Goal: Task Accomplishment & Management: Manage account settings

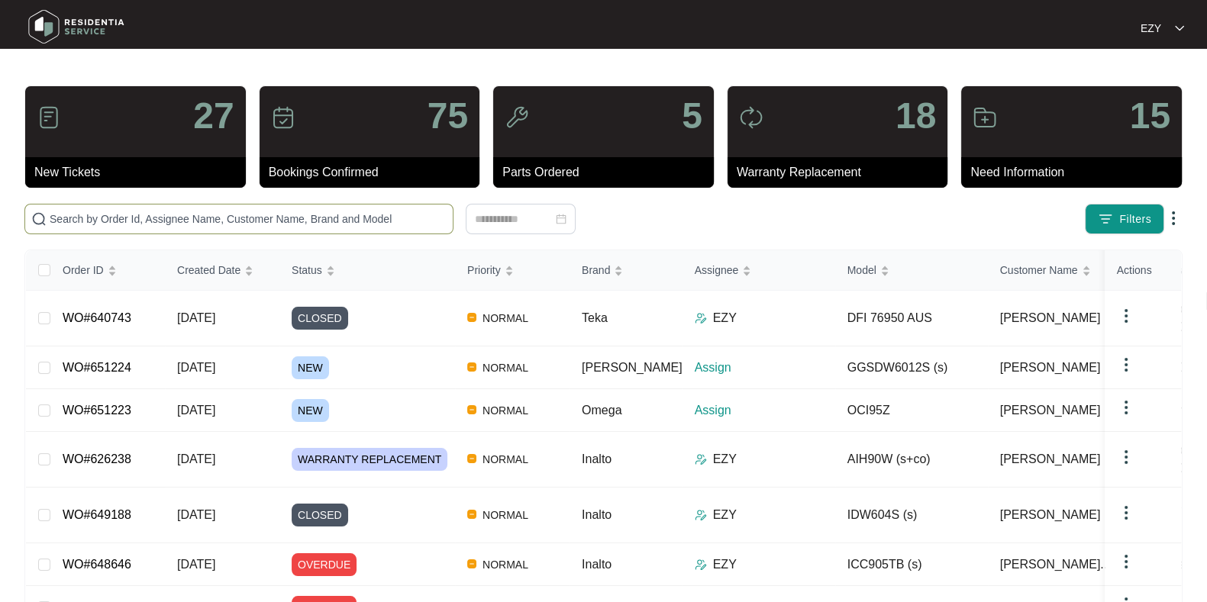
click at [367, 211] on input "text" at bounding box center [248, 219] width 397 height 17
paste input "649688"
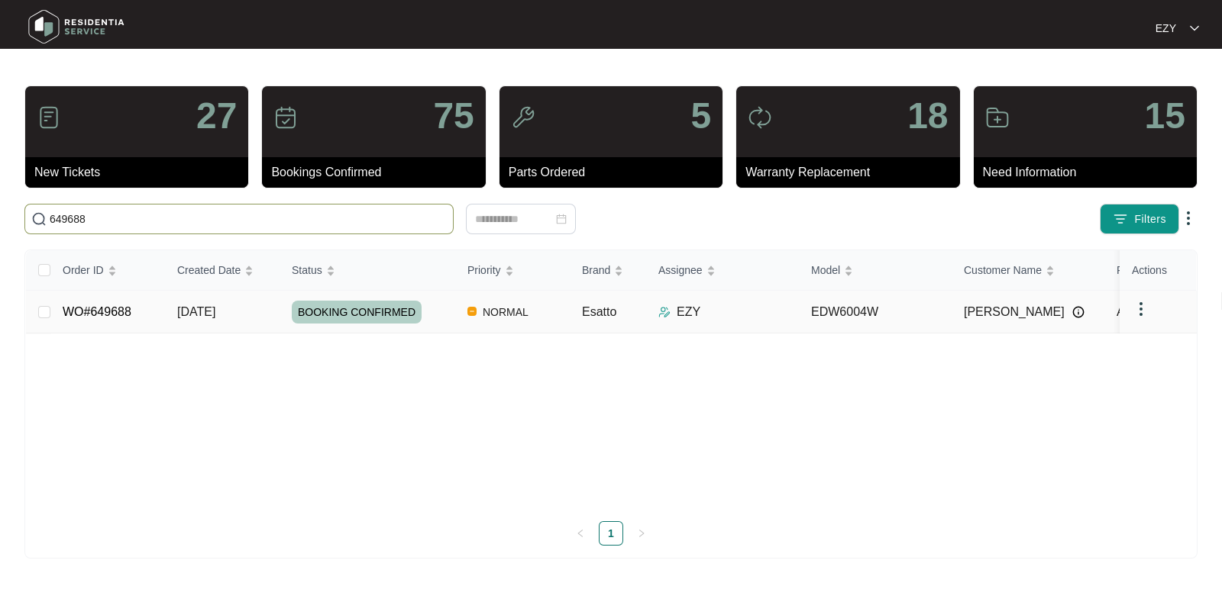
type input "649688"
click at [438, 303] on div "BOOKING CONFIRMED" at bounding box center [373, 312] width 163 height 23
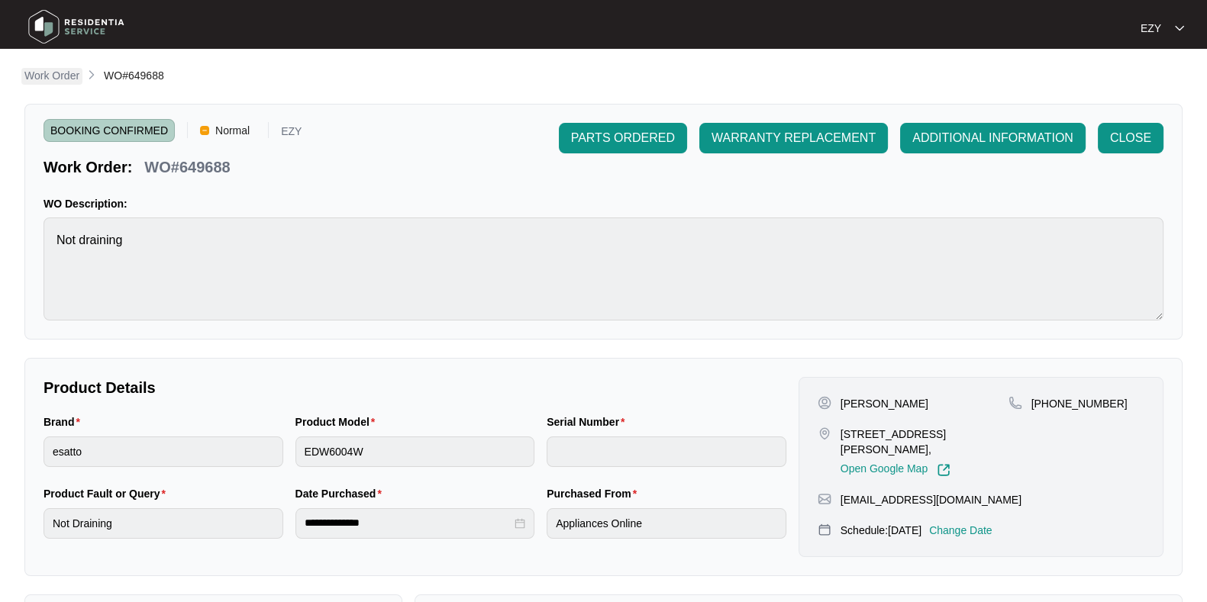
click at [40, 69] on p "Work Order" at bounding box center [51, 75] width 55 height 15
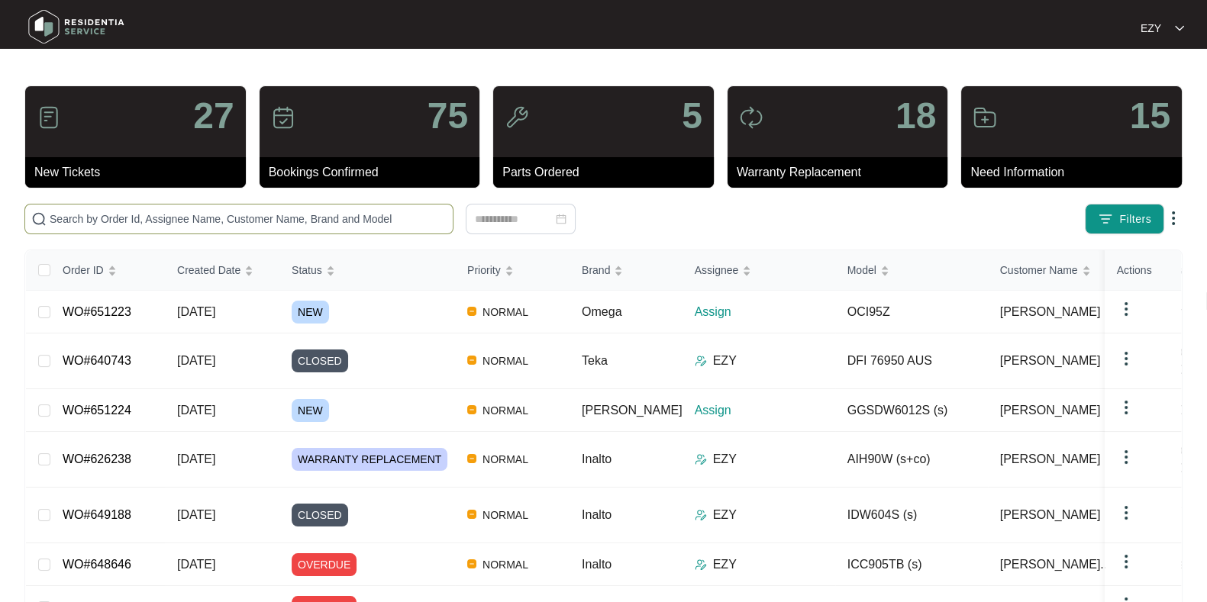
click at [351, 224] on input "text" at bounding box center [248, 219] width 397 height 17
paste input "650665"
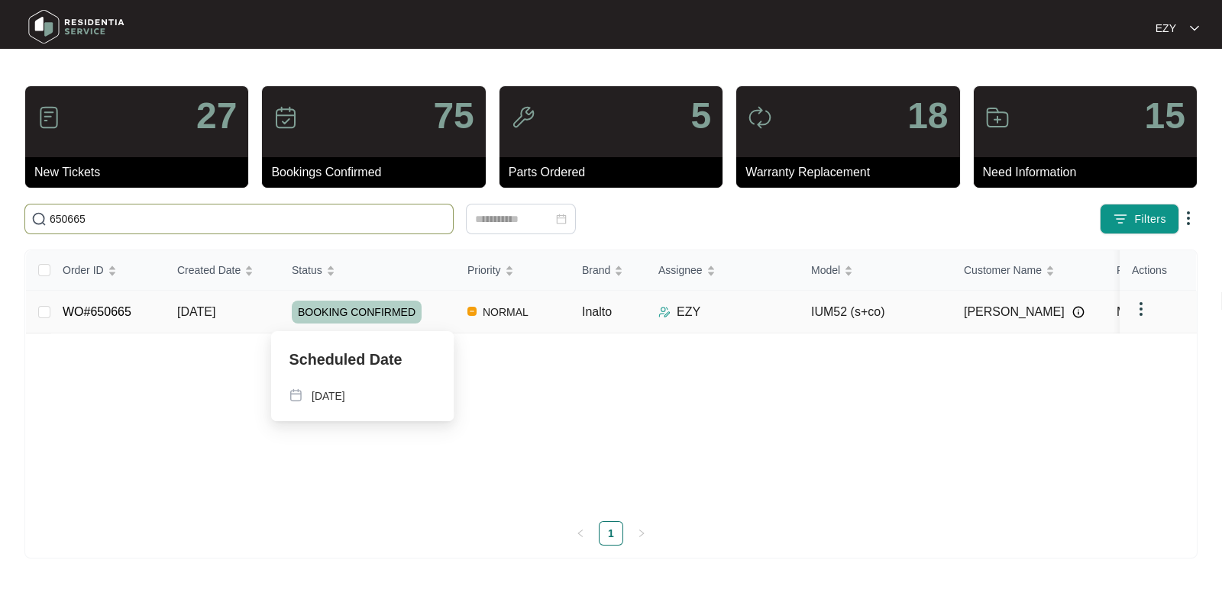
type input "650665"
click at [441, 320] on div "BOOKING CONFIRMED" at bounding box center [373, 312] width 163 height 23
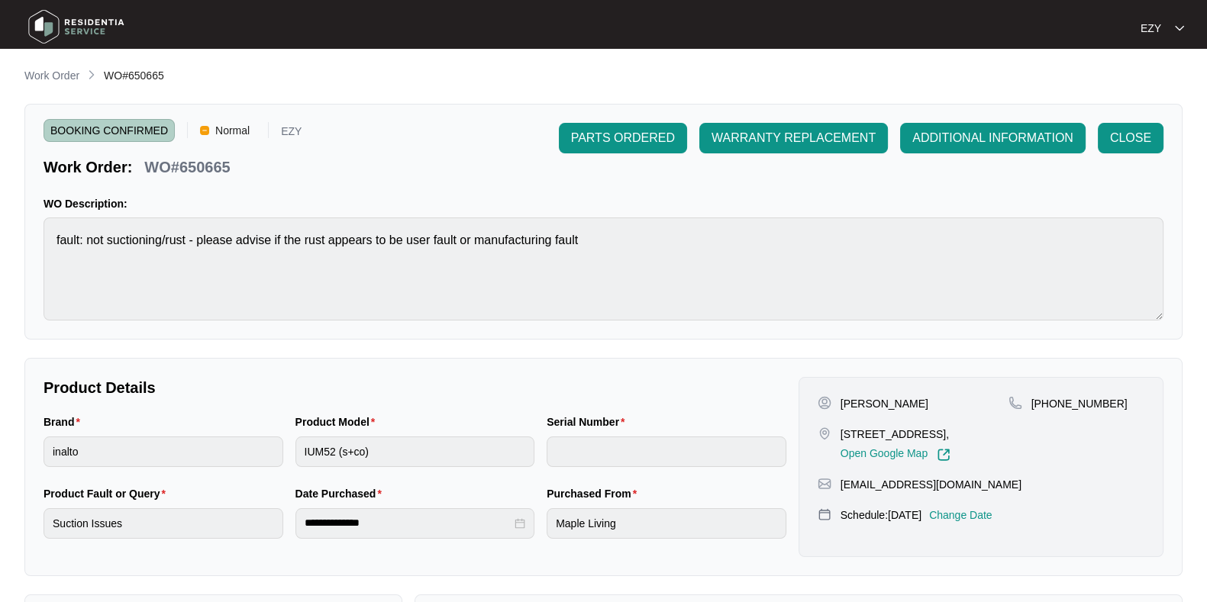
scroll to position [409, 0]
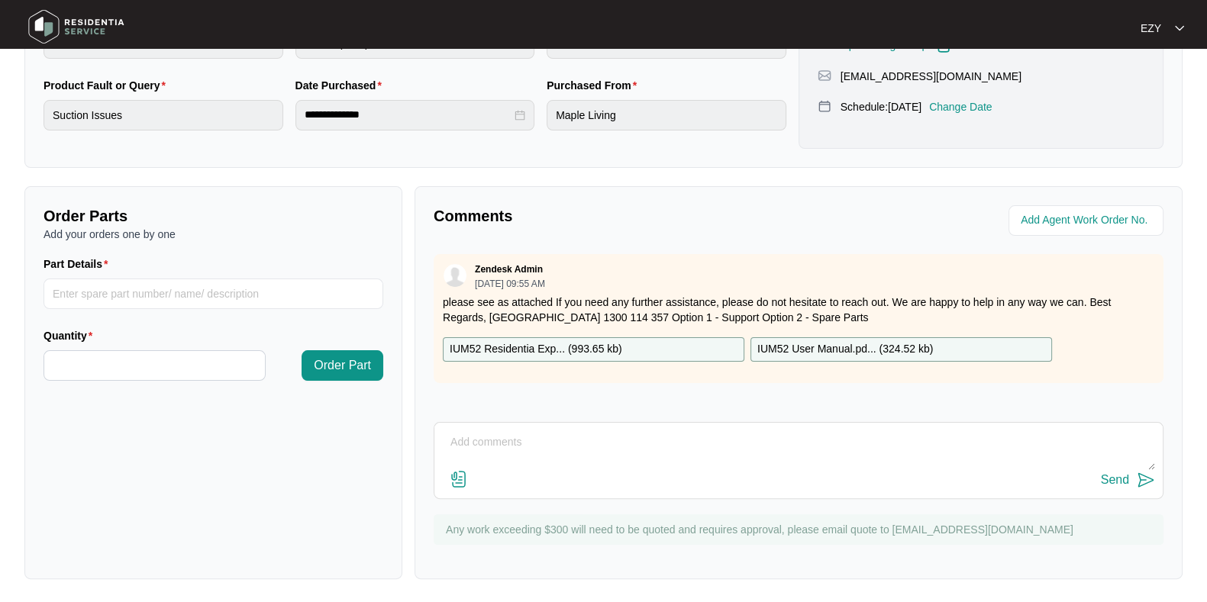
click at [640, 464] on textarea at bounding box center [798, 451] width 713 height 40
type textarea "Hi team, the customer has reached out to us to advise that the suction fan is n…"
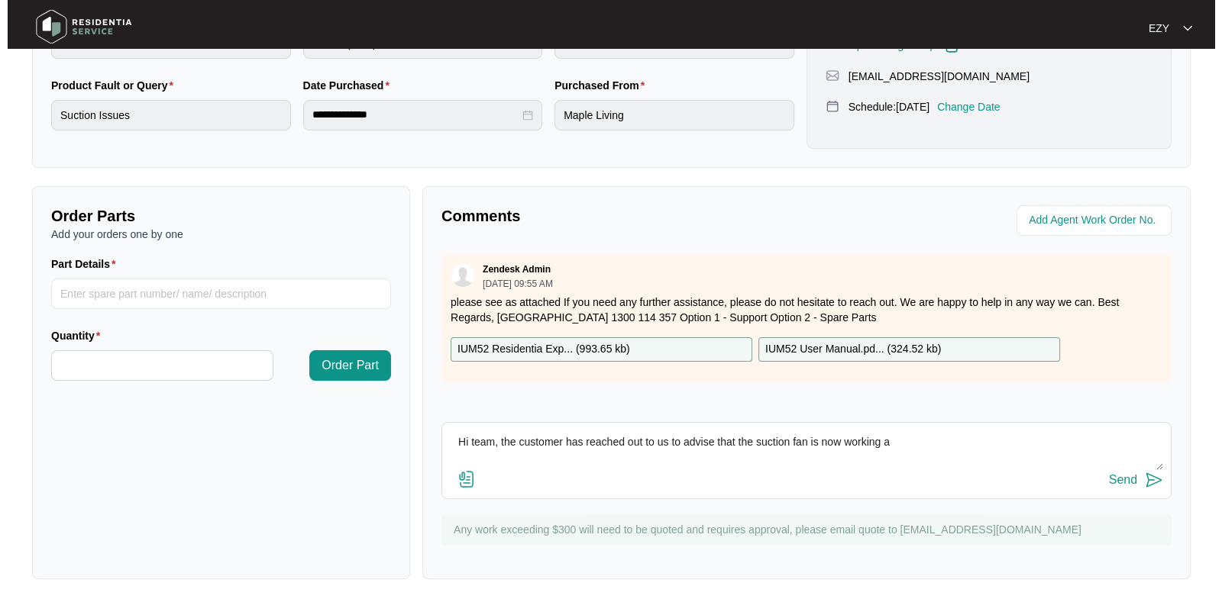
scroll to position [0, 0]
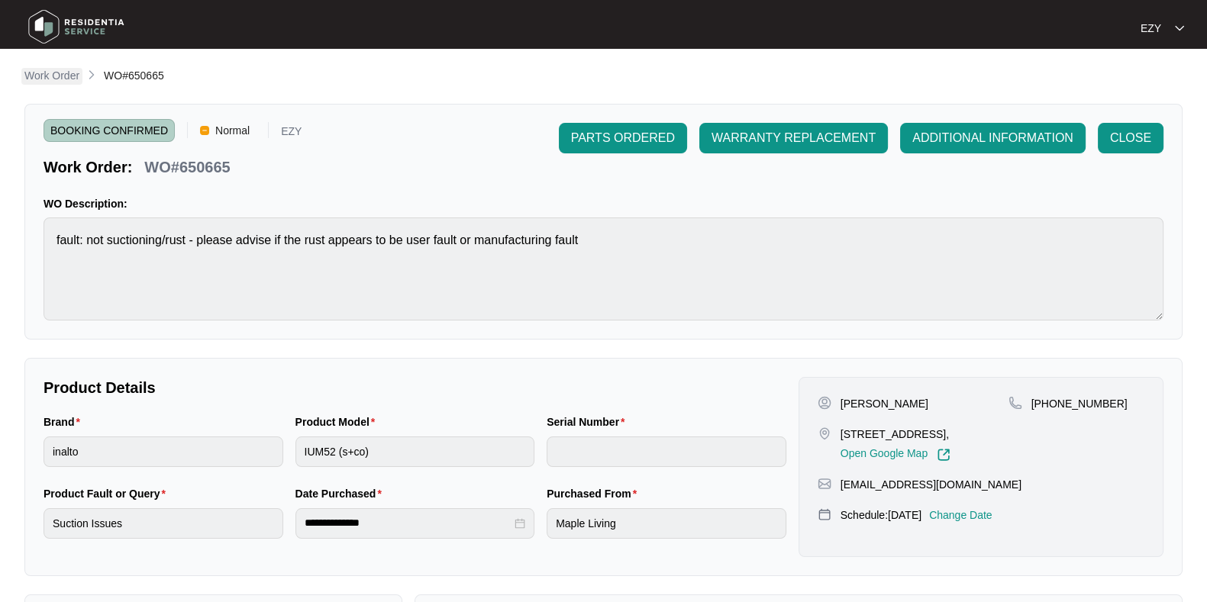
click at [72, 76] on p "Work Order" at bounding box center [51, 75] width 55 height 15
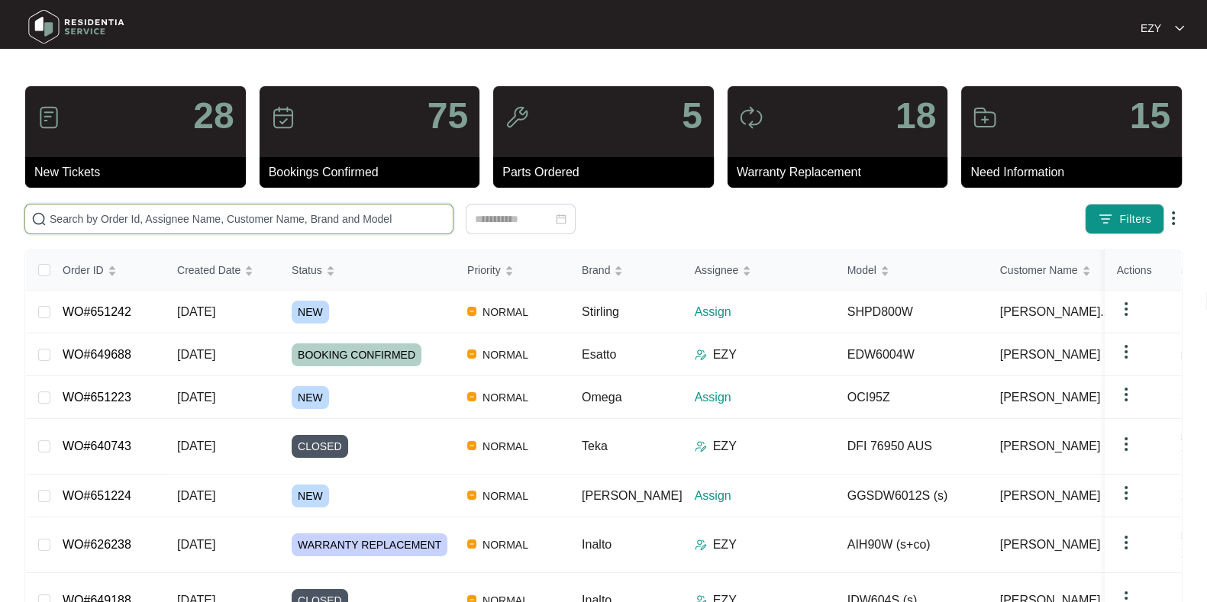
click at [229, 216] on input "text" at bounding box center [248, 219] width 397 height 17
paste input "650665"
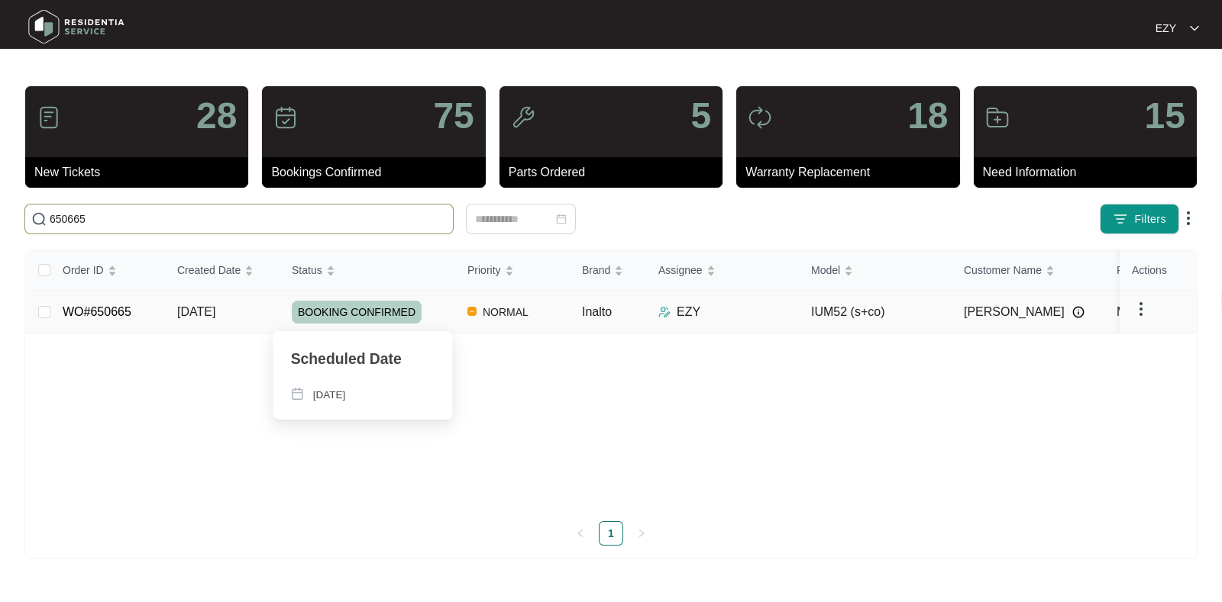
type input "650665"
click at [420, 315] on div "BOOKING CONFIRMED" at bounding box center [373, 312] width 163 height 23
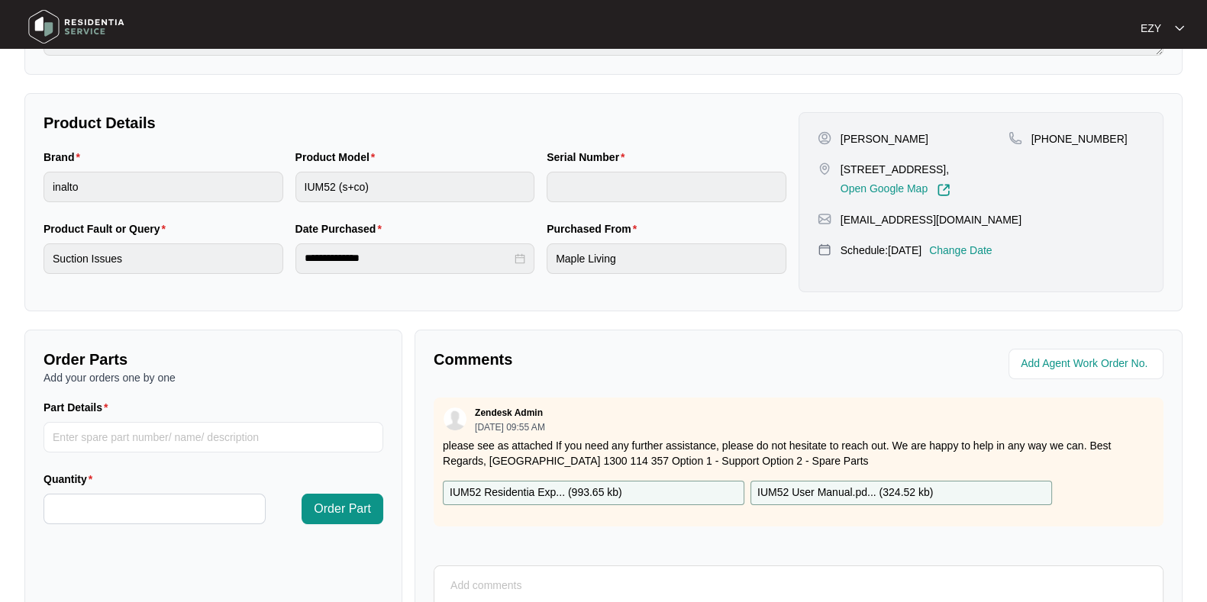
scroll to position [409, 0]
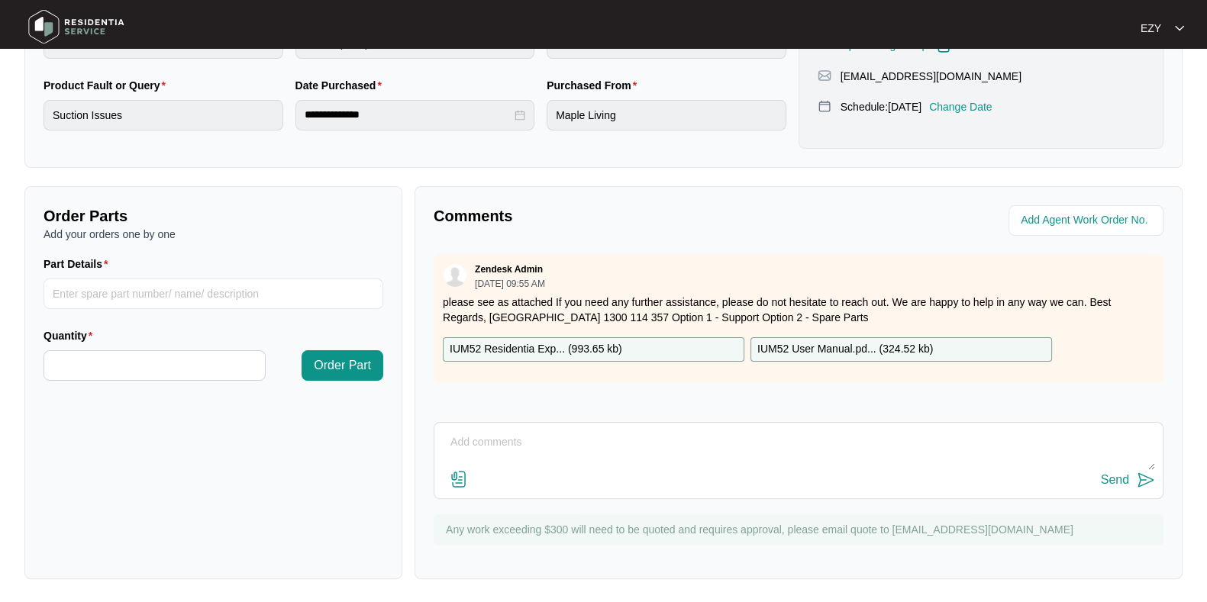
click at [705, 452] on textarea at bounding box center [798, 451] width 713 height 40
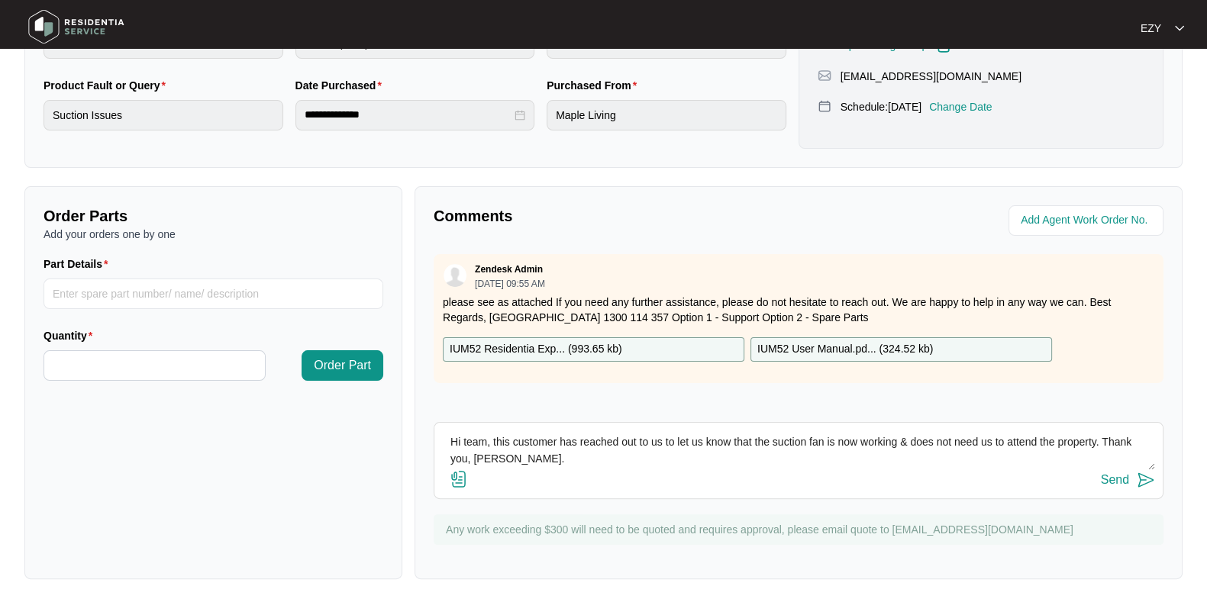
type textarea "Hi team, this customer has reached out to us to let us know that the suction fa…"
click at [1106, 474] on div "Send" at bounding box center [1115, 480] width 28 height 14
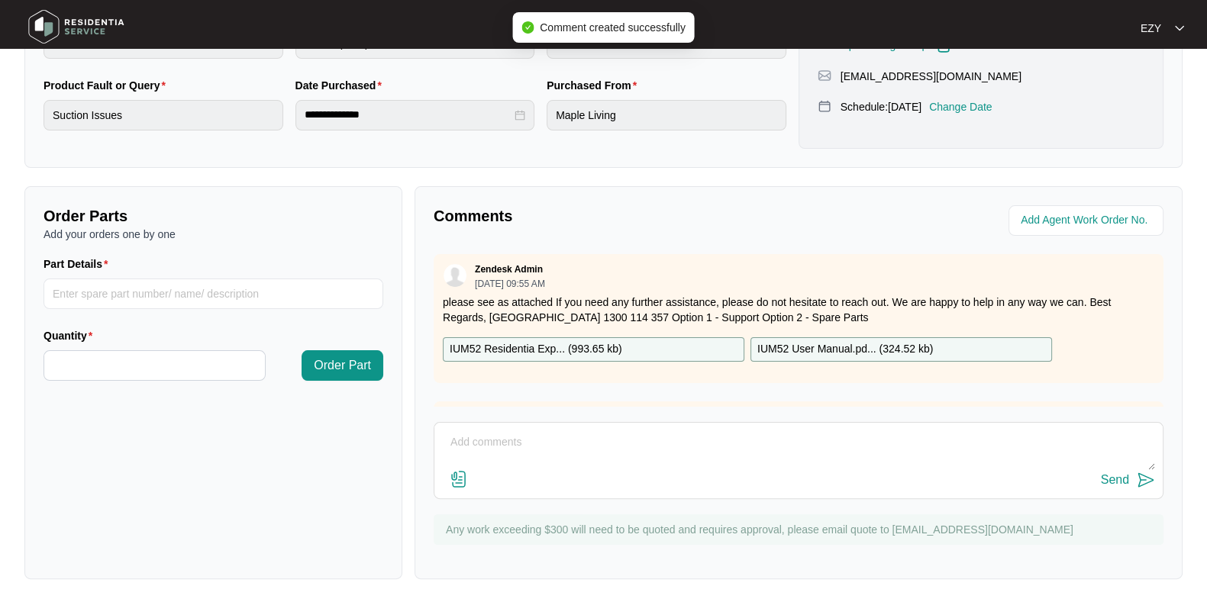
scroll to position [0, 0]
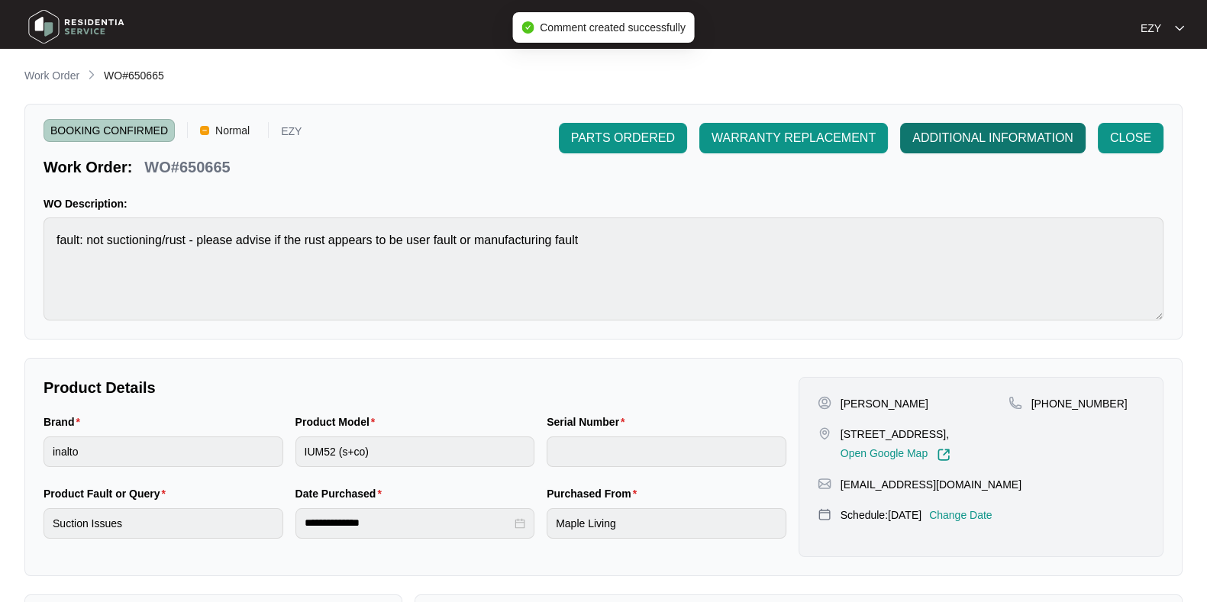
click at [1003, 150] on button "ADDITIONAL INFORMATION" at bounding box center [993, 138] width 186 height 31
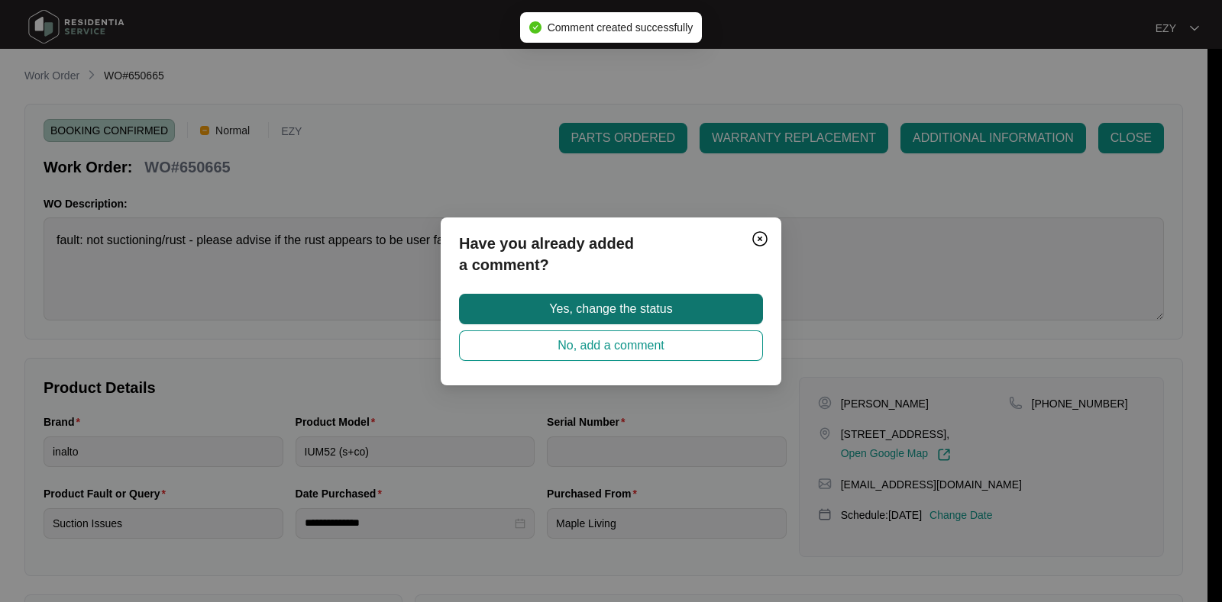
click at [695, 302] on button "Yes, change the status" at bounding box center [611, 309] width 304 height 31
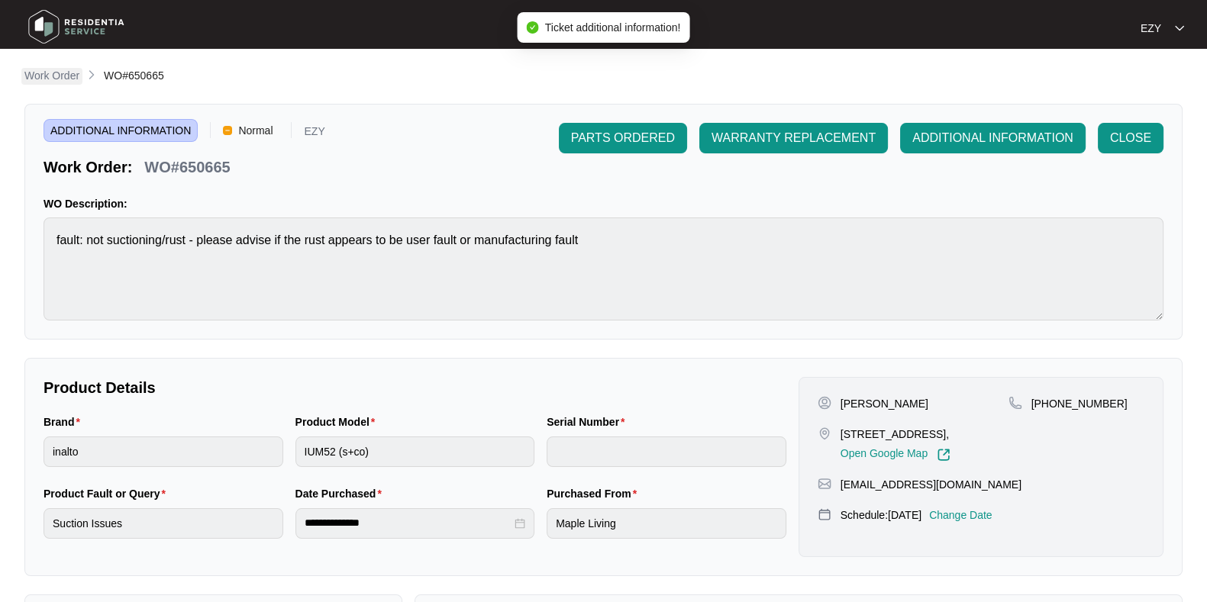
click at [60, 76] on p "Work Order" at bounding box center [51, 75] width 55 height 15
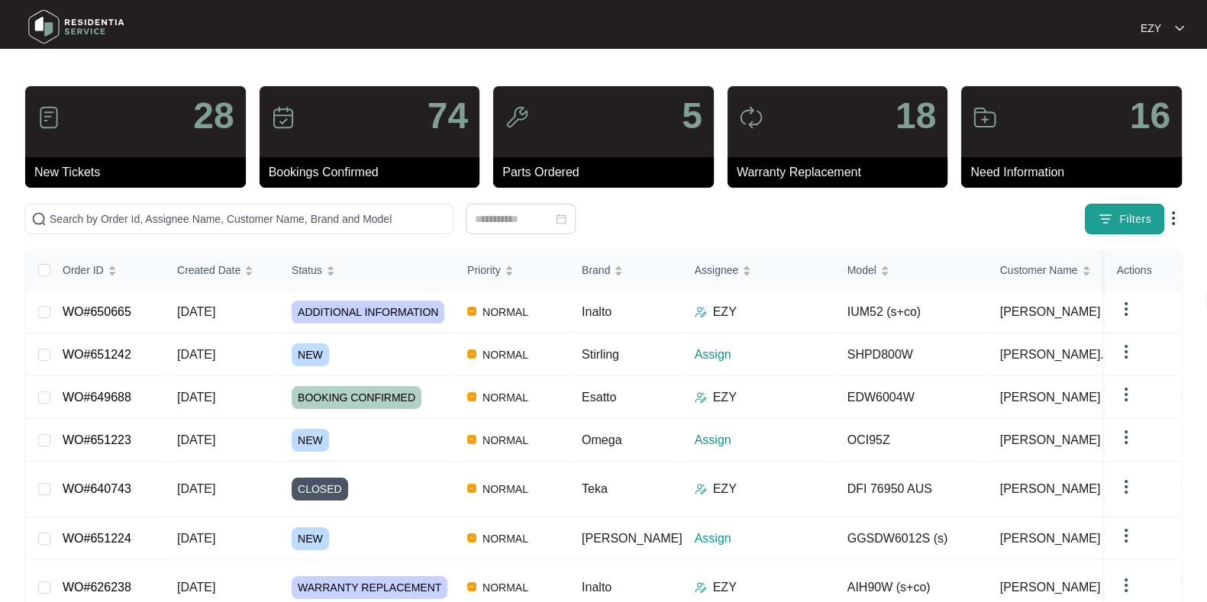
click at [1118, 209] on button "Filters" at bounding box center [1124, 219] width 79 height 31
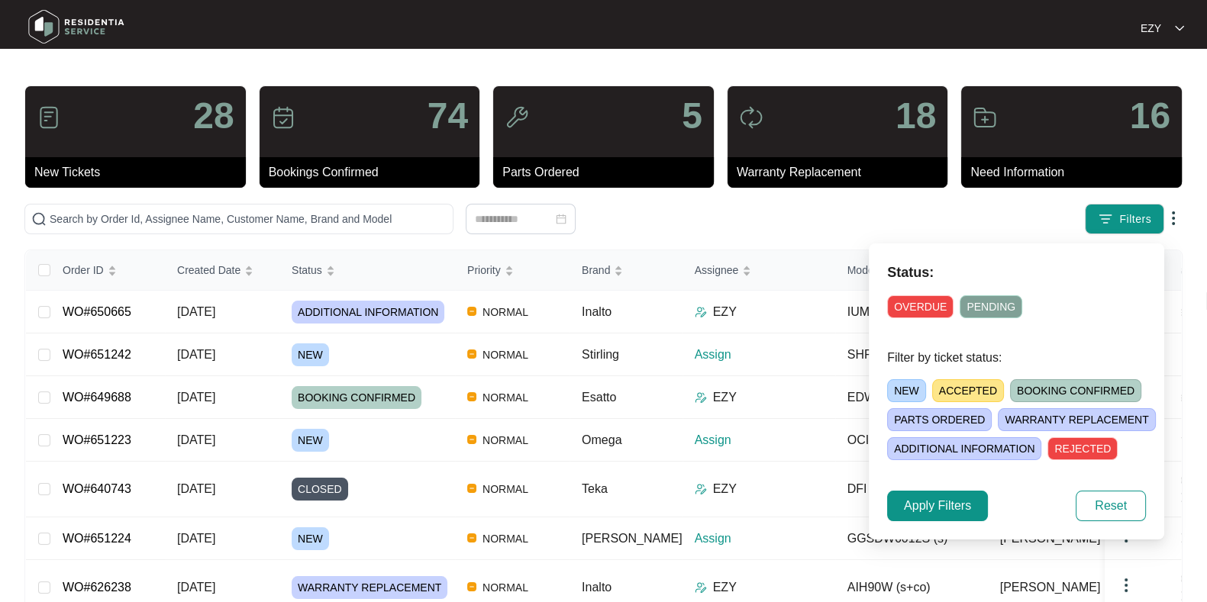
click at [909, 384] on span "NEW" at bounding box center [906, 391] width 39 height 23
click at [951, 506] on span "Apply Filters" at bounding box center [937, 506] width 67 height 18
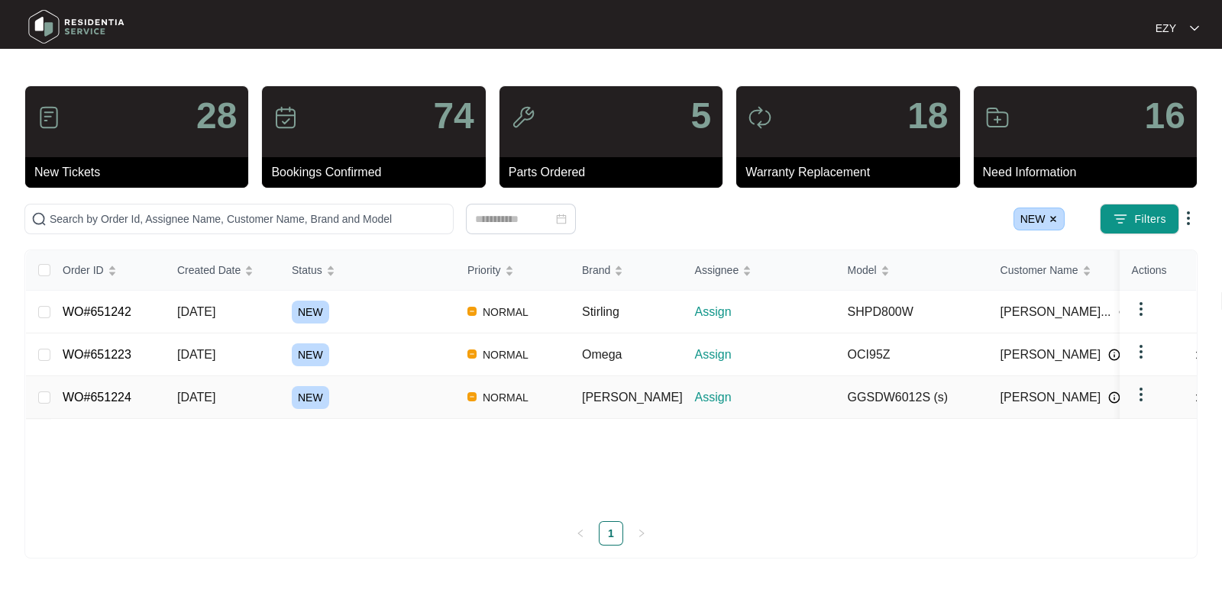
click at [389, 397] on div "NEW" at bounding box center [373, 397] width 163 height 23
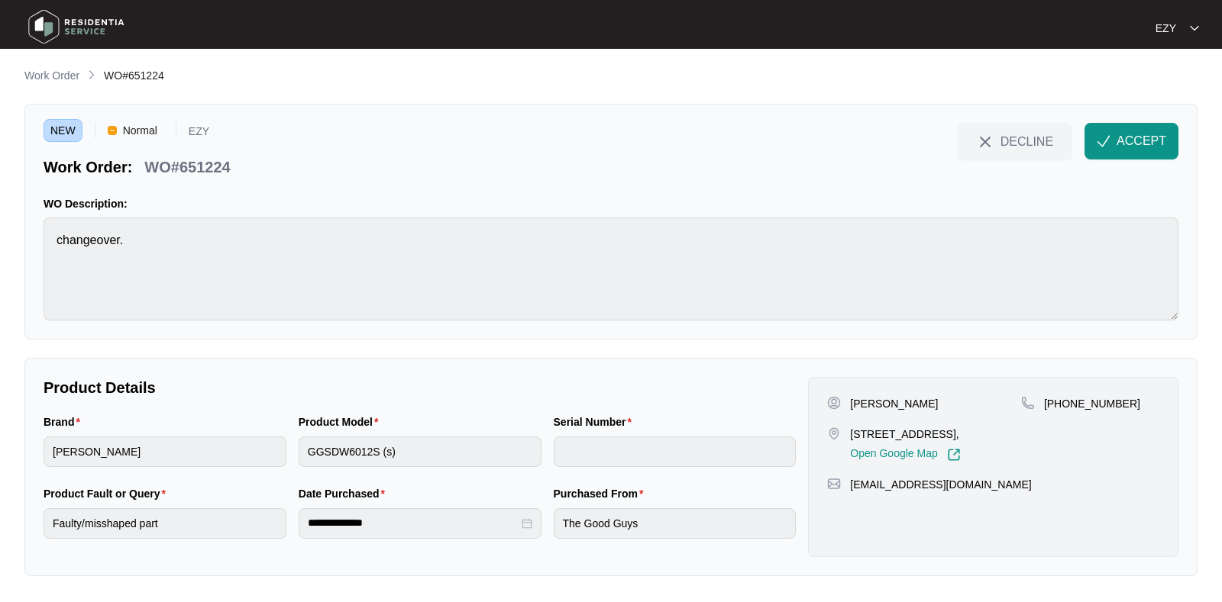
click at [192, 165] on p "WO#651224" at bounding box center [187, 167] width 86 height 21
copy div "WO#651224 DECLINE ACCEPT"
click at [861, 399] on p "[PERSON_NAME]" at bounding box center [894, 403] width 88 height 15
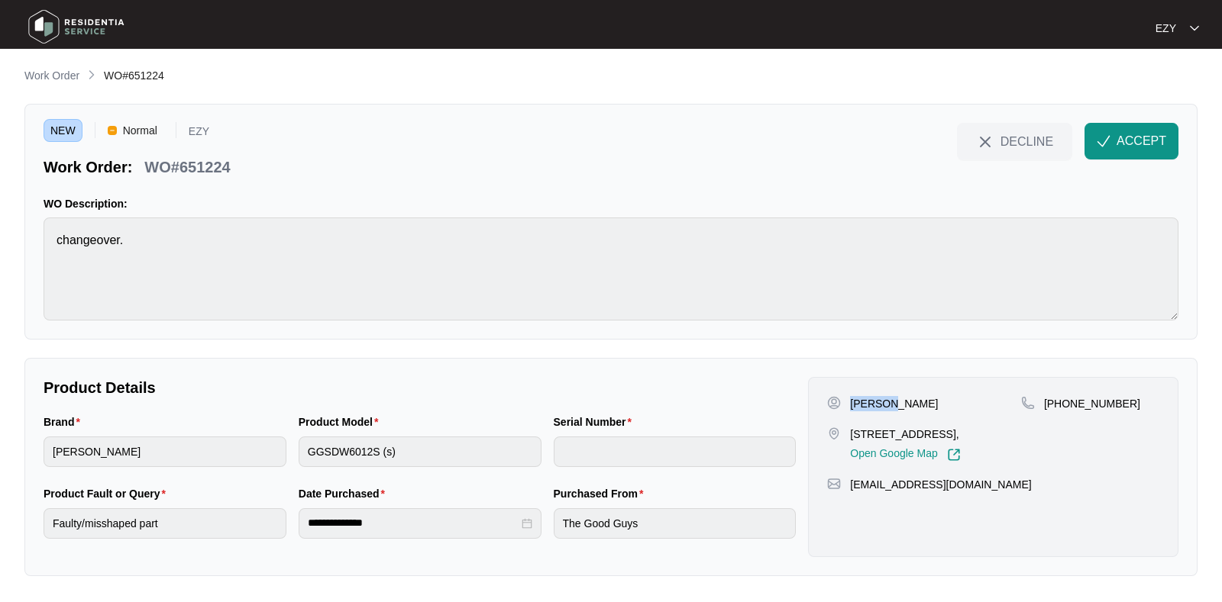
click at [861, 399] on p "[PERSON_NAME]" at bounding box center [894, 403] width 88 height 15
copy p "[PERSON_NAME]"
click at [878, 432] on p "[STREET_ADDRESS]," at bounding box center [905, 434] width 110 height 15
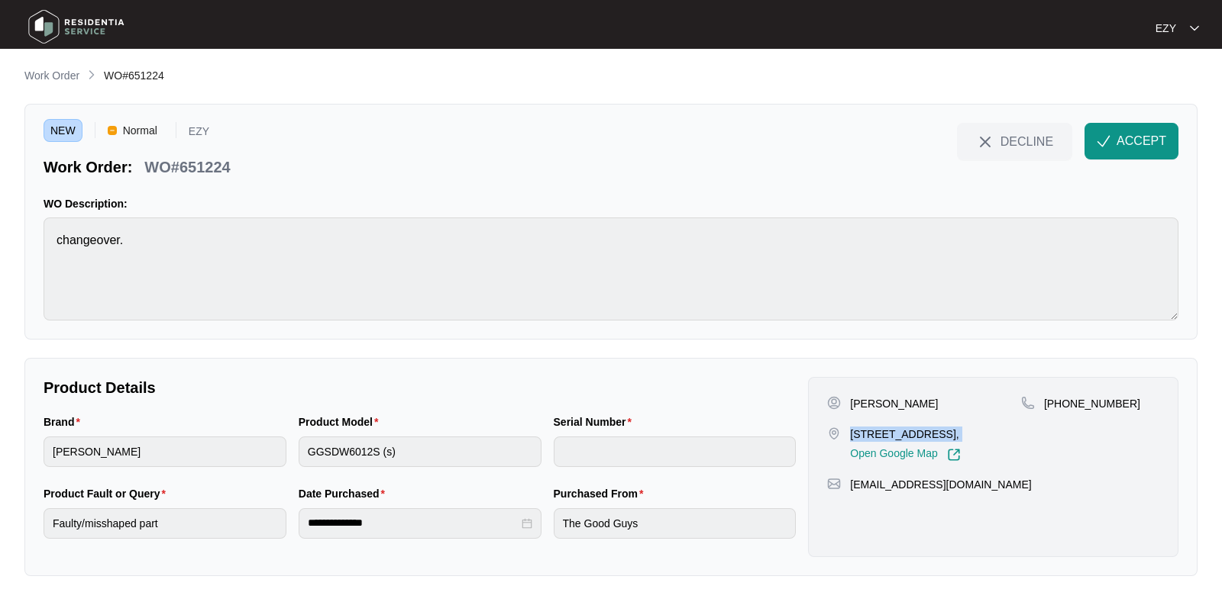
click at [878, 432] on p "[STREET_ADDRESS]," at bounding box center [905, 434] width 110 height 15
copy p "[STREET_ADDRESS],"
drag, startPoint x: 1150, startPoint y: 430, endPoint x: 1061, endPoint y: 418, distance: 89.4
click at [1061, 418] on div "[PHONE_NUMBER]" at bounding box center [1090, 429] width 138 height 66
copy p "425660931"
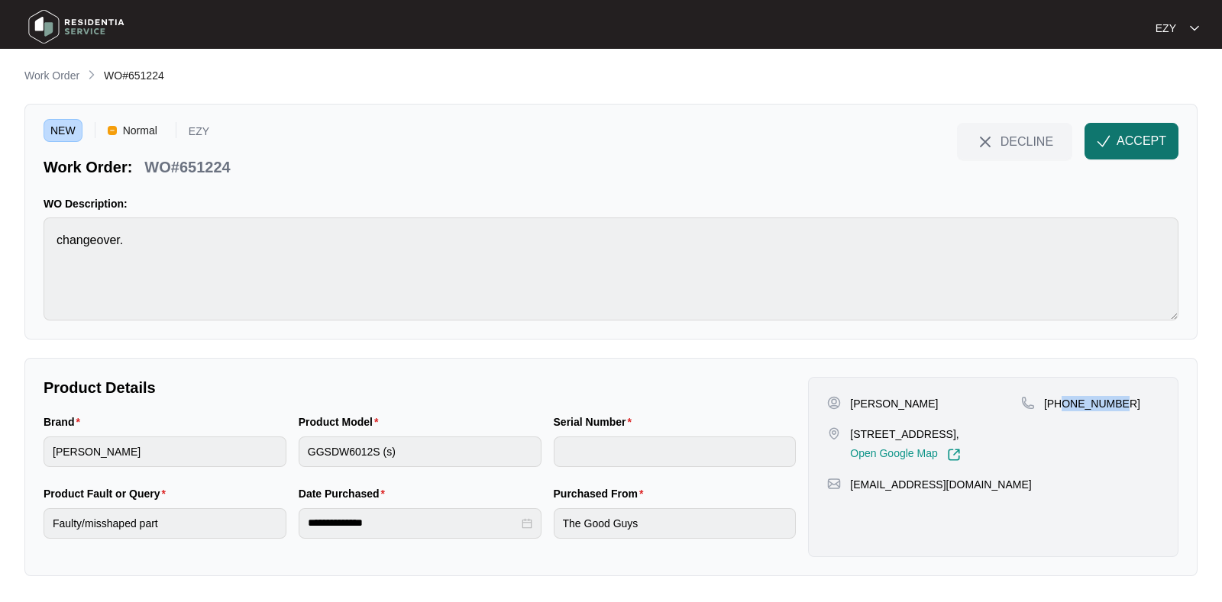
click at [1126, 142] on span "ACCEPT" at bounding box center [1141, 141] width 50 height 18
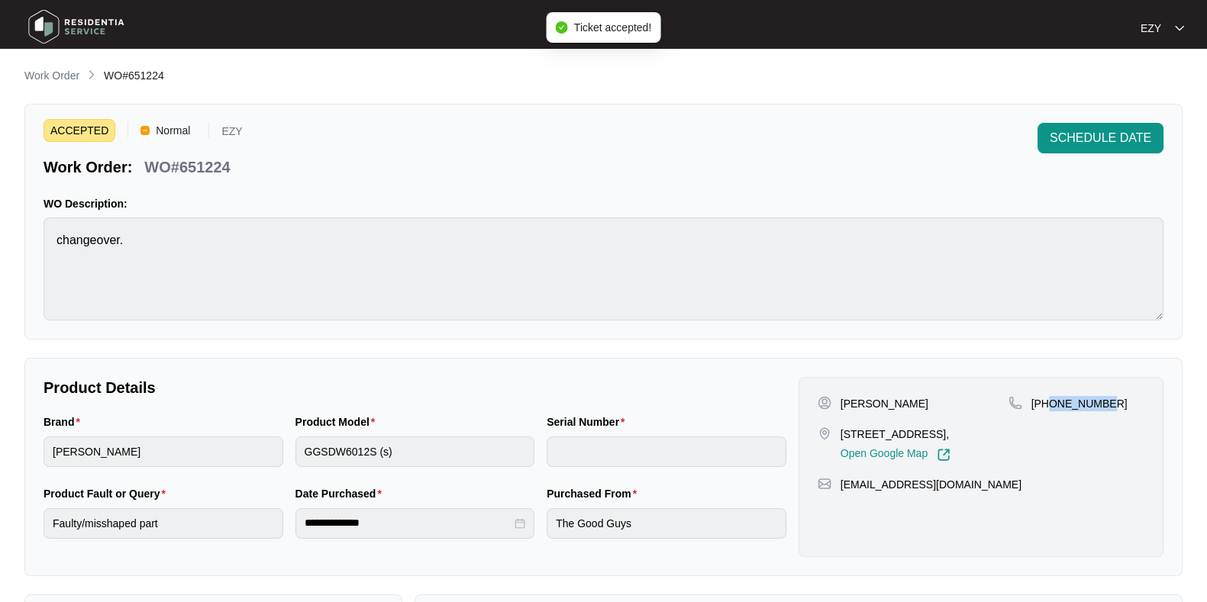
scroll to position [409, 0]
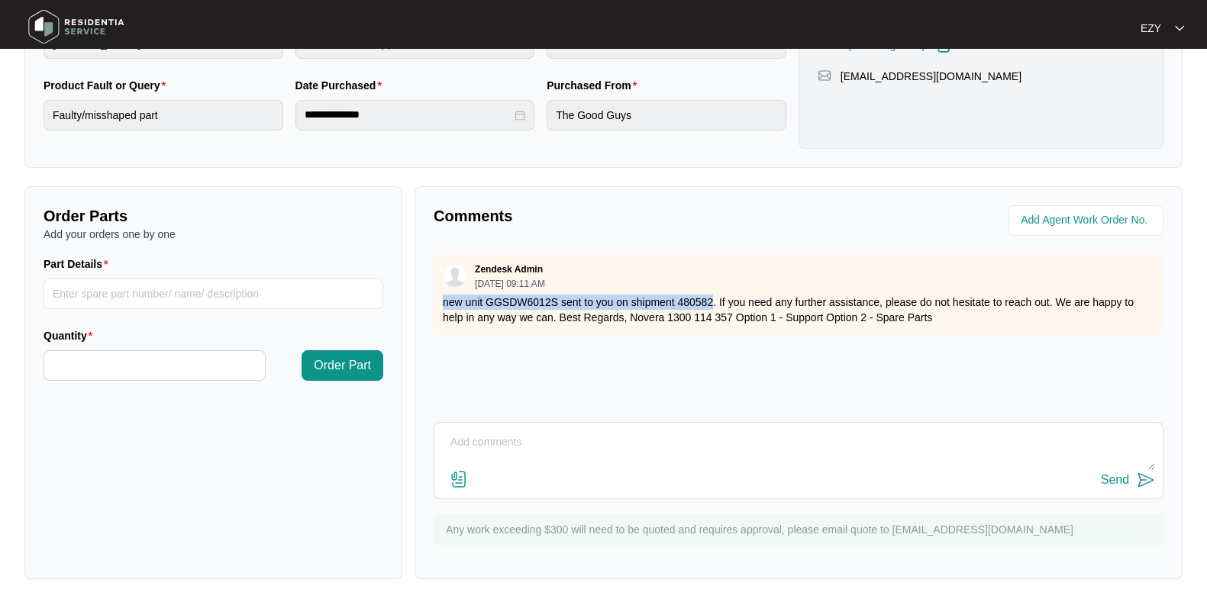
drag, startPoint x: 442, startPoint y: 299, endPoint x: 710, endPoint y: 294, distance: 268.1
click at [710, 295] on p "new unit GGSDW6012S sent to you on shipment 480582. If you need any further ass…" at bounding box center [799, 310] width 712 height 31
copy p "new unit GGSDW6012S sent to you on shipment 480582"
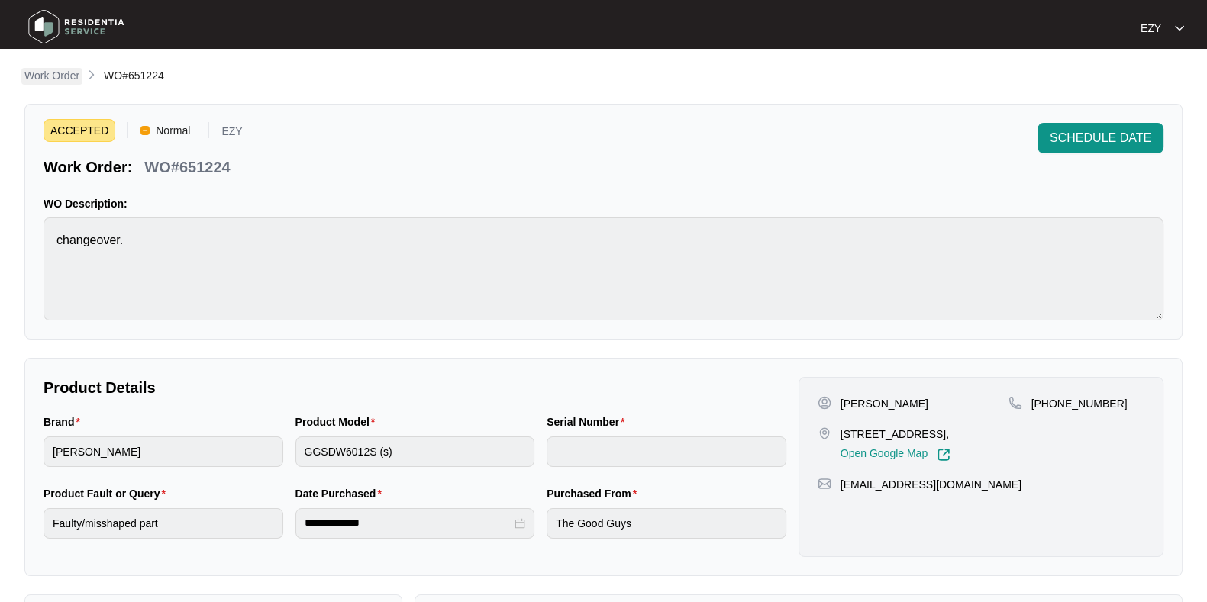
click at [54, 75] on p "Work Order" at bounding box center [51, 75] width 55 height 15
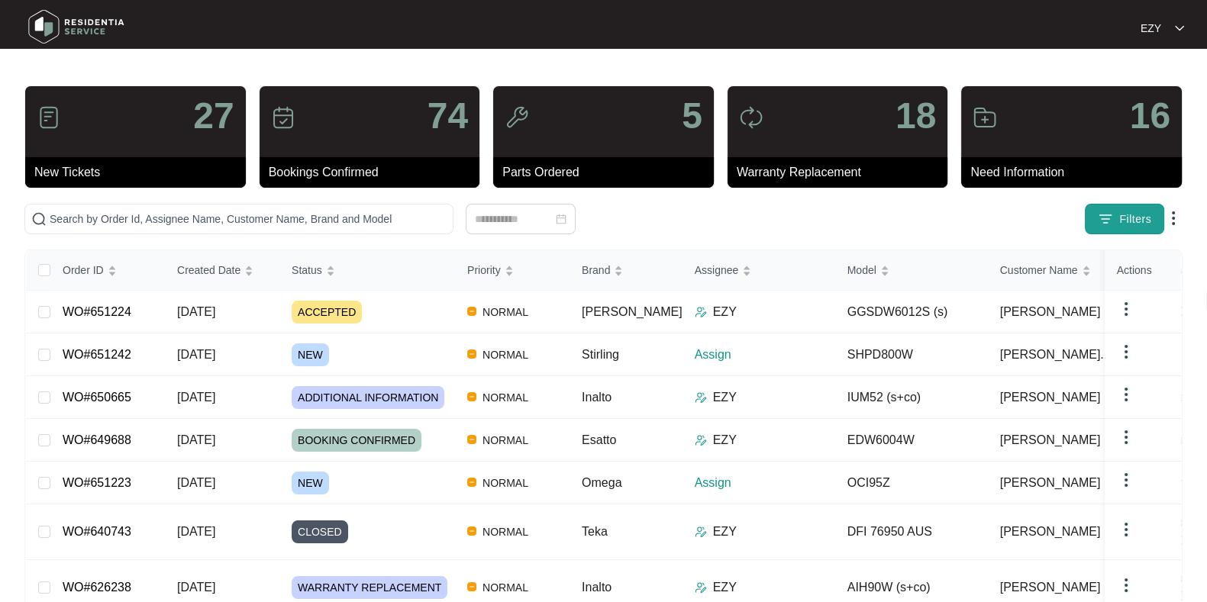
click at [1120, 216] on span "Filters" at bounding box center [1135, 220] width 32 height 16
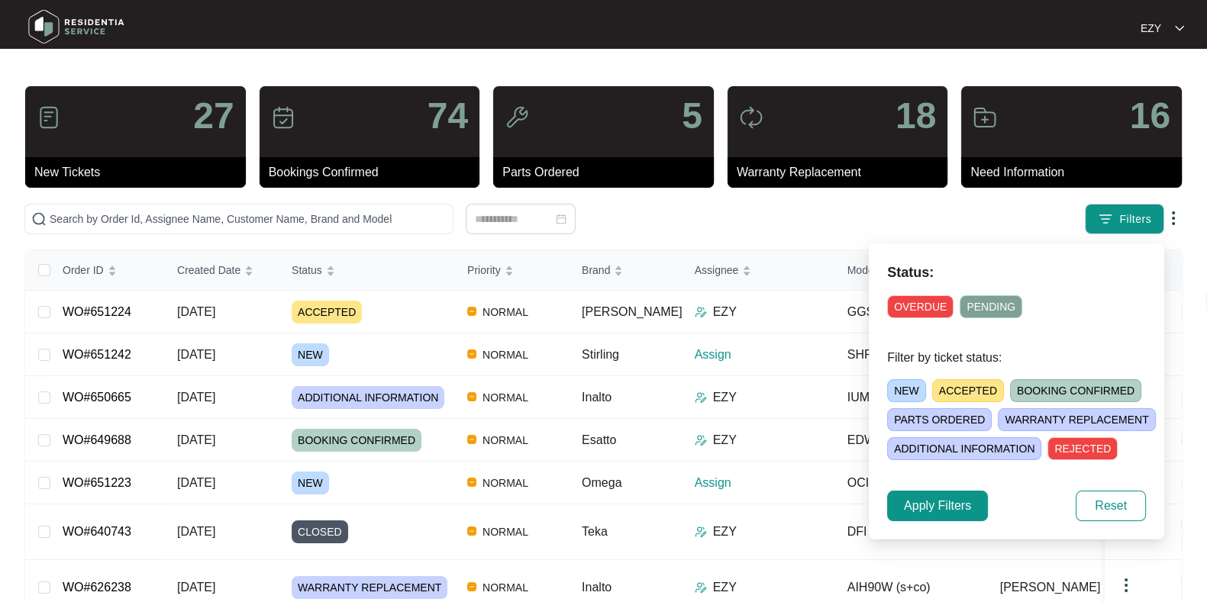
click at [909, 391] on span "NEW" at bounding box center [906, 391] width 39 height 23
click at [958, 502] on span "Apply Filters" at bounding box center [937, 506] width 67 height 18
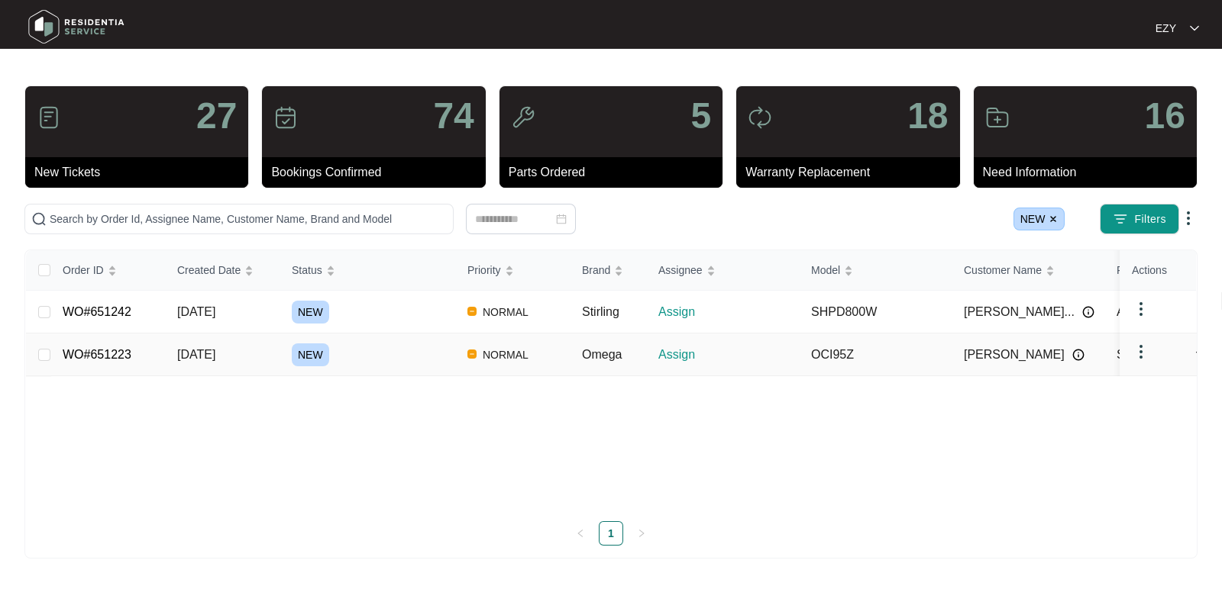
click at [366, 351] on div "NEW" at bounding box center [373, 355] width 163 height 23
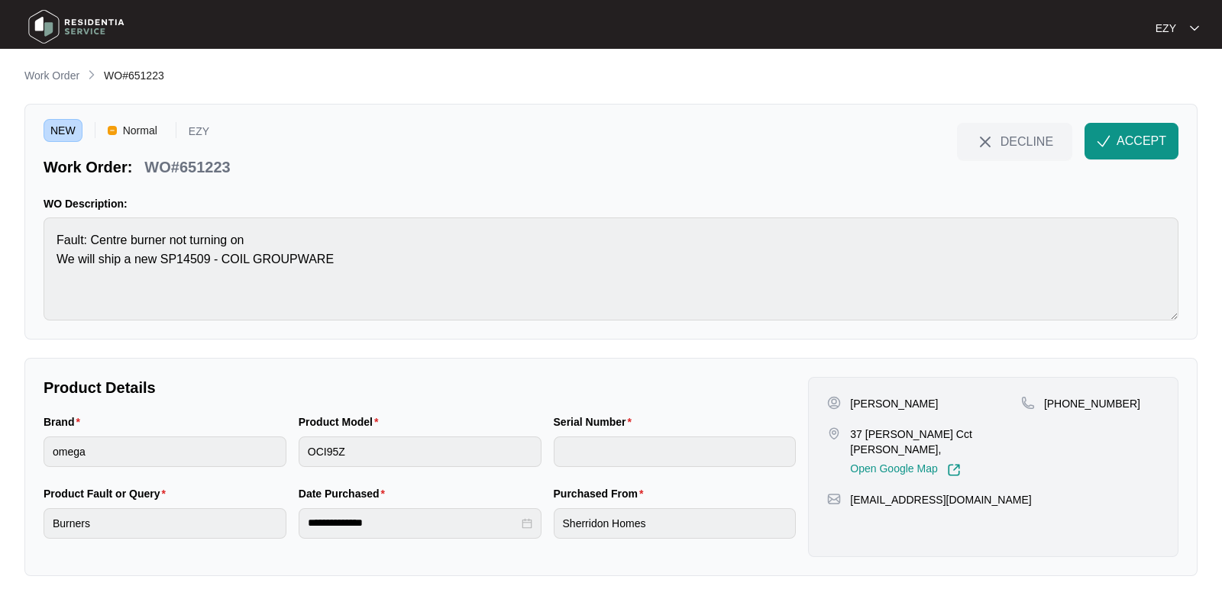
click at [175, 160] on p "WO#651223" at bounding box center [187, 167] width 86 height 21
copy div "WO#651223 DECLINE ACCEPT"
click at [40, 242] on div "NEW Normal EZY Work Order: WO#651223 DECLINE ACCEPT WO Description: Fault: Cent…" at bounding box center [610, 222] width 1173 height 236
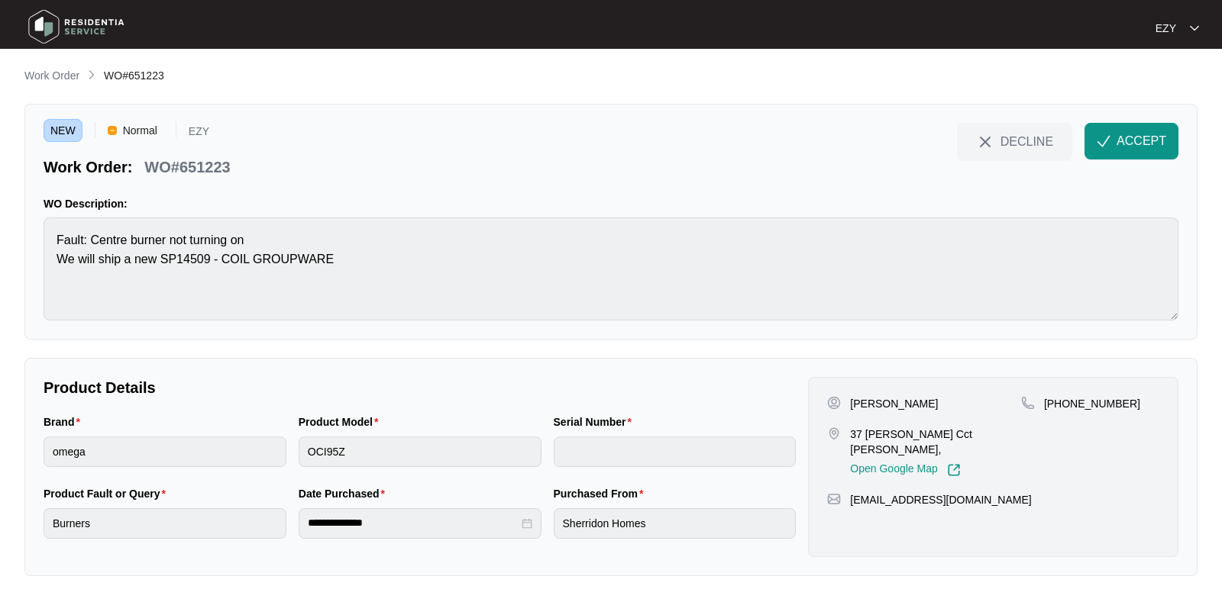
click at [865, 402] on p "[PERSON_NAME]" at bounding box center [894, 403] width 88 height 15
copy p "[PERSON_NAME]"
click at [874, 428] on p "37 [PERSON_NAME] Cct [PERSON_NAME]," at bounding box center [935, 442] width 171 height 31
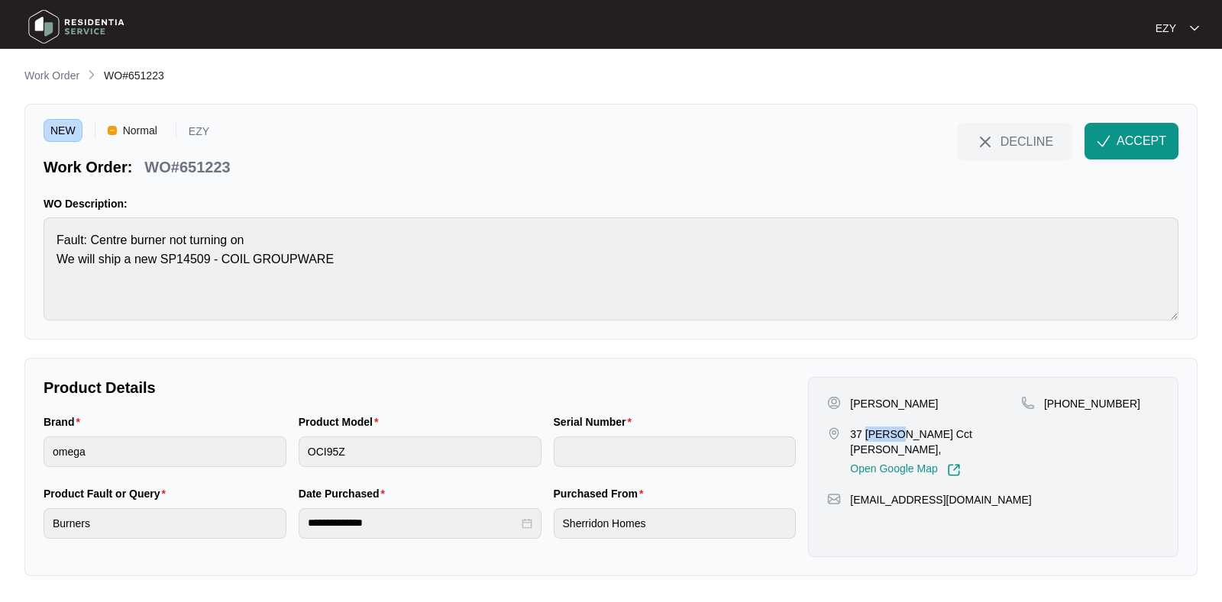
click at [874, 428] on p "37 [PERSON_NAME] Cct [PERSON_NAME]," at bounding box center [935, 442] width 171 height 31
copy p "37 [PERSON_NAME] Cct [PERSON_NAME],"
click at [874, 428] on p "37 [PERSON_NAME] Cct [PERSON_NAME]," at bounding box center [935, 442] width 171 height 31
drag, startPoint x: 1138, startPoint y: 399, endPoint x: 1062, endPoint y: 404, distance: 75.7
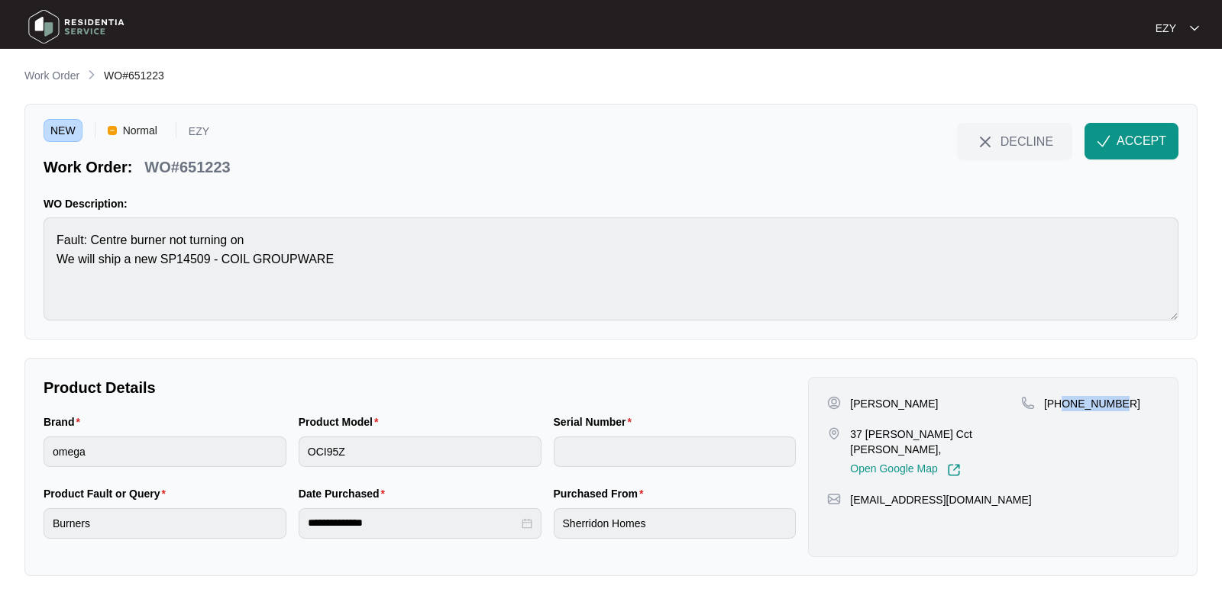
click at [1062, 404] on div "[PHONE_NUMBER]" at bounding box center [1090, 403] width 138 height 15
copy p "438939061"
click at [1154, 138] on span "ACCEPT" at bounding box center [1141, 141] width 50 height 18
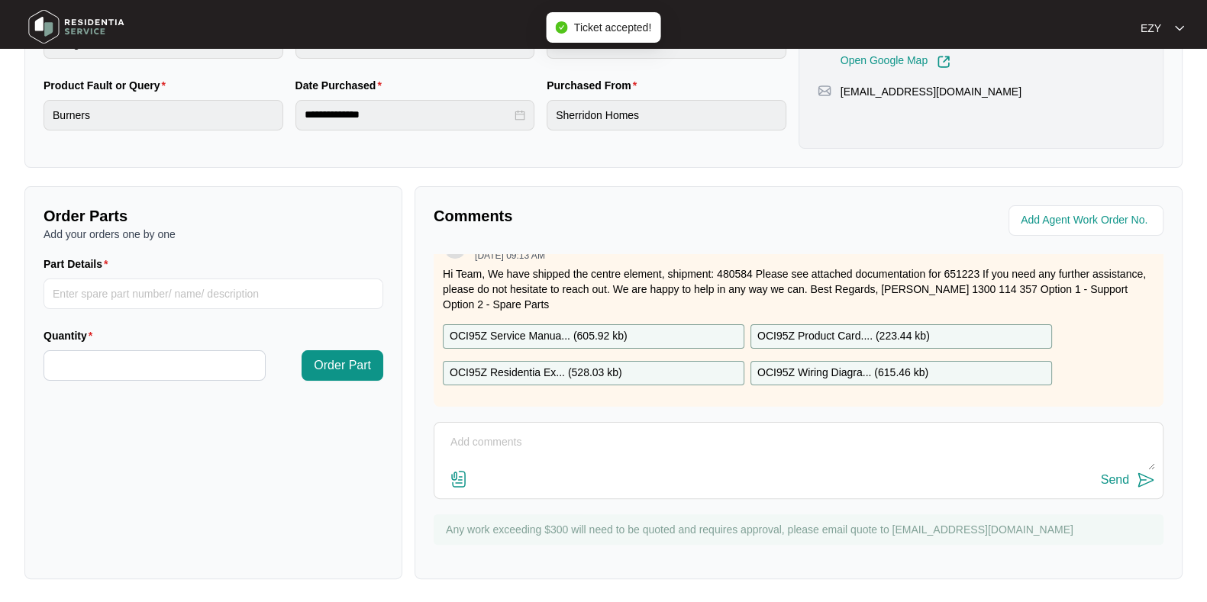
scroll to position [31, 0]
drag, startPoint x: 591, startPoint y: 268, endPoint x: 752, endPoint y: 275, distance: 161.3
click at [752, 275] on p "Hi Team, We have shipped the centre element, shipment: 480584 Please see attach…" at bounding box center [799, 290] width 712 height 46
copy p "centre element, shipment: 480584"
click at [589, 331] on p "OCI95Z Service Manua... ( 605.92 kb )" at bounding box center [539, 336] width 178 height 17
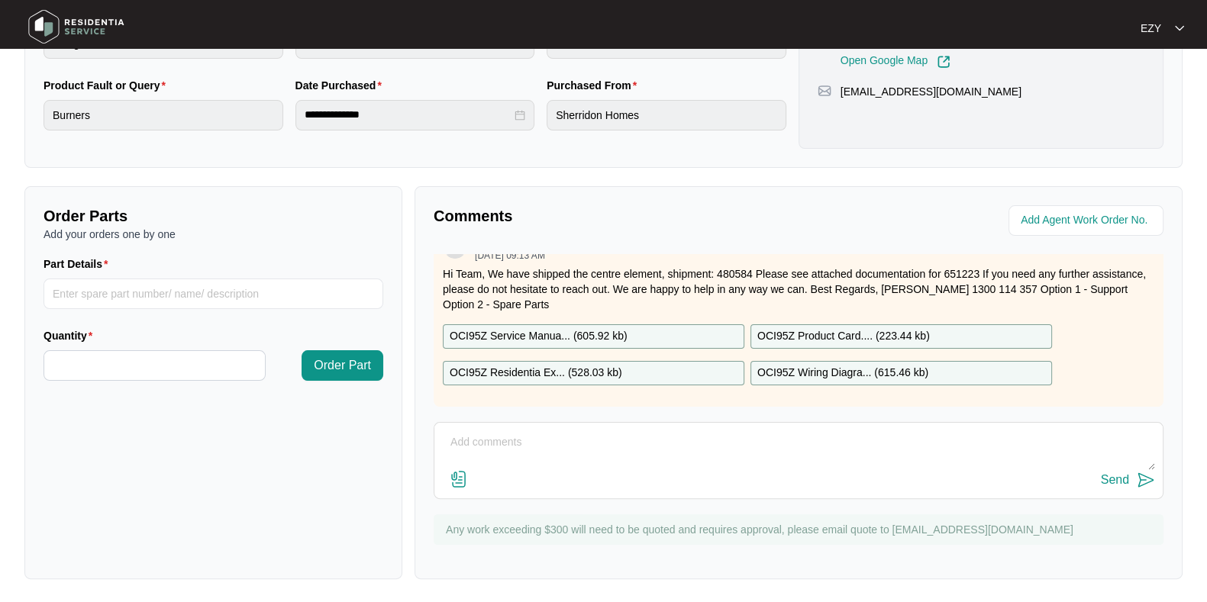
click at [607, 365] on p "OCI95Z Residentia Ex... ( 528.03 kb )" at bounding box center [536, 373] width 173 height 17
click at [911, 328] on p "OCI95Z Product Card.... ( 223.44 kb )" at bounding box center [844, 336] width 173 height 17
click at [901, 366] on p "OCI95Z Wiring Diagra... ( 615.46 kb )" at bounding box center [843, 373] width 171 height 17
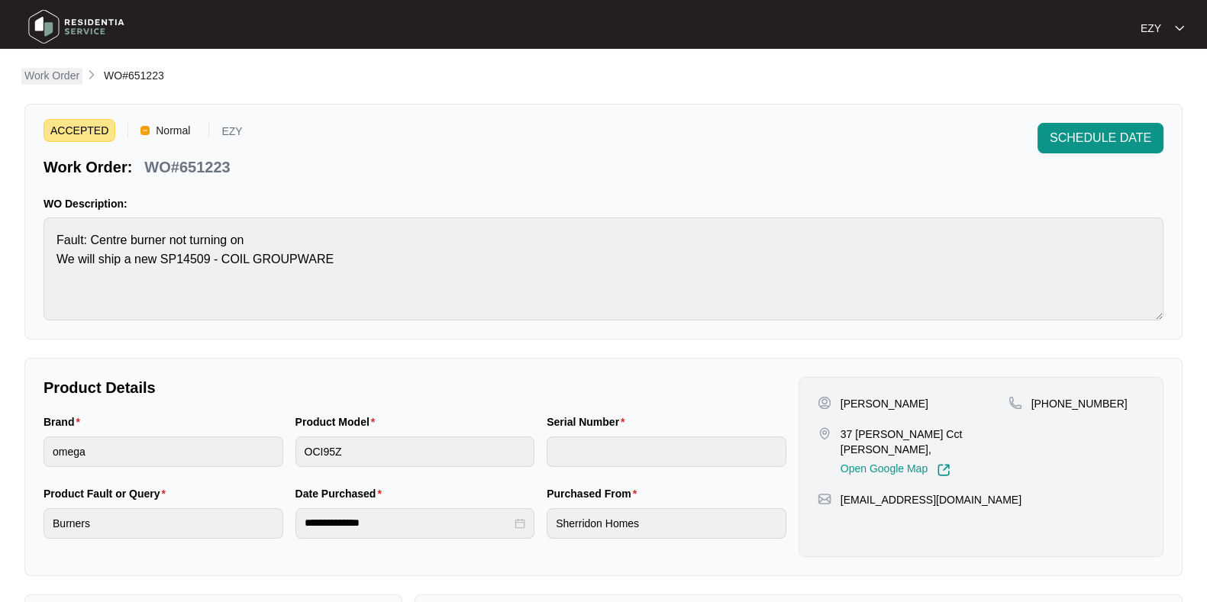
click at [50, 74] on p "Work Order" at bounding box center [51, 75] width 55 height 15
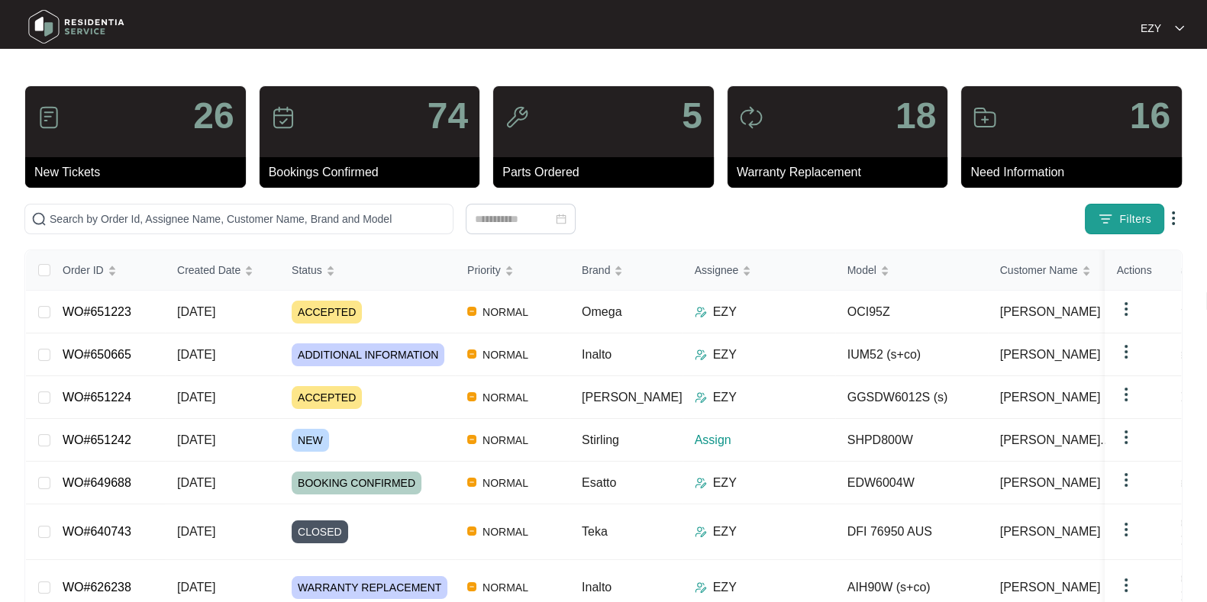
click at [1116, 219] on button "Filters" at bounding box center [1124, 219] width 79 height 31
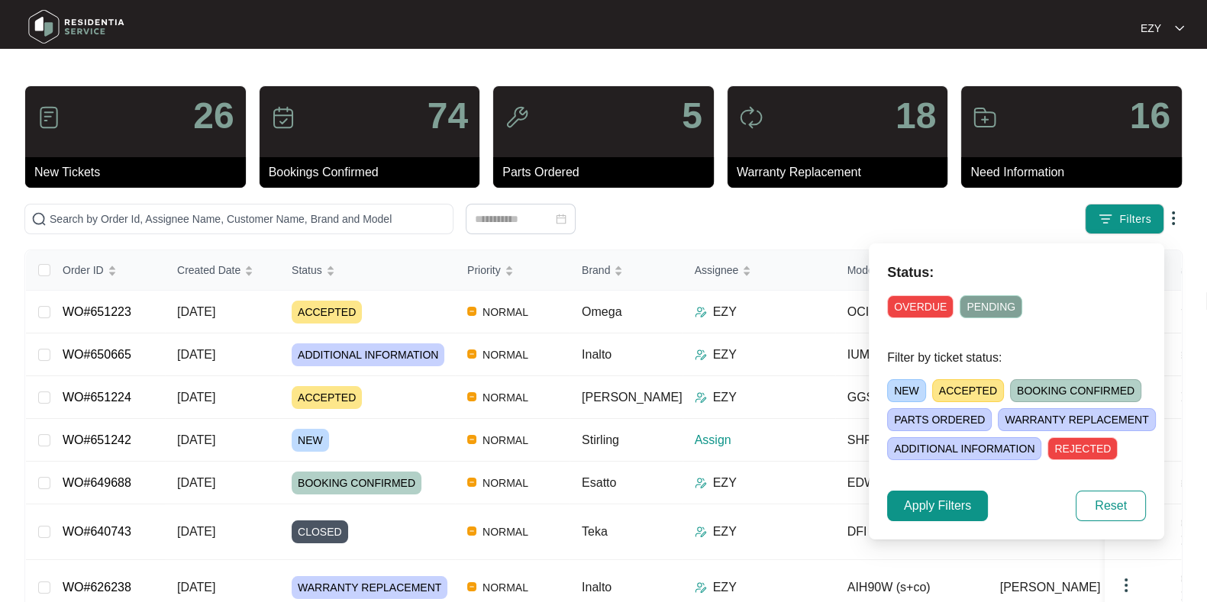
click at [905, 391] on span "NEW" at bounding box center [906, 391] width 39 height 23
click at [963, 510] on span "Apply Filters" at bounding box center [937, 506] width 67 height 18
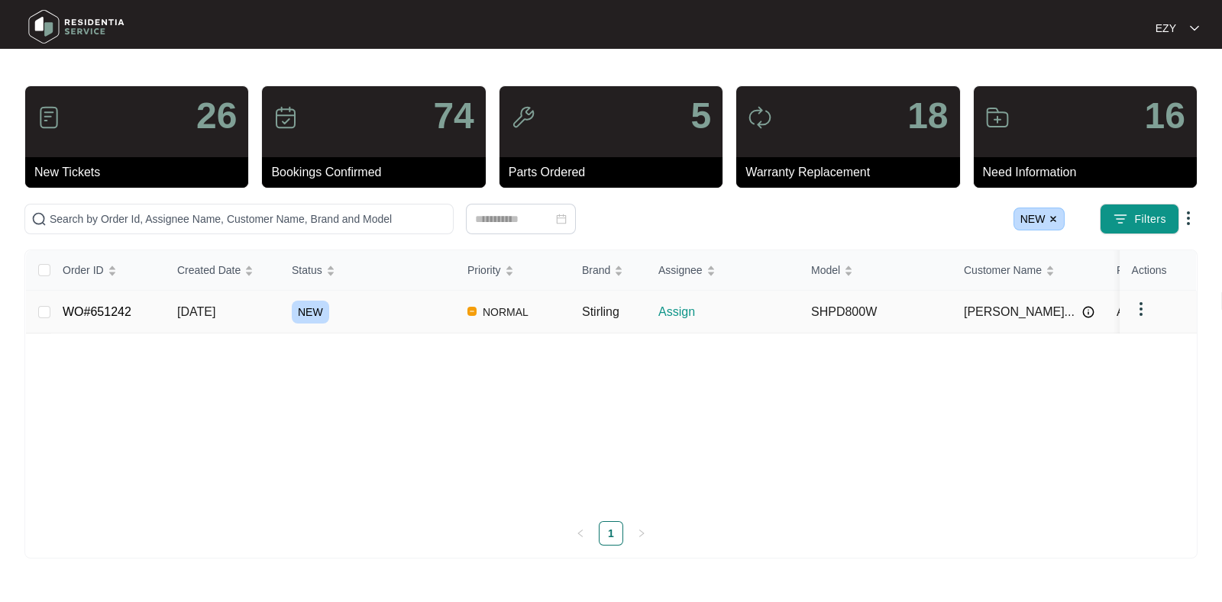
click at [393, 318] on div "NEW" at bounding box center [373, 312] width 163 height 23
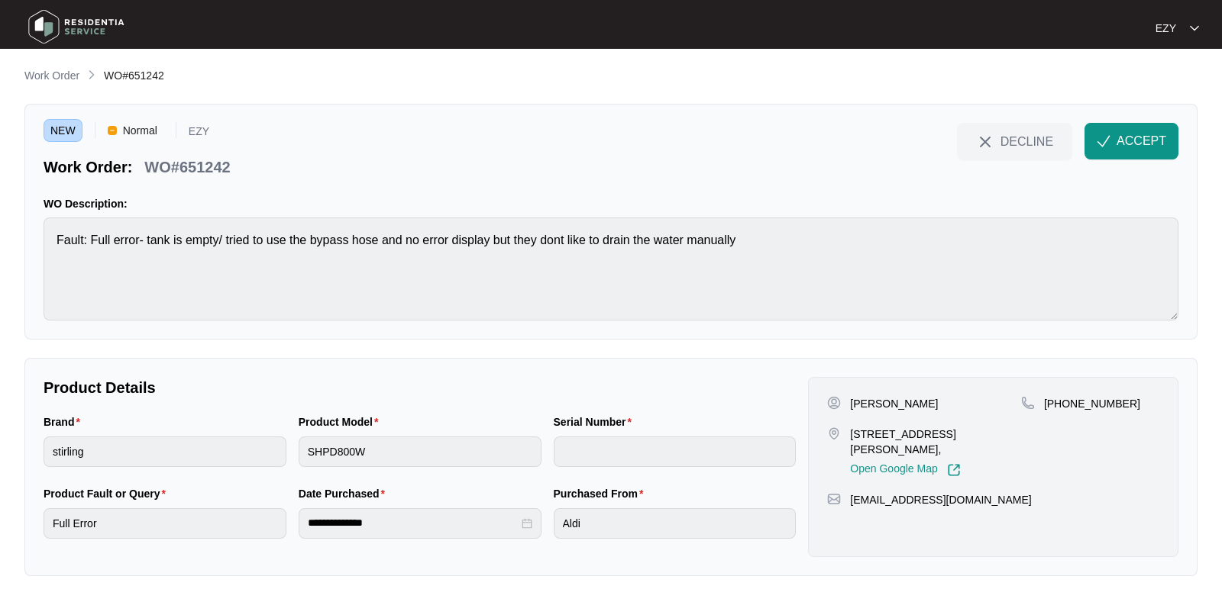
click at [175, 166] on p "WO#651242" at bounding box center [187, 167] width 86 height 21
click at [867, 400] on p "[PERSON_NAME]" at bounding box center [894, 403] width 88 height 15
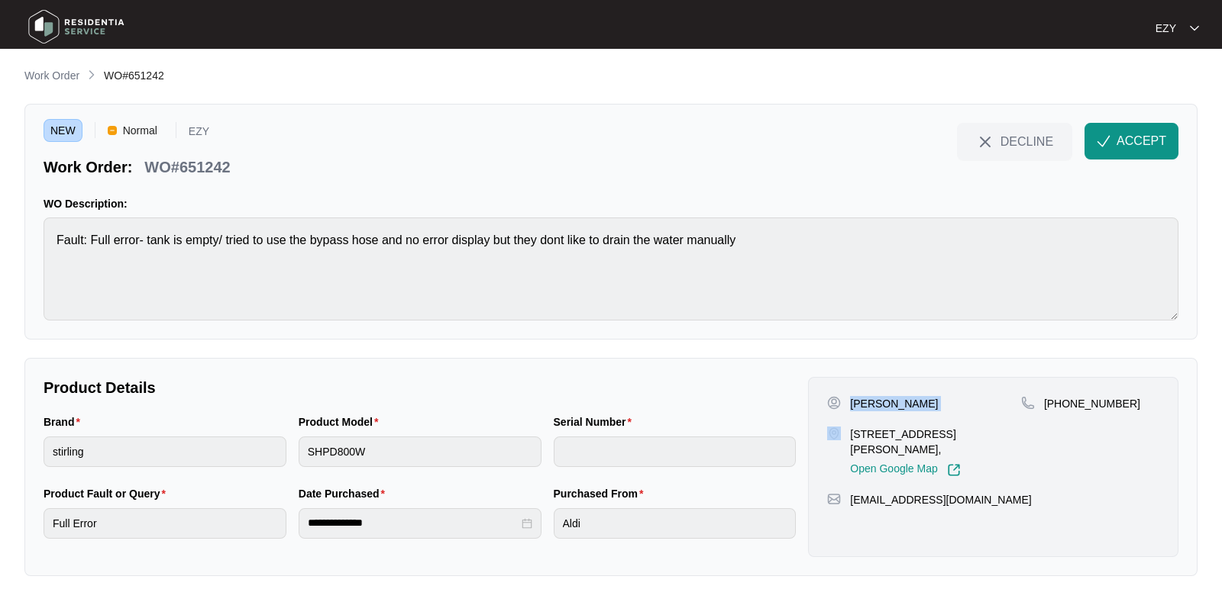
click at [867, 400] on p "[PERSON_NAME]" at bounding box center [894, 403] width 88 height 15
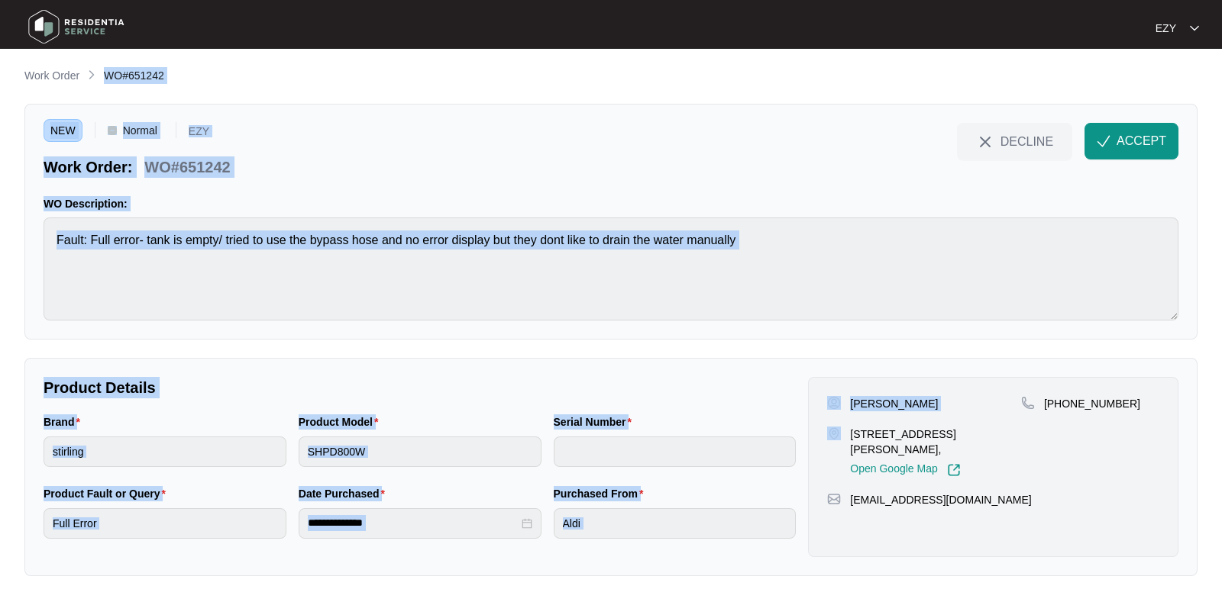
drag, startPoint x: 867, startPoint y: 399, endPoint x: 408, endPoint y: -116, distance: 690.7
click at [408, 0] on html "**********" at bounding box center [611, 301] width 1222 height 602
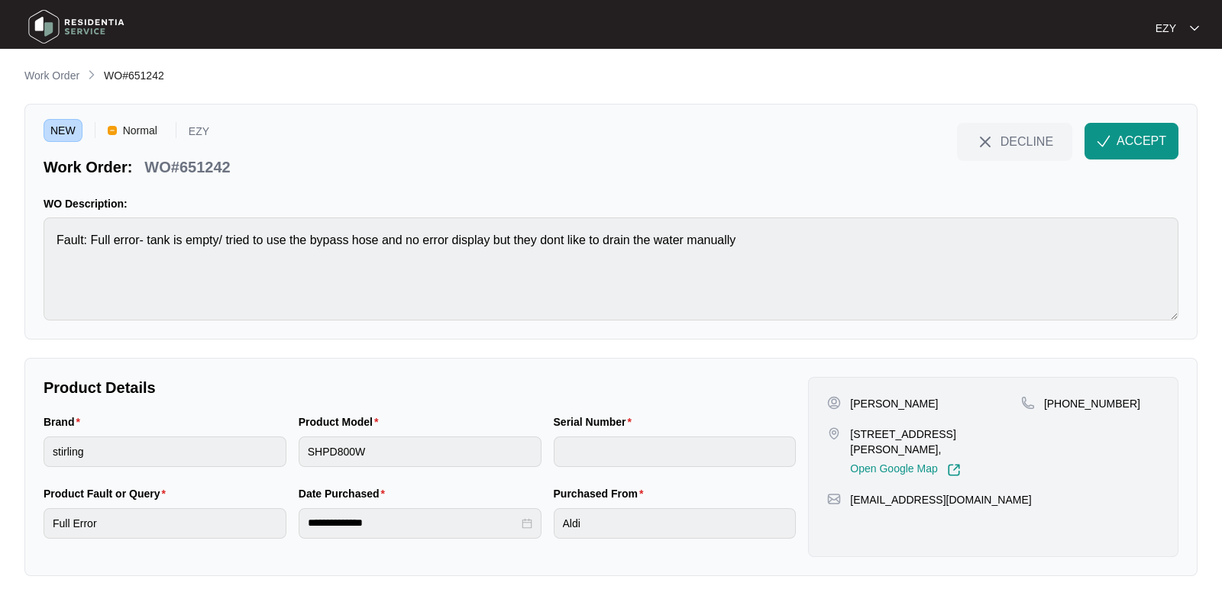
click at [887, 429] on p "[STREET_ADDRESS][PERSON_NAME]," at bounding box center [935, 442] width 171 height 31
drag, startPoint x: 1150, startPoint y: 414, endPoint x: 1061, endPoint y: 414, distance: 88.6
click at [1061, 414] on div "[PHONE_NUMBER]" at bounding box center [1090, 436] width 138 height 81
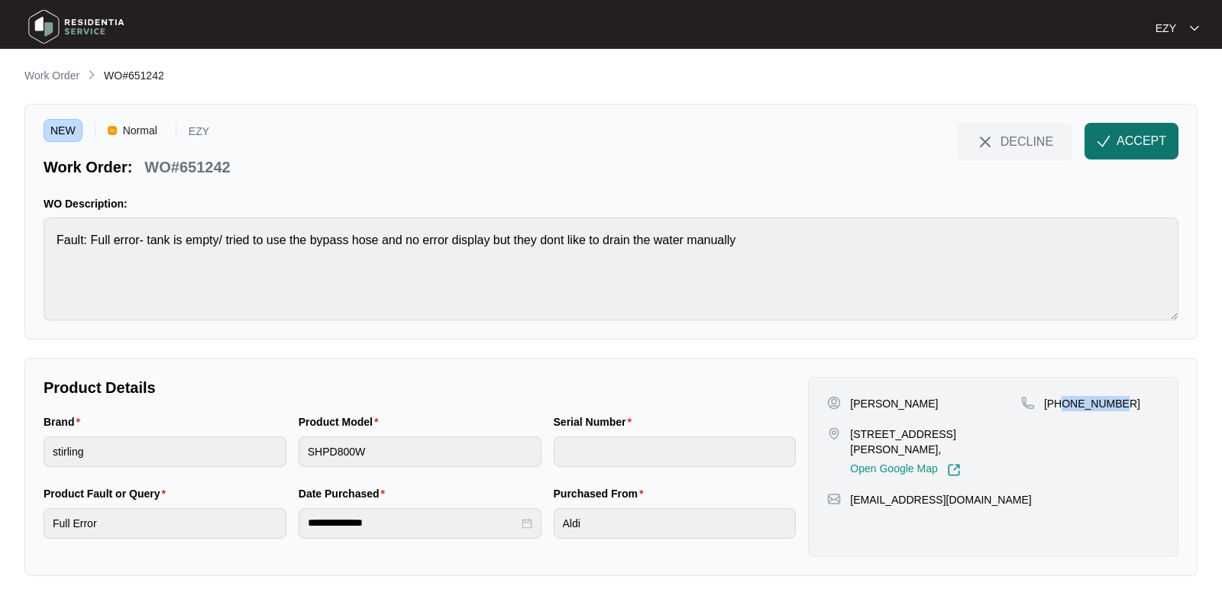
click at [1126, 147] on span "ACCEPT" at bounding box center [1141, 141] width 50 height 18
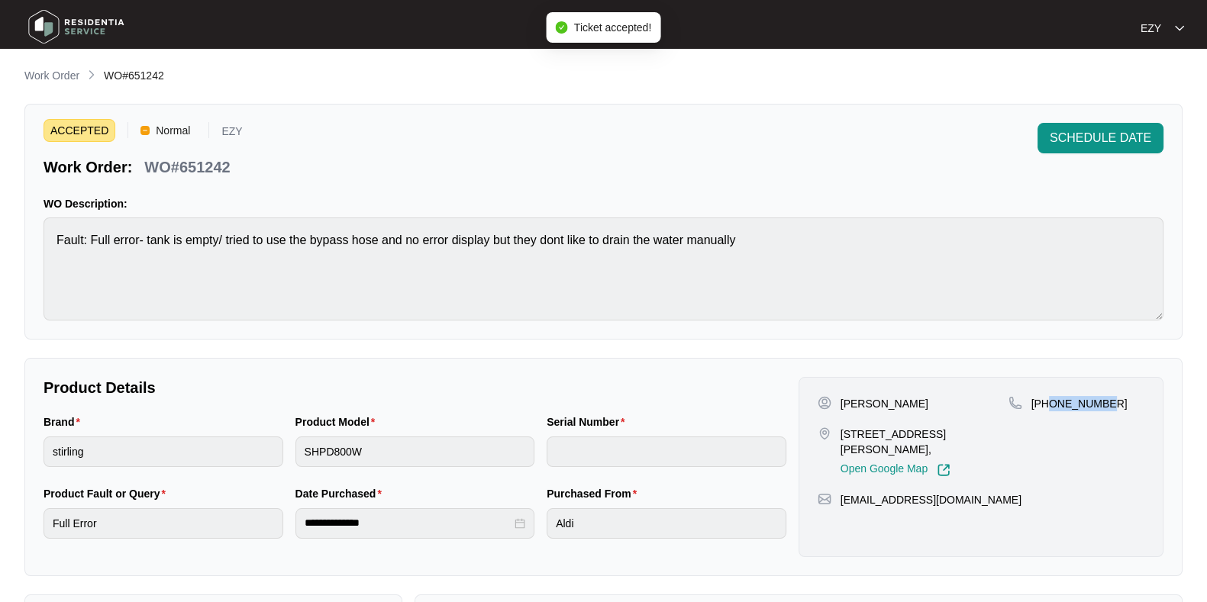
scroll to position [409, 0]
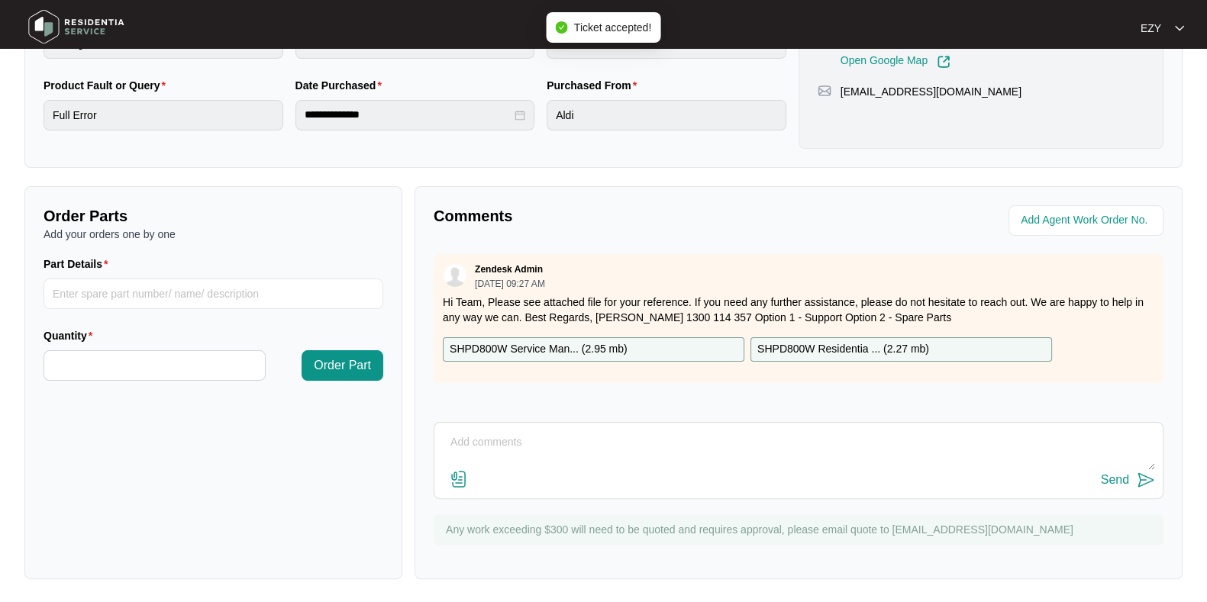
click at [565, 352] on p "SHPD800W Service Man... ( 2.95 mb )" at bounding box center [539, 349] width 178 height 17
click at [828, 345] on p "SHPD800W Residentia ... ( 2.27 mb )" at bounding box center [844, 349] width 172 height 17
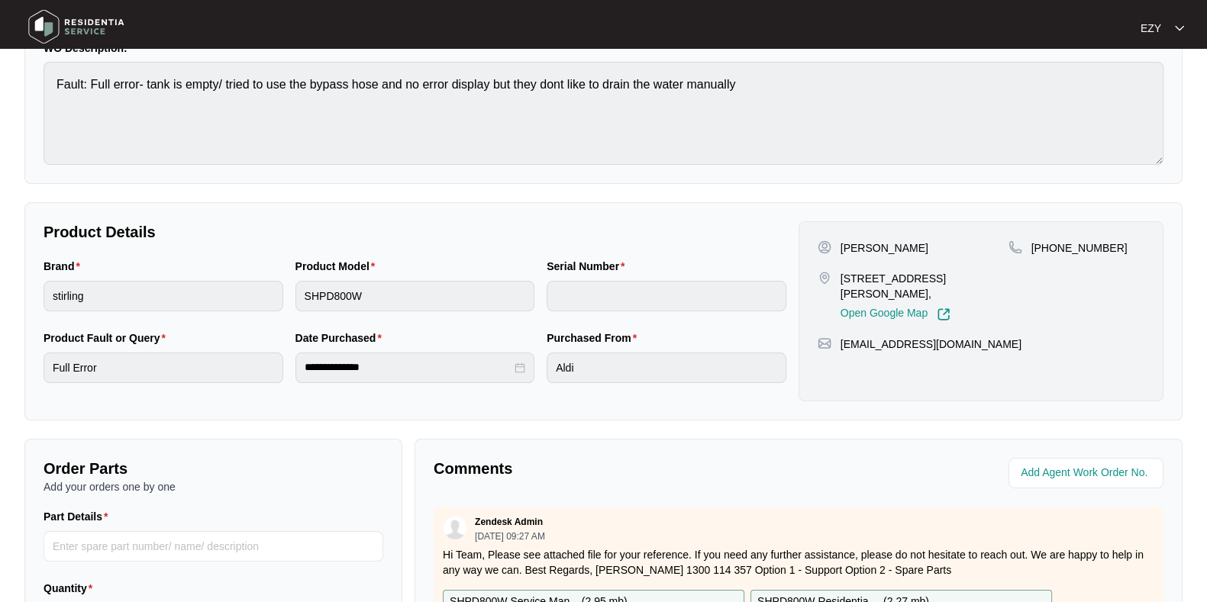
scroll to position [0, 0]
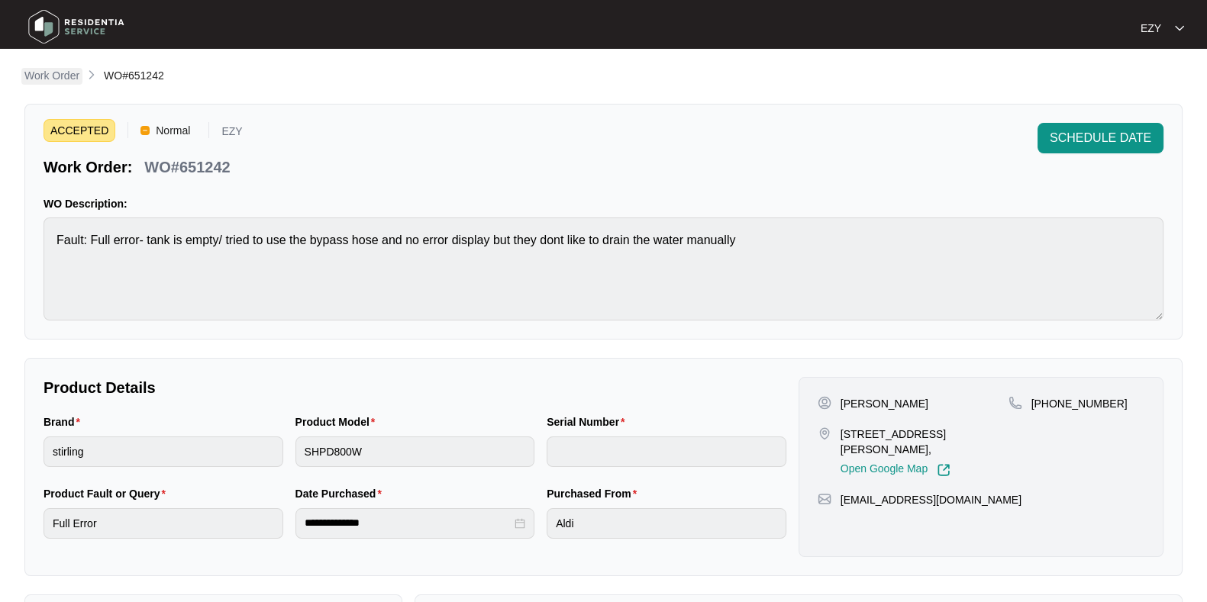
click at [68, 73] on p "Work Order" at bounding box center [51, 75] width 55 height 15
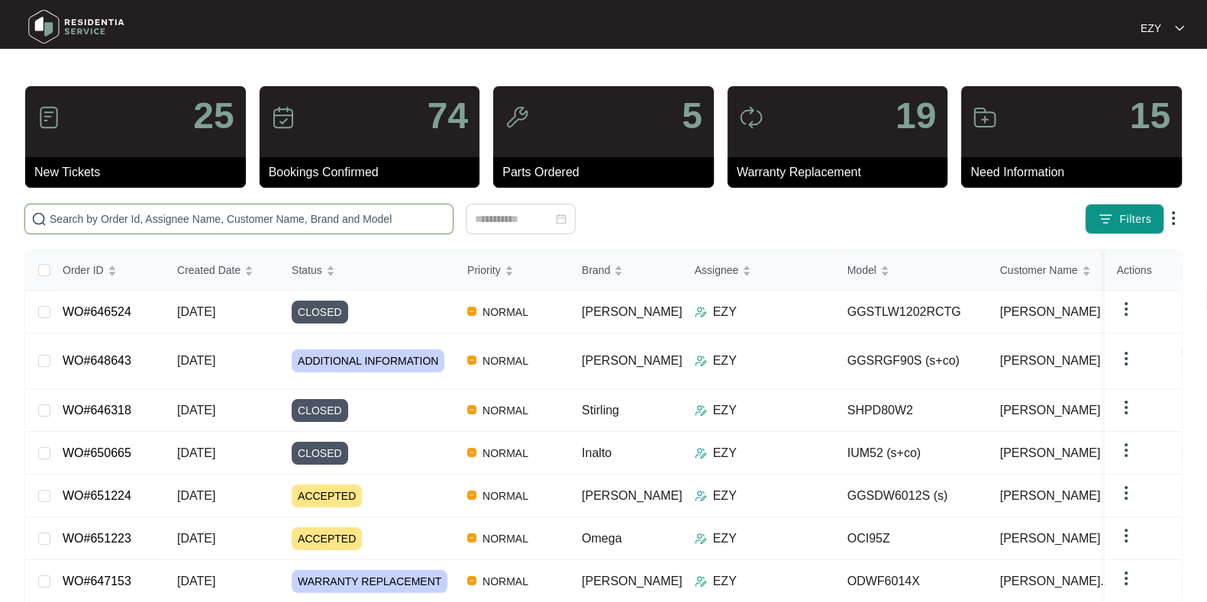
click at [294, 220] on input "text" at bounding box center [248, 219] width 397 height 17
paste input "649688"
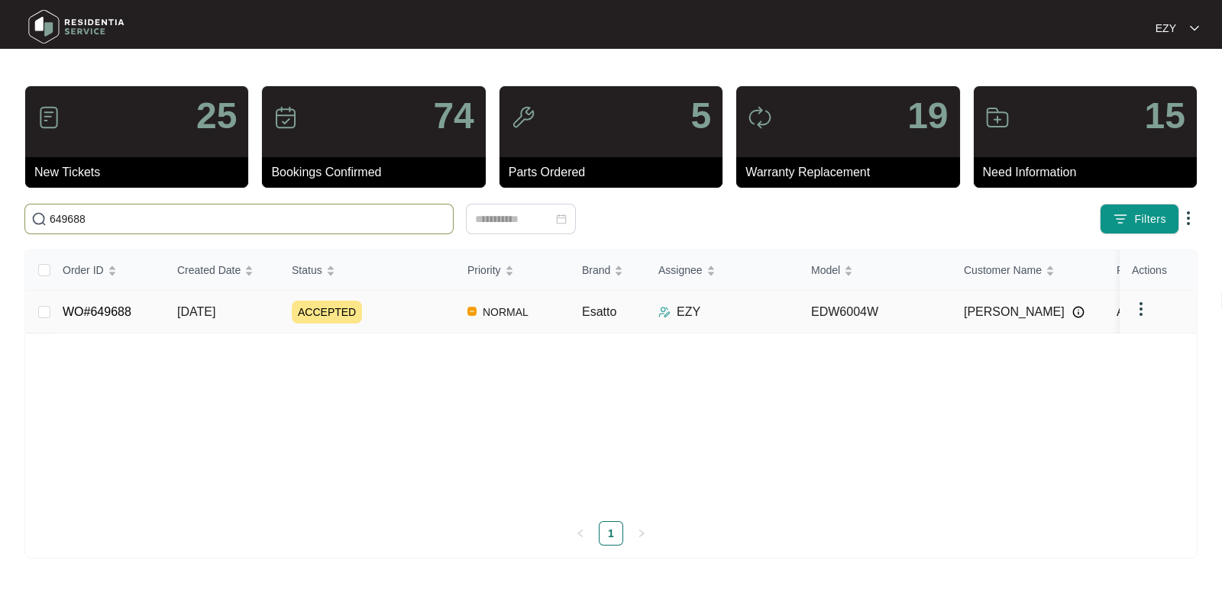
type input "649688"
click at [428, 314] on div "ACCEPTED" at bounding box center [373, 312] width 163 height 23
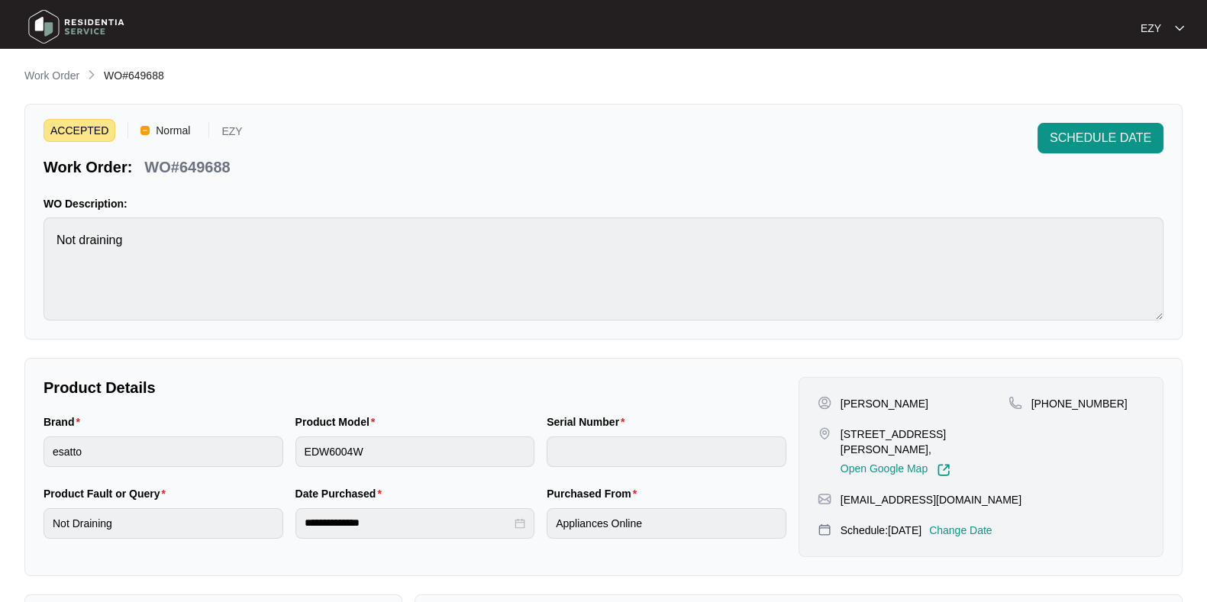
click at [980, 523] on p "Change Date" at bounding box center [960, 530] width 63 height 15
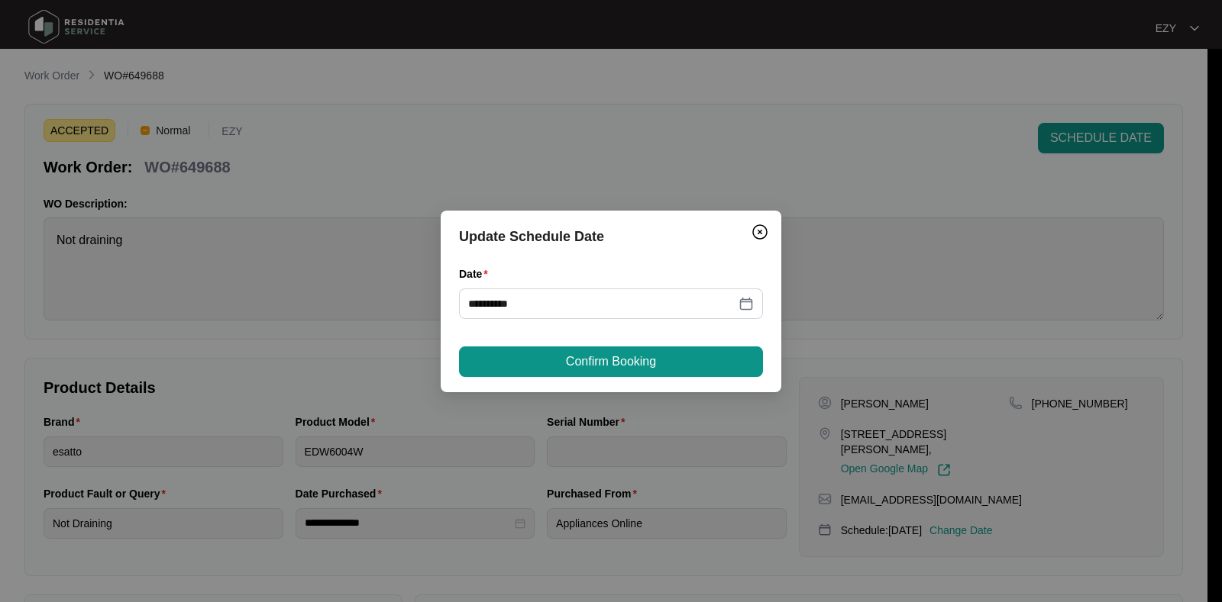
click at [561, 287] on div "Date" at bounding box center [611, 277] width 304 height 23
click at [566, 301] on input "**********" at bounding box center [601, 304] width 267 height 17
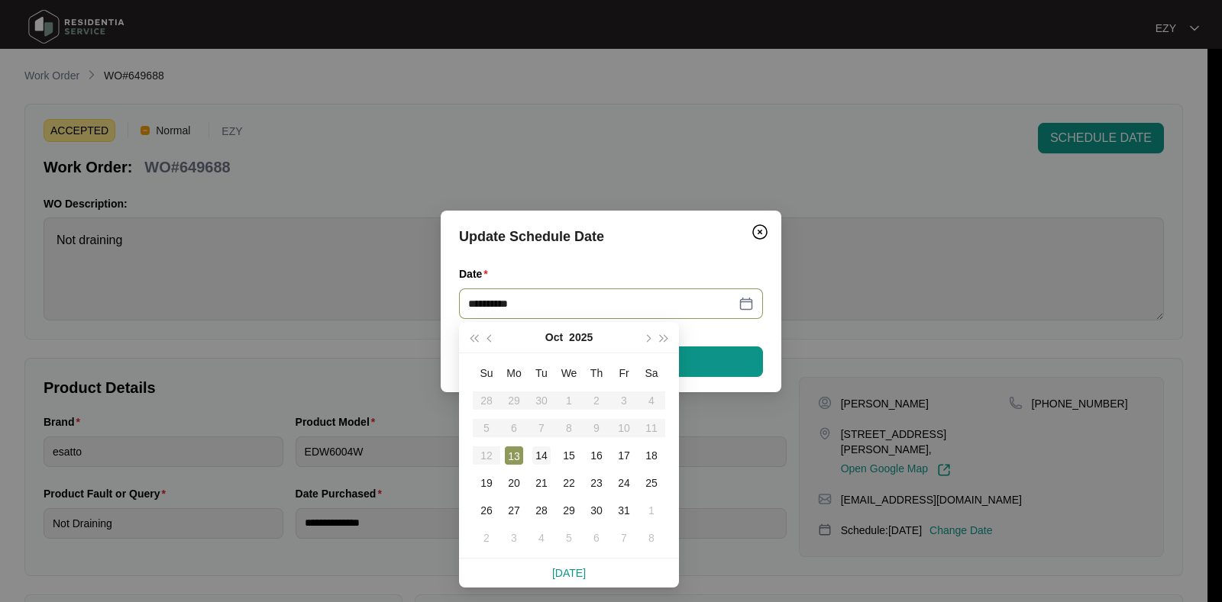
type input "**********"
click at [548, 454] on div "14" at bounding box center [541, 456] width 18 height 18
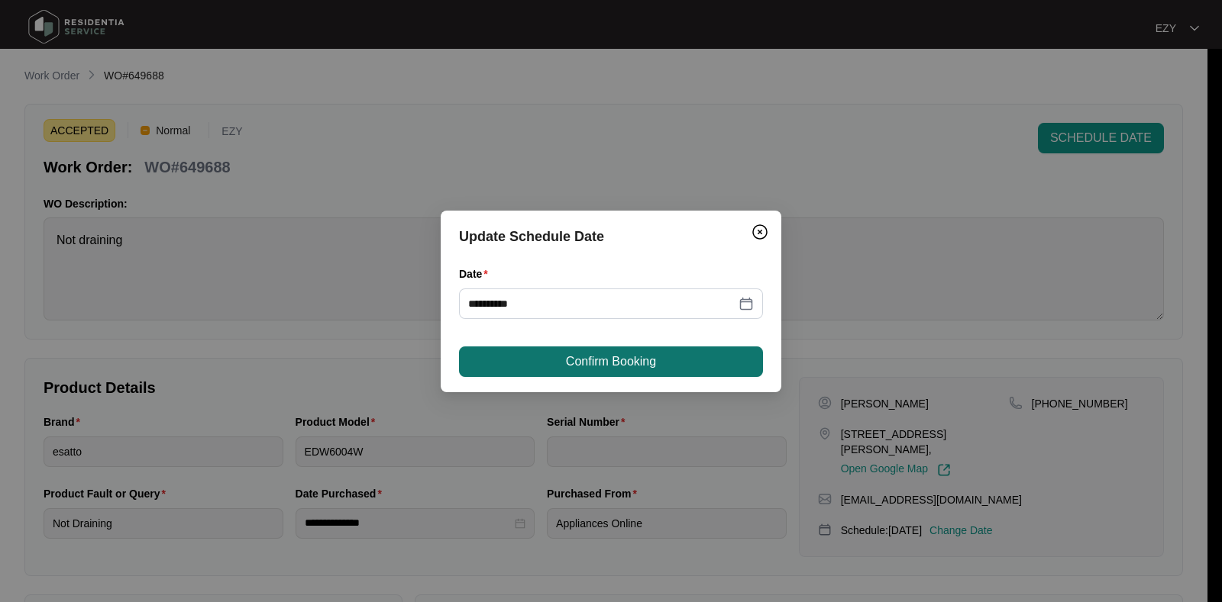
click at [559, 362] on button "Confirm Booking" at bounding box center [611, 362] width 304 height 31
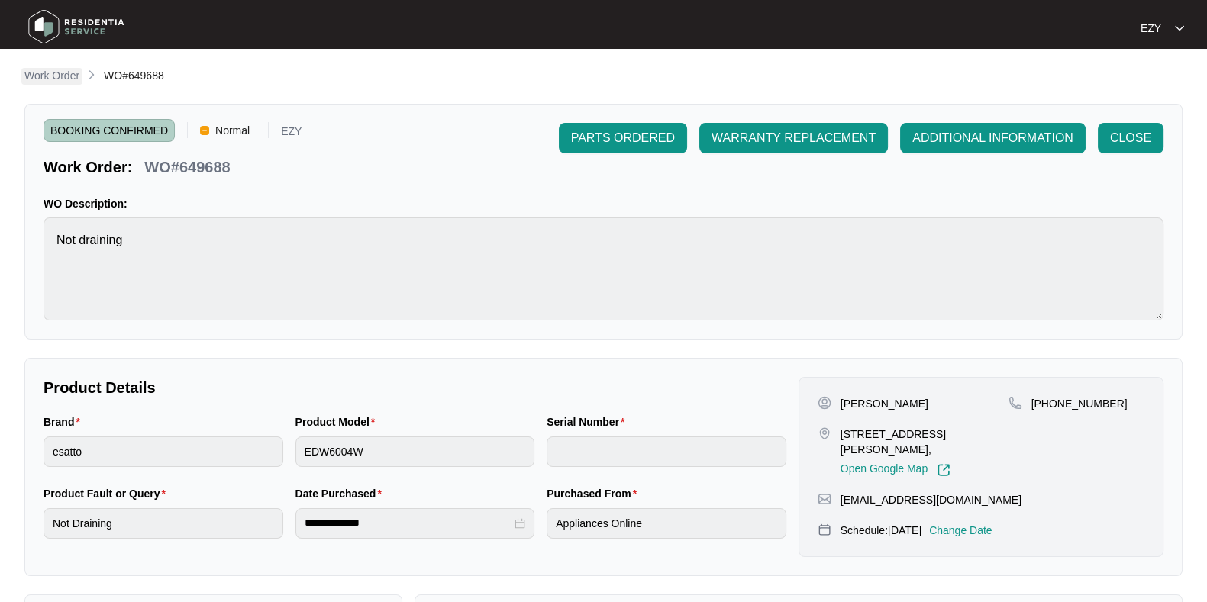
click at [57, 79] on p "Work Order" at bounding box center [51, 75] width 55 height 15
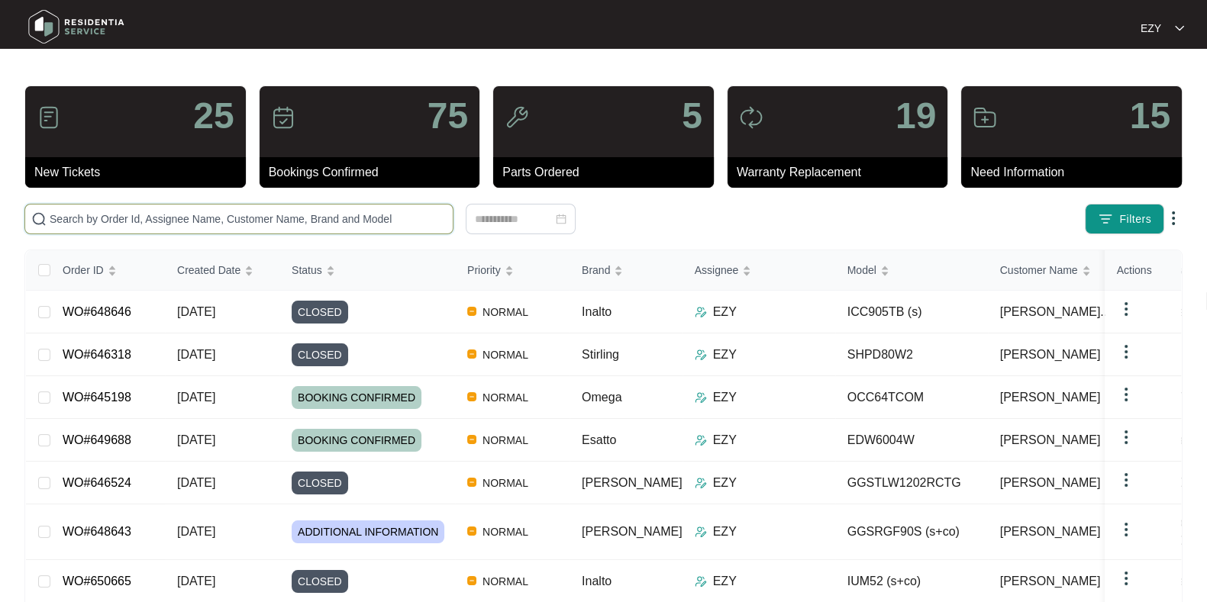
click at [366, 215] on input "text" at bounding box center [248, 219] width 397 height 17
paste input "648646"
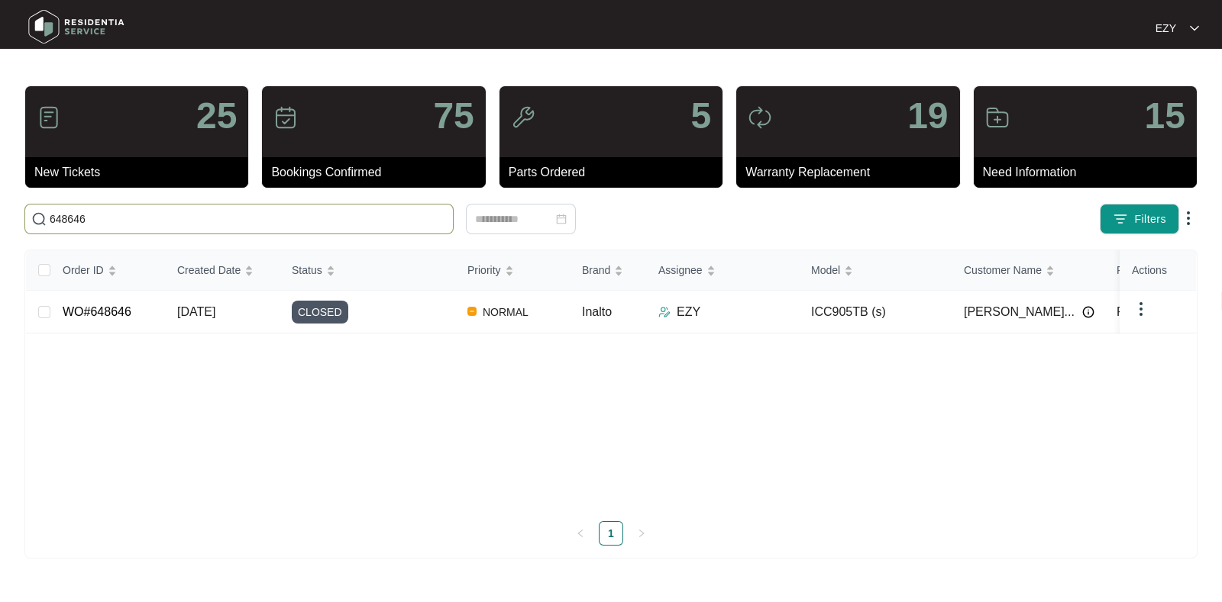
click at [116, 211] on input "648646" at bounding box center [248, 219] width 397 height 17
paste input "32357"
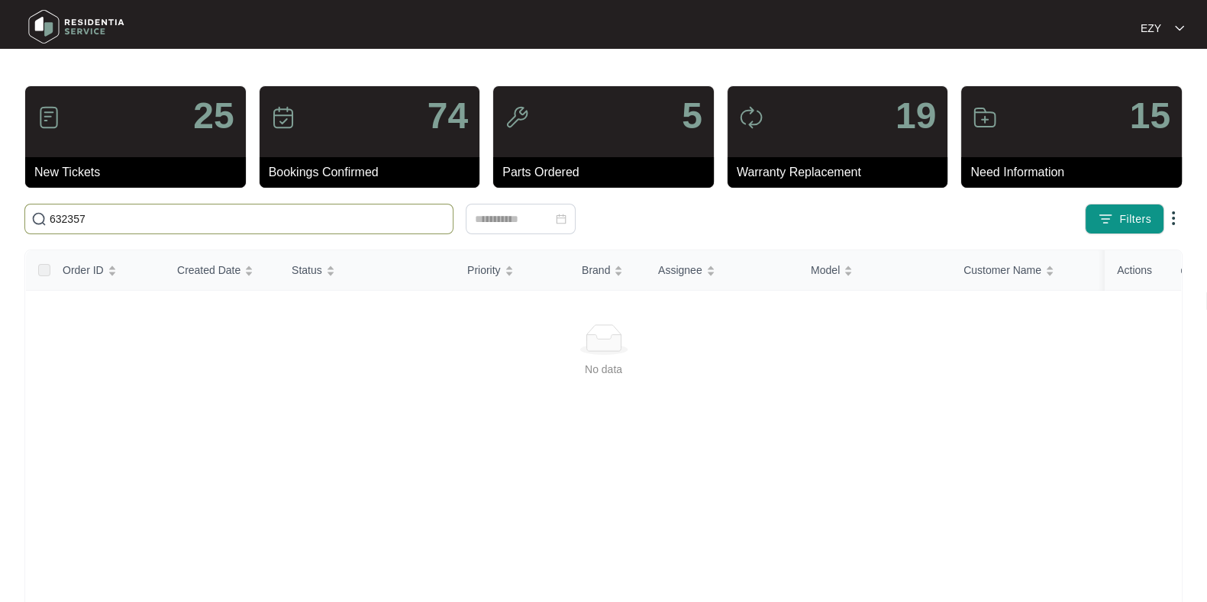
click at [199, 218] on input "632357" at bounding box center [248, 219] width 397 height 17
paste input "48871"
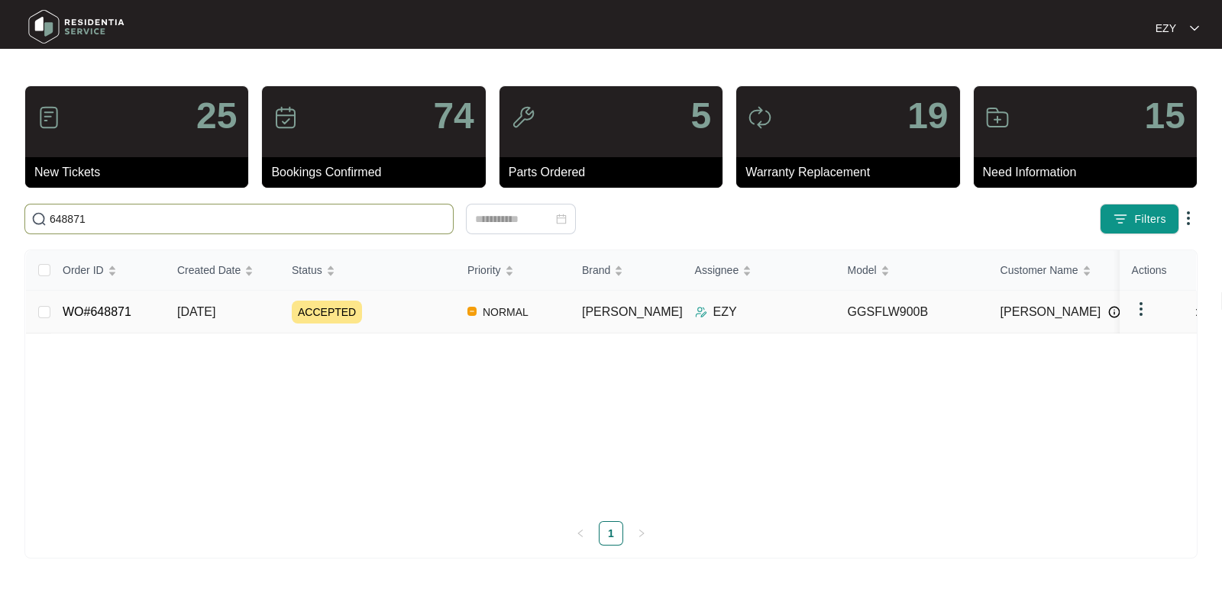
type input "648871"
click at [386, 322] on td "ACCEPTED" at bounding box center [367, 312] width 176 height 43
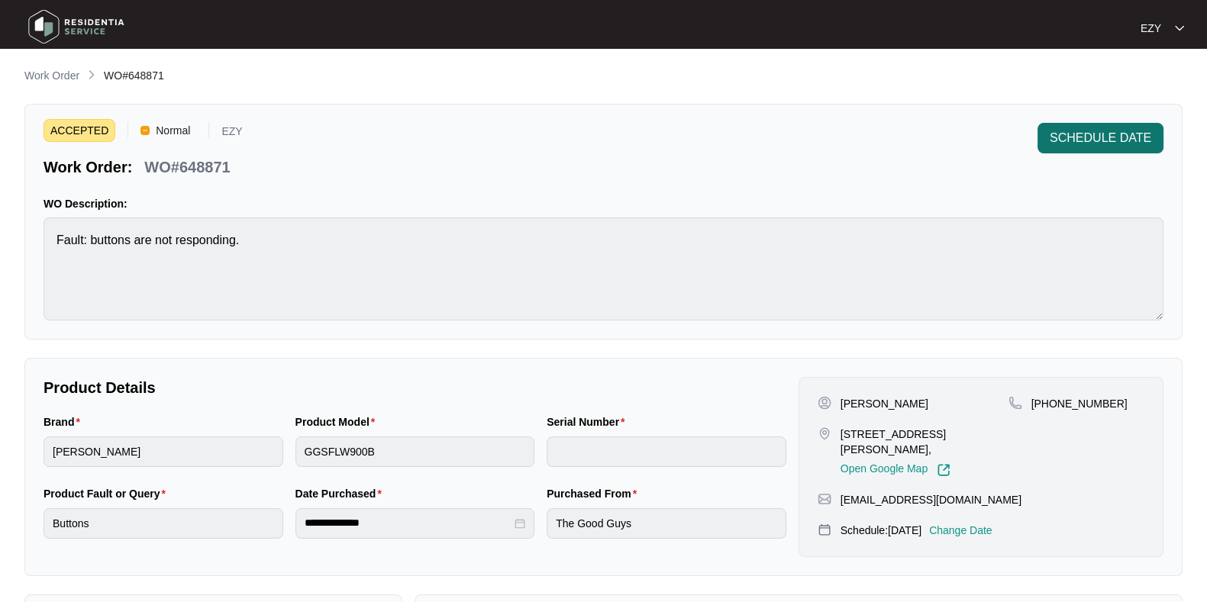
click at [1114, 140] on span "SCHEDULE DATE" at bounding box center [1101, 138] width 102 height 18
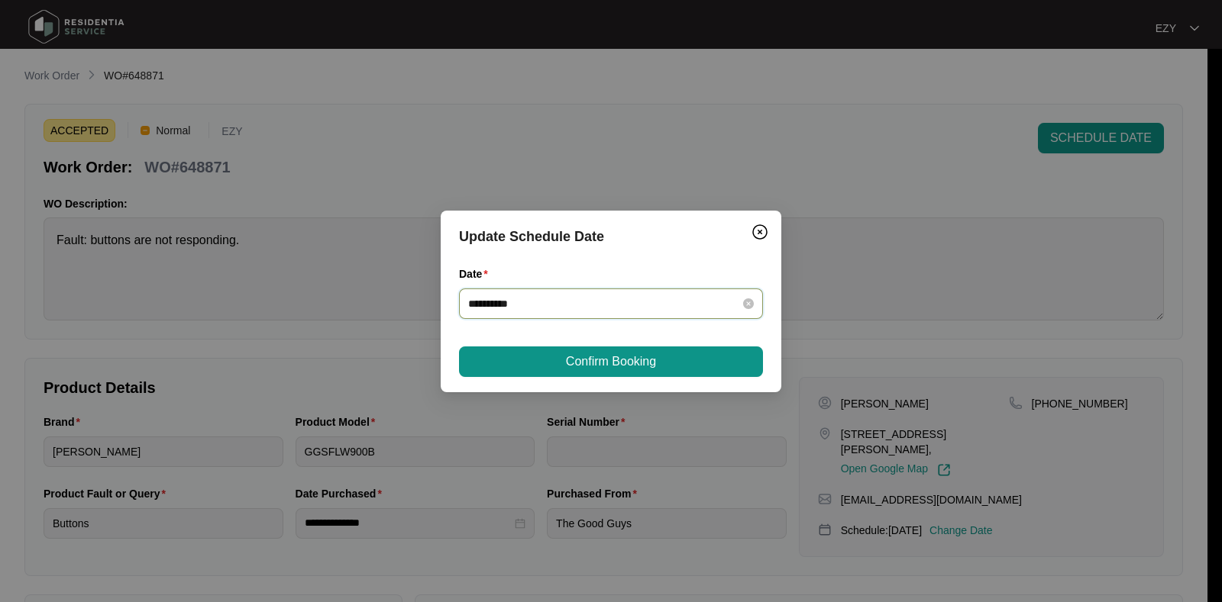
click at [659, 301] on input "**********" at bounding box center [601, 304] width 267 height 17
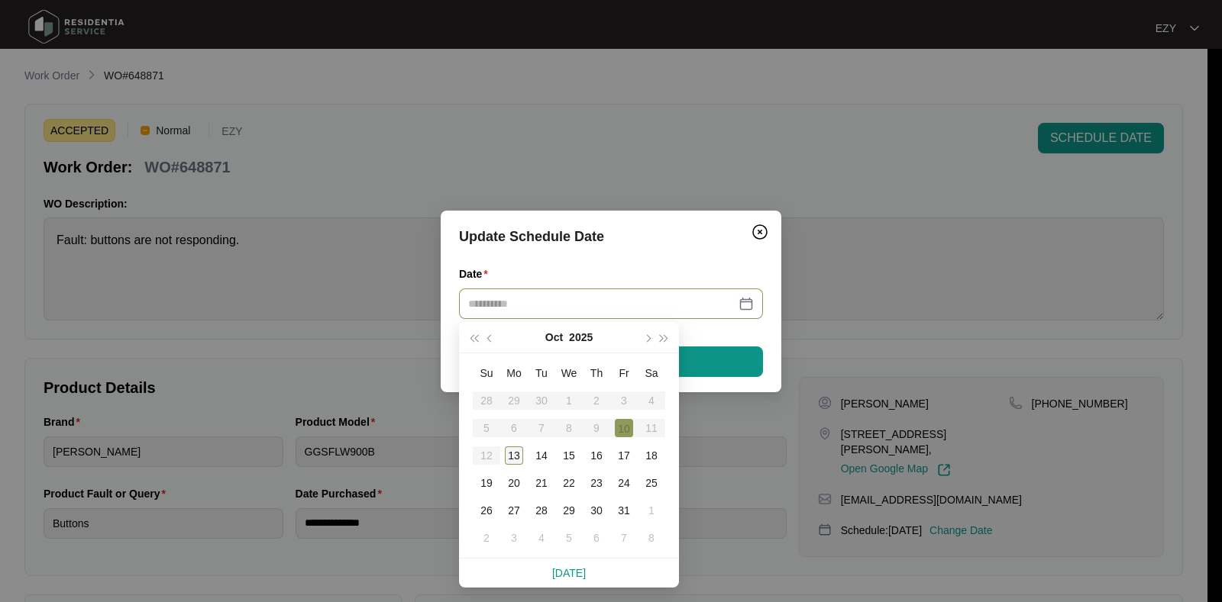
click at [512, 451] on div "13" at bounding box center [514, 456] width 18 height 18
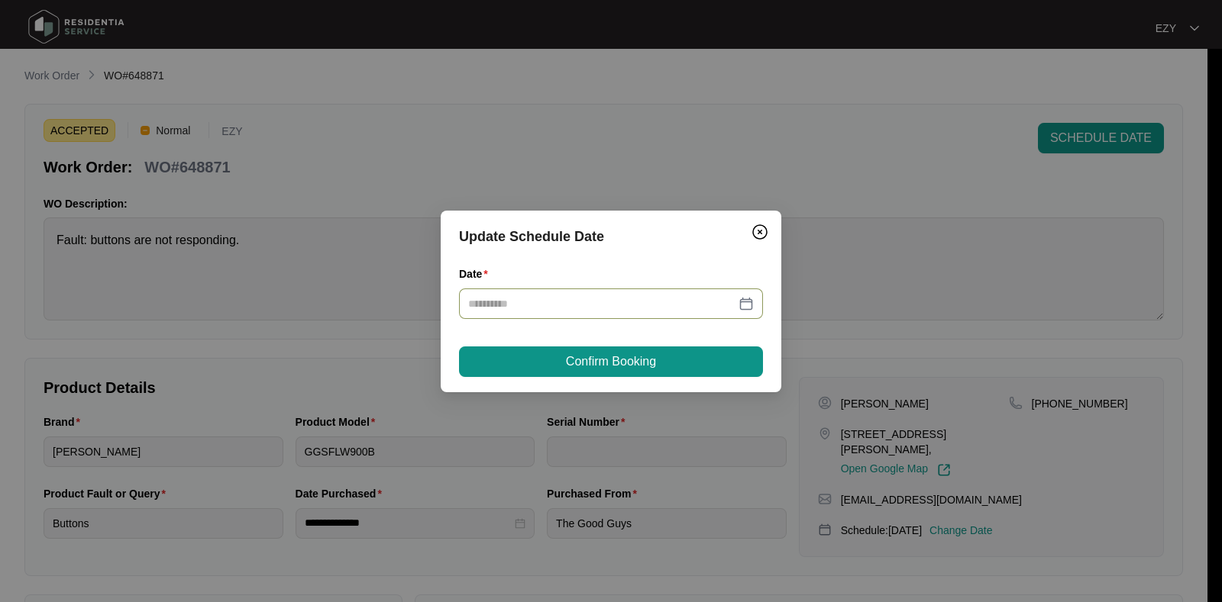
type input "**********"
click at [588, 378] on div "**********" at bounding box center [611, 302] width 341 height 182
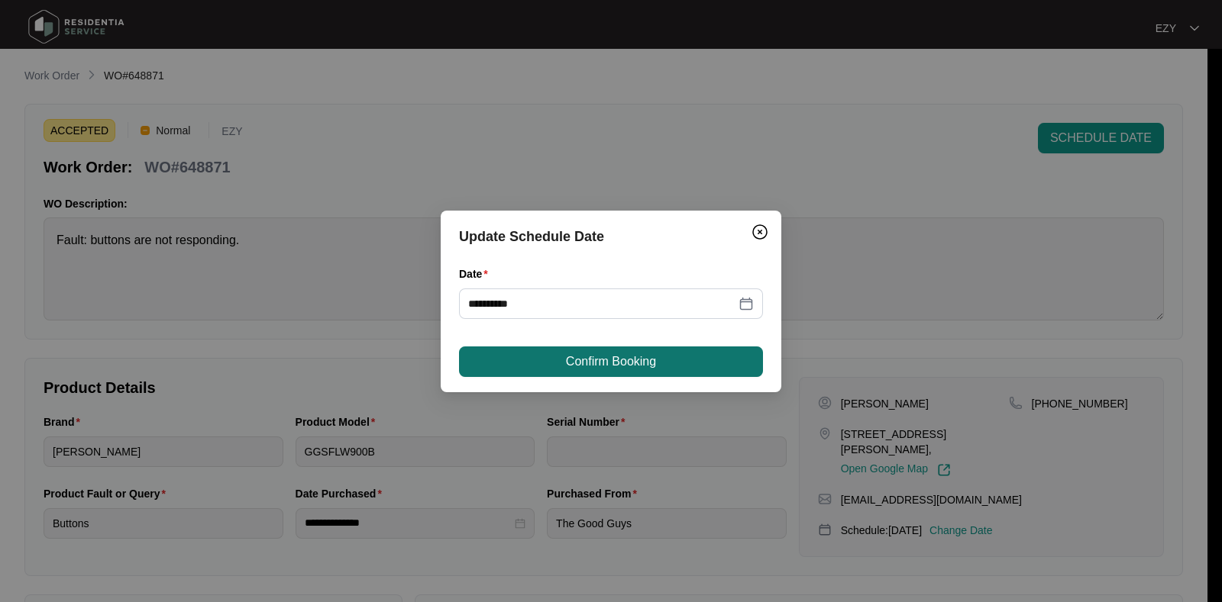
click at [580, 364] on span "Confirm Booking" at bounding box center [611, 362] width 90 height 18
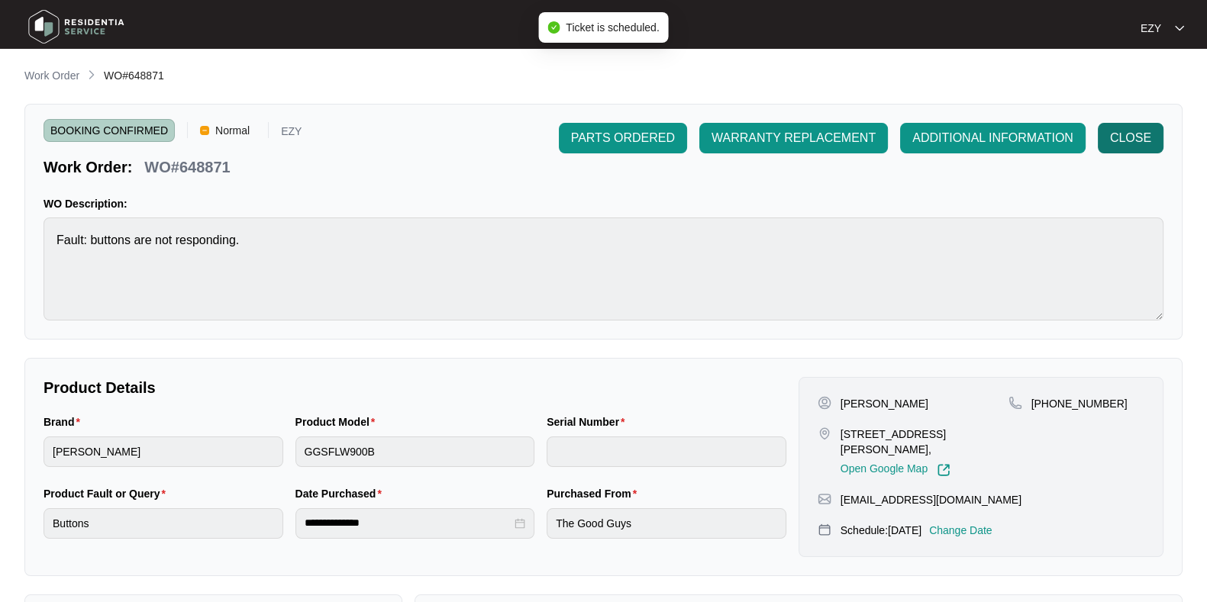
click at [1161, 139] on button "CLOSE" at bounding box center [1131, 138] width 66 height 31
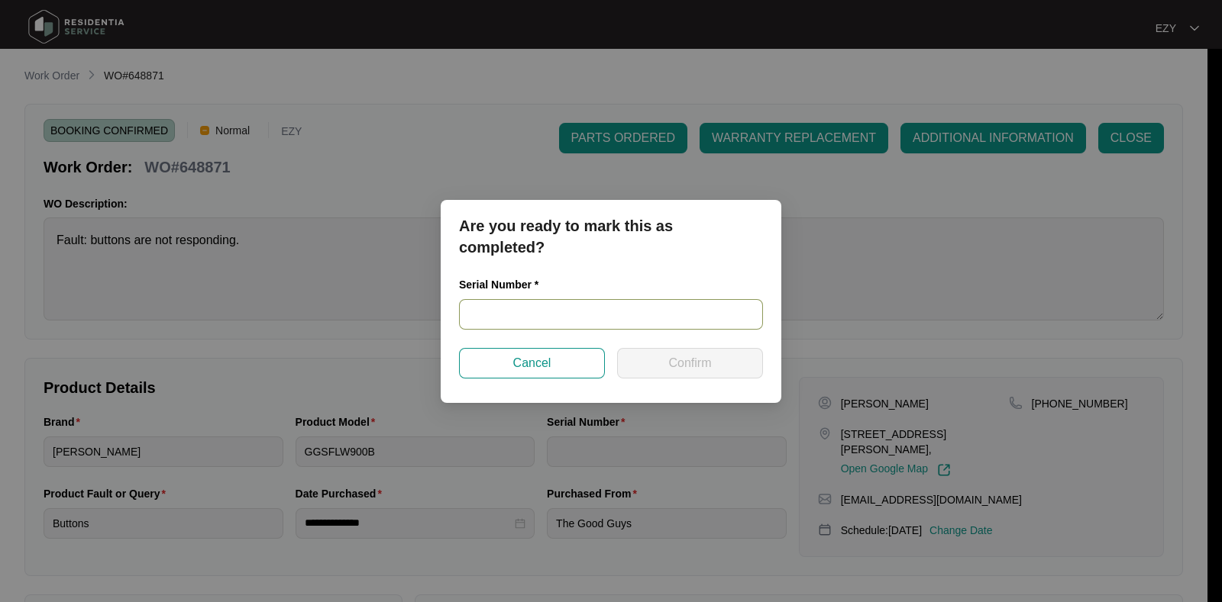
click at [602, 327] on input "text" at bounding box center [611, 314] width 304 height 31
paste input "540P385880145105K0026"
type input "540P385880145105K0026"
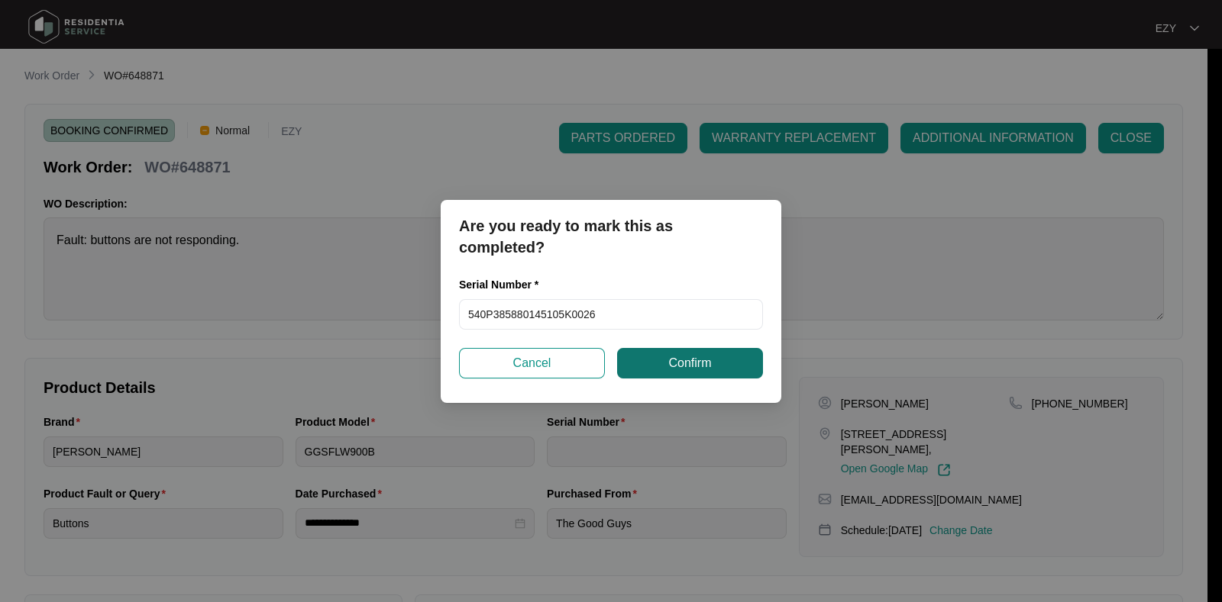
click at [715, 360] on button "Confirm" at bounding box center [690, 363] width 146 height 31
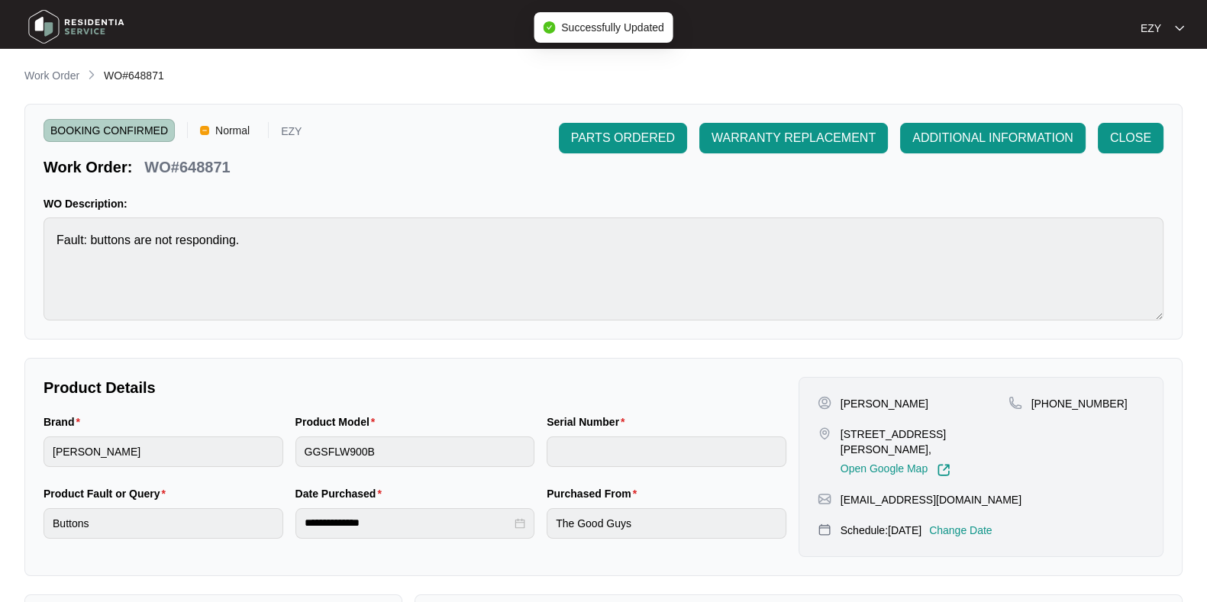
type input "540P385880145105K0026"
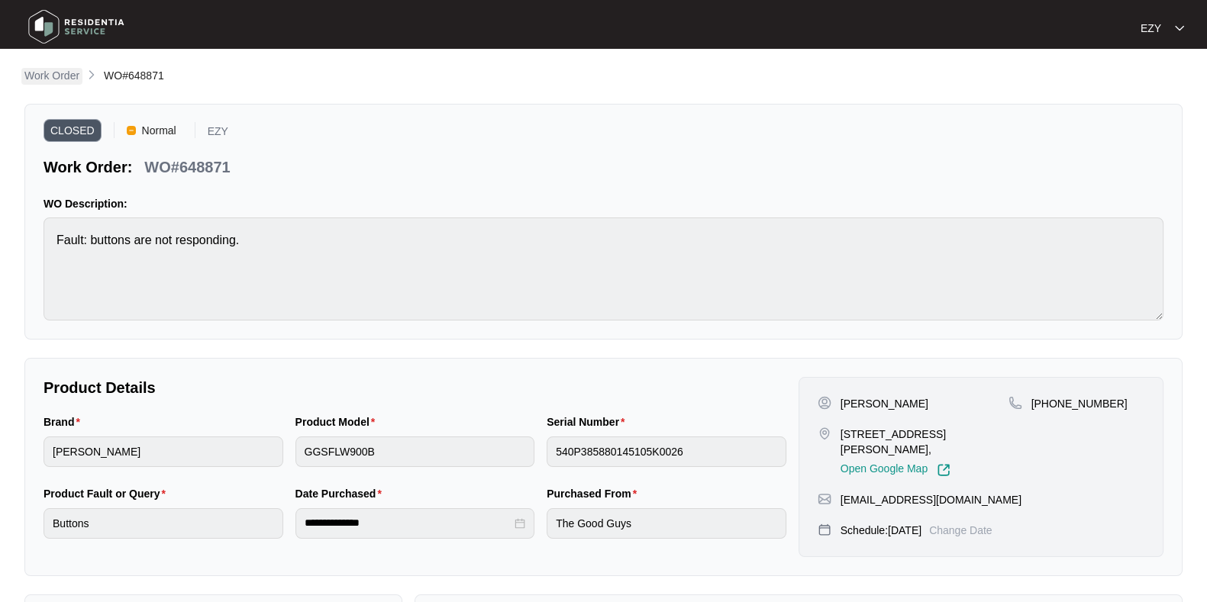
click at [55, 74] on p "Work Order" at bounding box center [51, 75] width 55 height 15
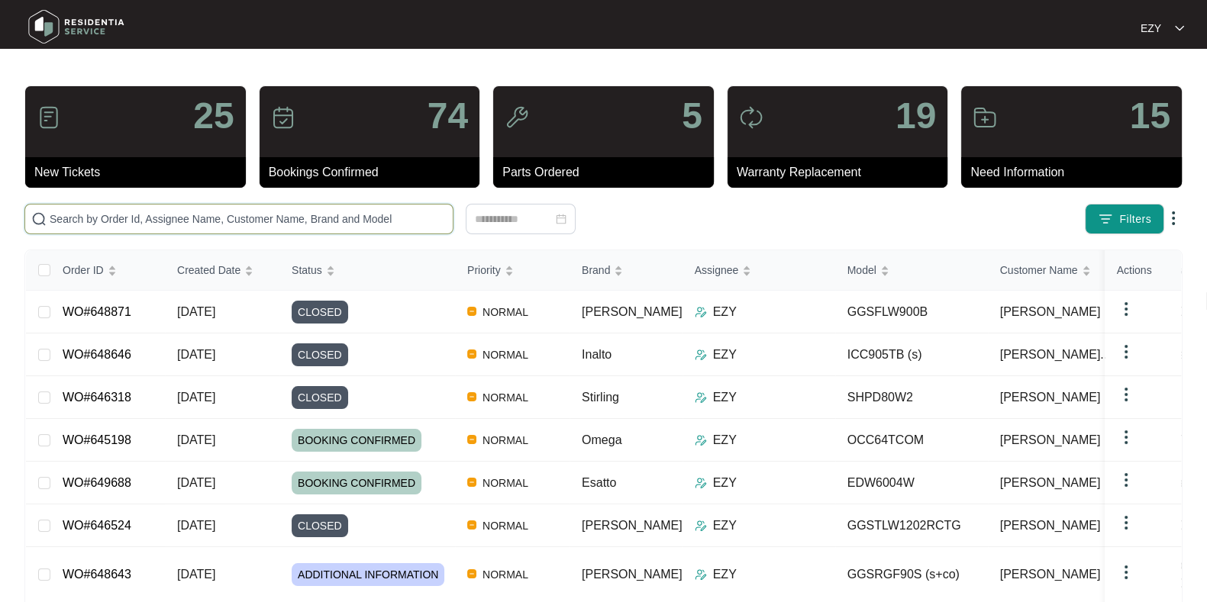
click at [396, 215] on input "text" at bounding box center [248, 219] width 397 height 17
paste input "648643"
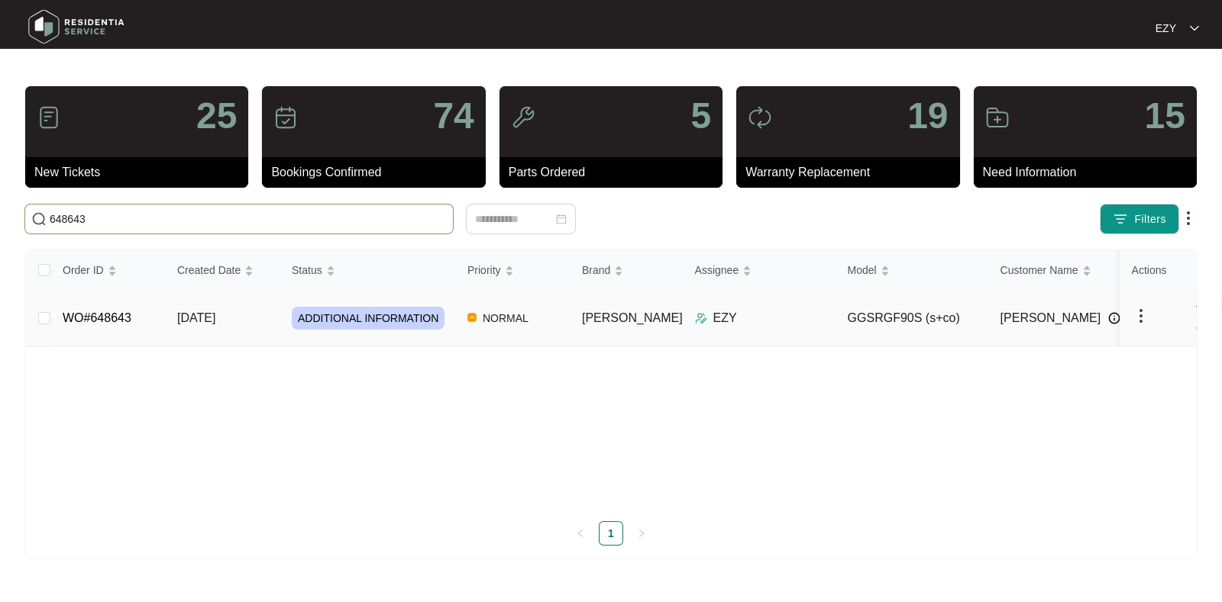
type input "648643"
click at [260, 305] on td "[DATE]" at bounding box center [222, 319] width 115 height 56
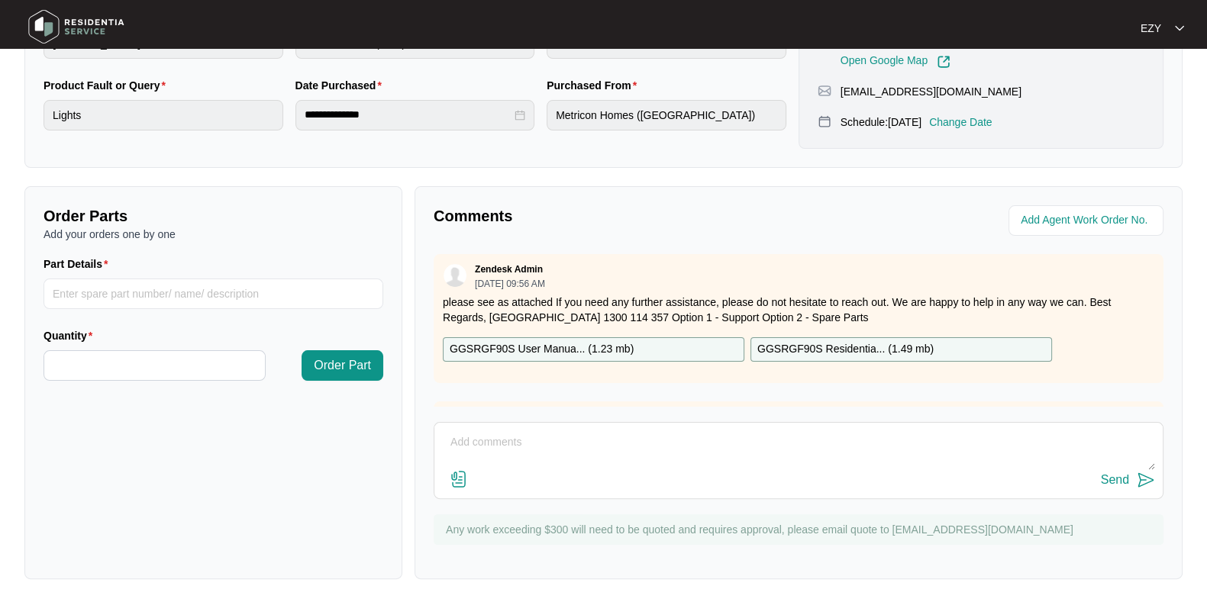
scroll to position [464, 0]
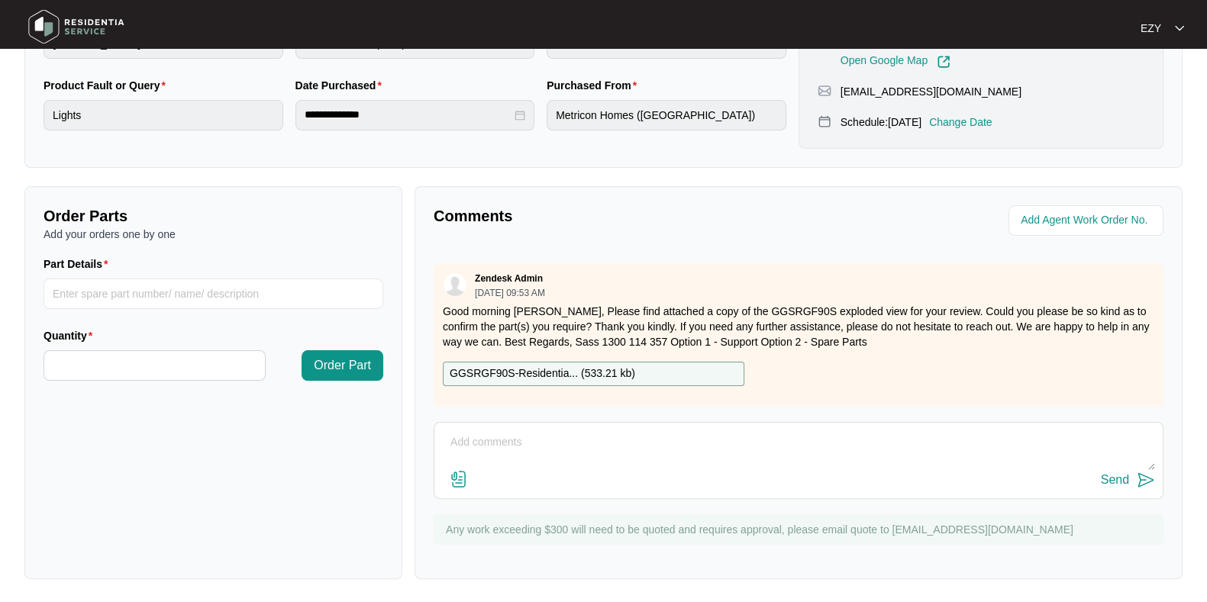
click at [553, 480] on div "Send" at bounding box center [798, 480] width 713 height 21
click at [533, 451] on textarea at bounding box center [798, 451] width 713 height 40
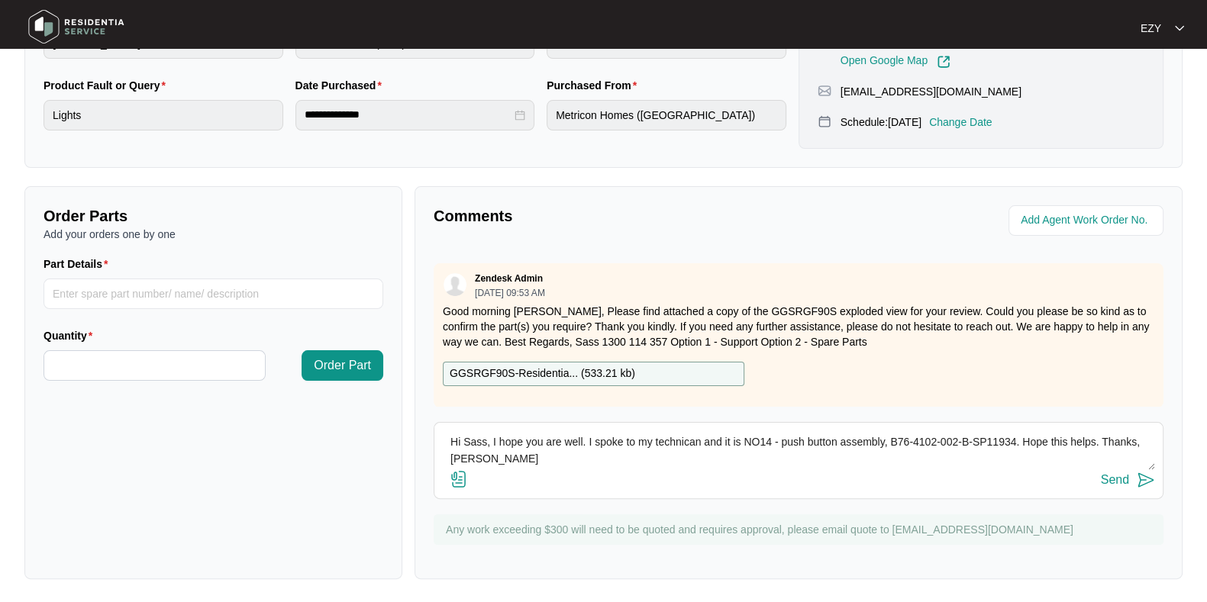
click at [674, 444] on textarea "Hi Sass, I hope you are well. I spoke to my technican and it is NO14 - push but…" at bounding box center [798, 451] width 713 height 40
type textarea "Hi Sass, I hope you are well. I spoke to my technician and it is NO14 - push bu…"
click at [1106, 483] on div "Send" at bounding box center [1115, 480] width 28 height 14
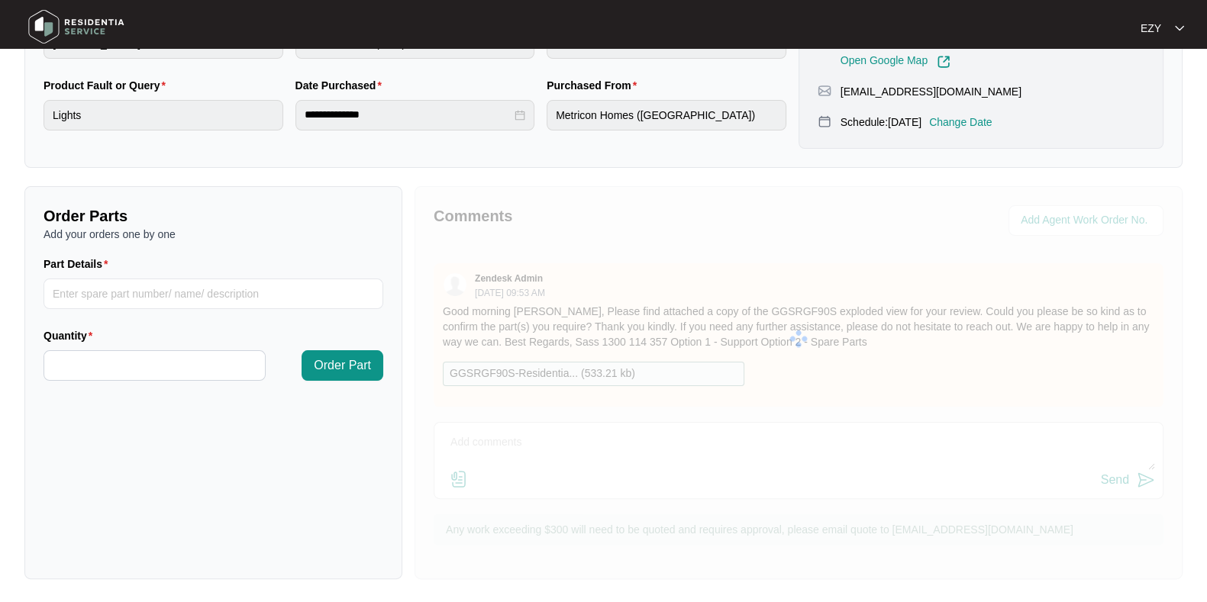
scroll to position [0, 0]
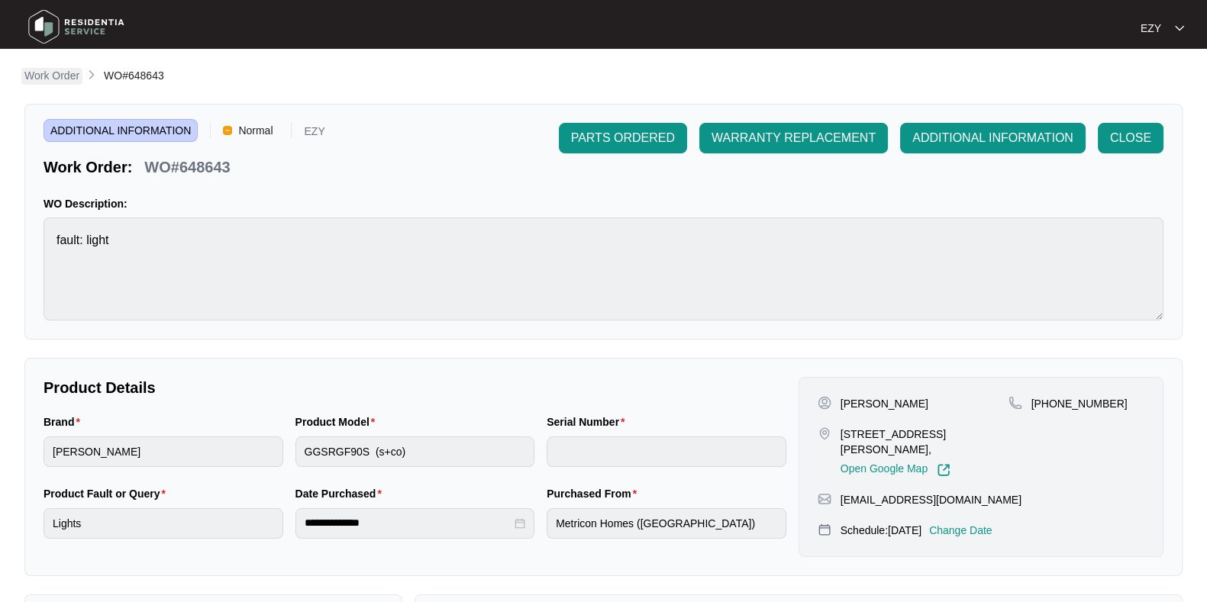
click at [57, 73] on p "Work Order" at bounding box center [51, 75] width 55 height 15
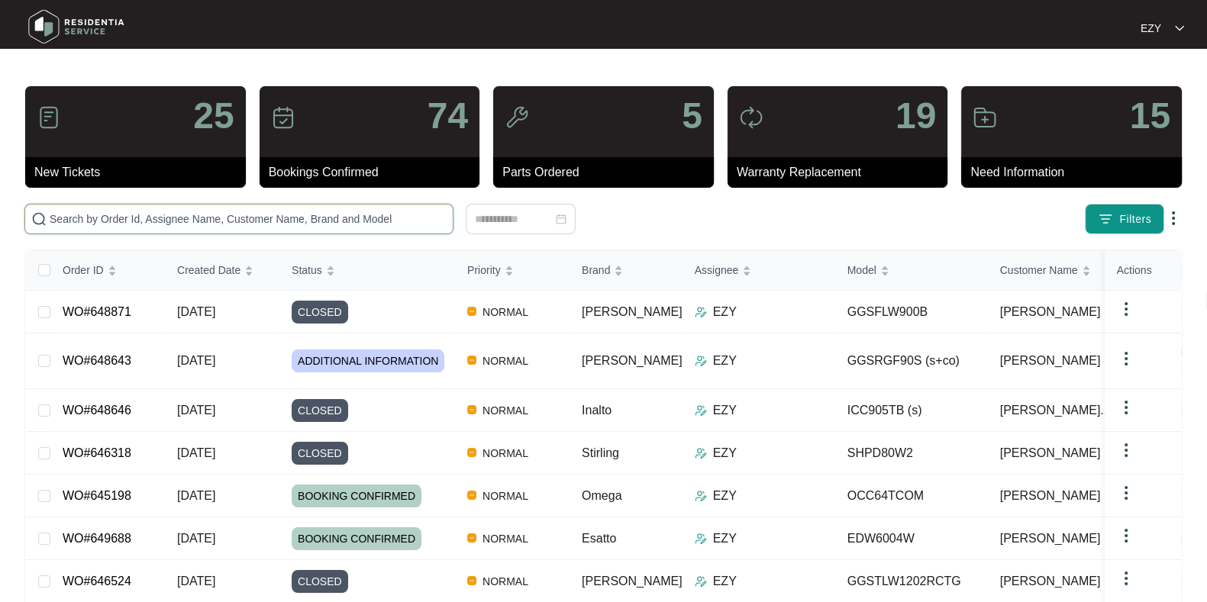
click at [329, 226] on input "text" at bounding box center [248, 219] width 397 height 17
paste input "647343"
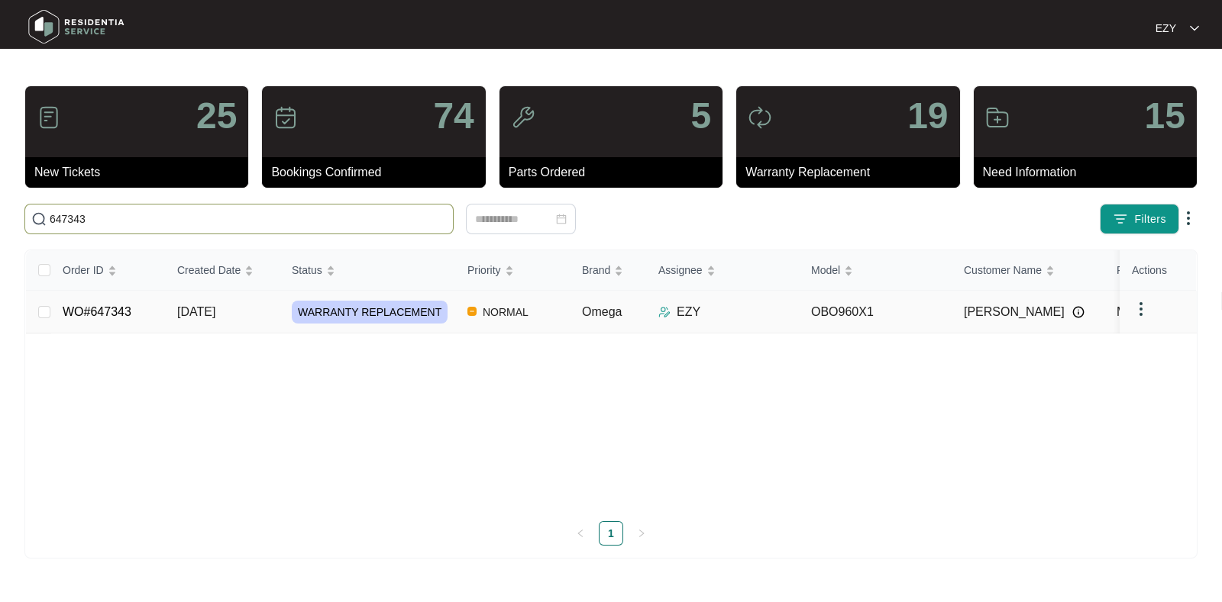
type input "647343"
click at [447, 322] on td "WARRANTY REPLACEMENT" at bounding box center [367, 312] width 176 height 43
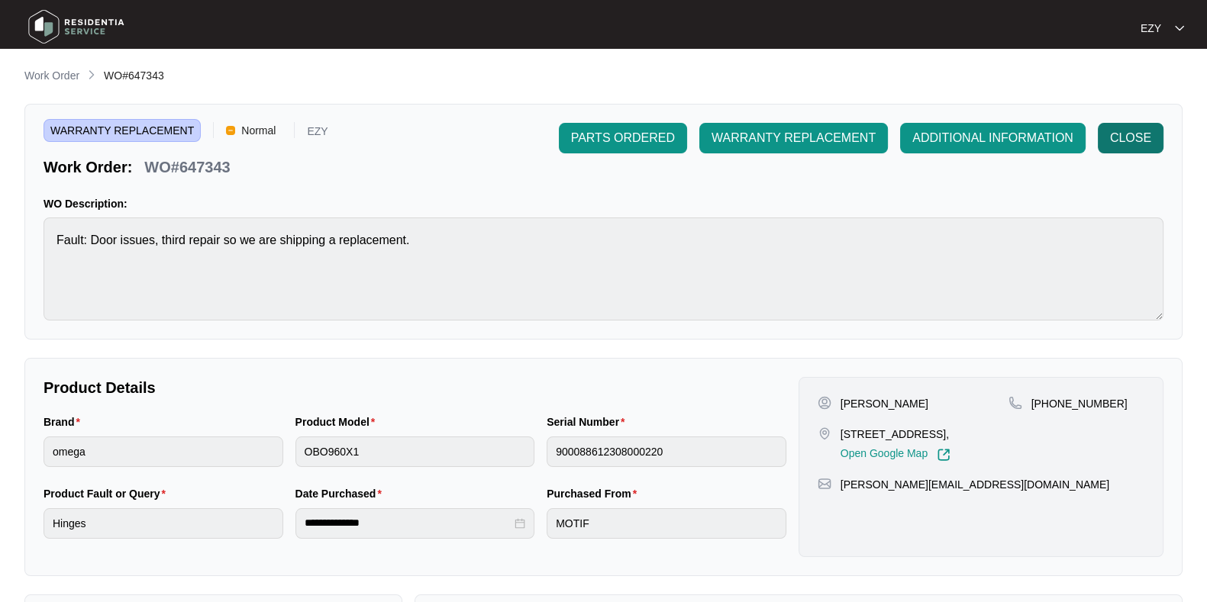
click at [1111, 132] on span "CLOSE" at bounding box center [1130, 138] width 41 height 18
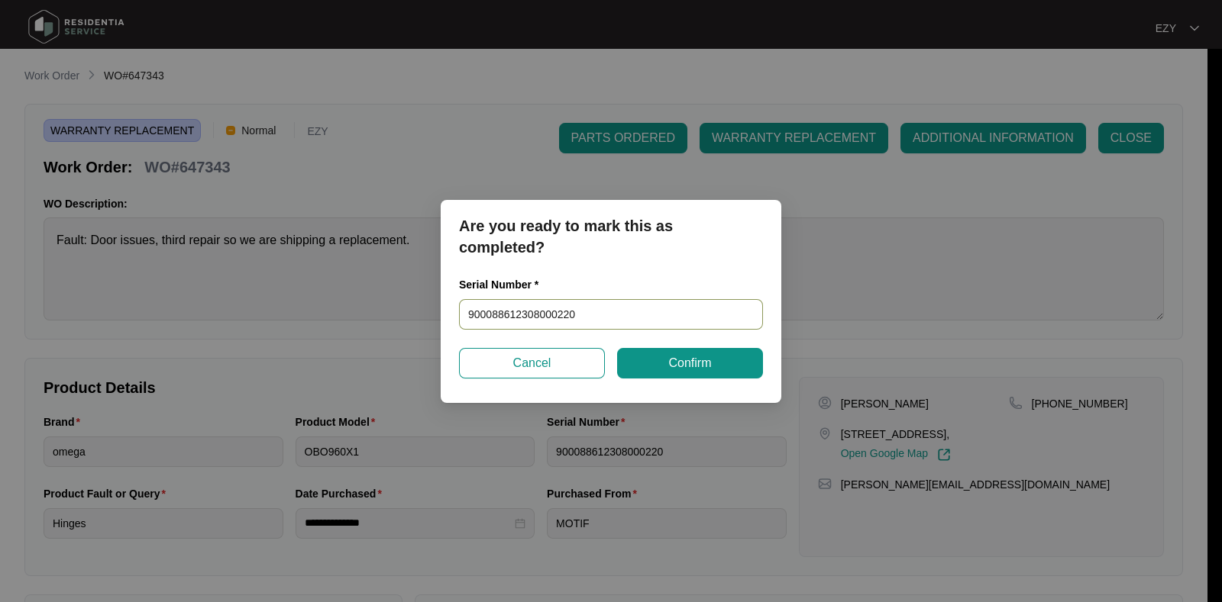
click at [688, 311] on input "900088612308000220" at bounding box center [611, 314] width 304 height 31
click at [704, 354] on span "Confirm" at bounding box center [689, 363] width 43 height 18
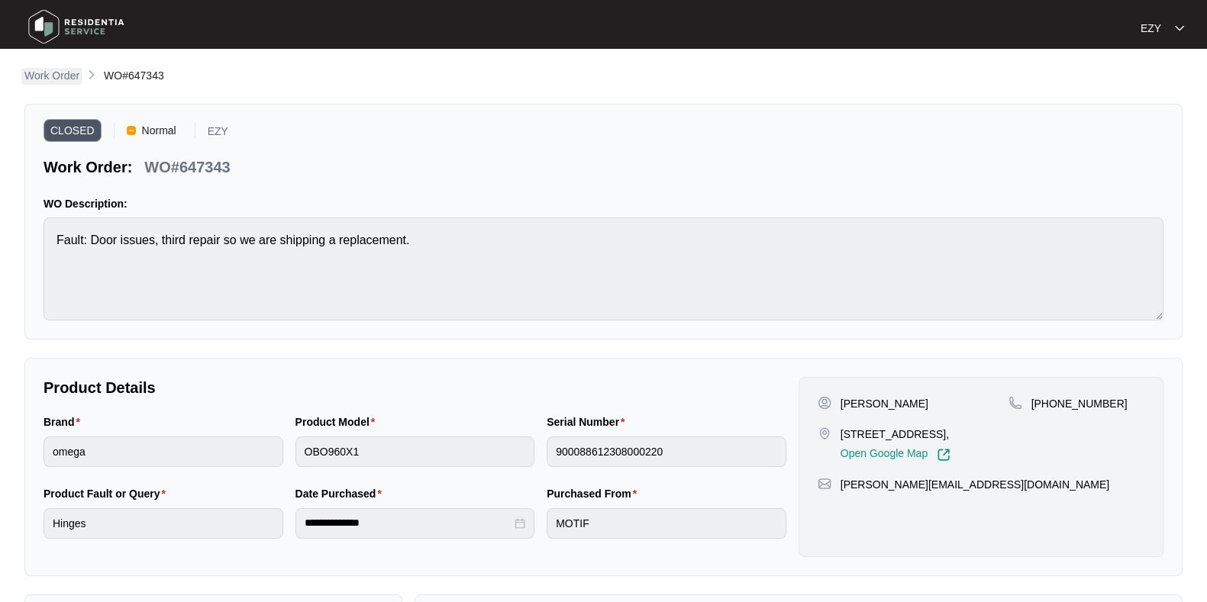
click at [50, 74] on p "Work Order" at bounding box center [51, 75] width 55 height 15
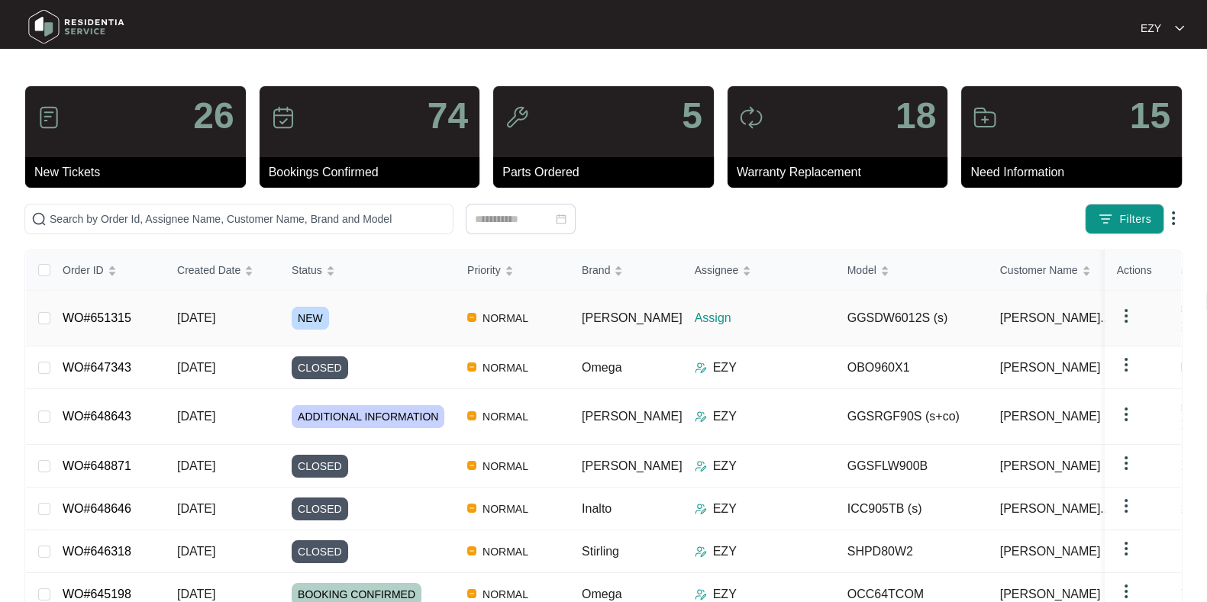
click at [367, 315] on div "NEW" at bounding box center [373, 318] width 163 height 23
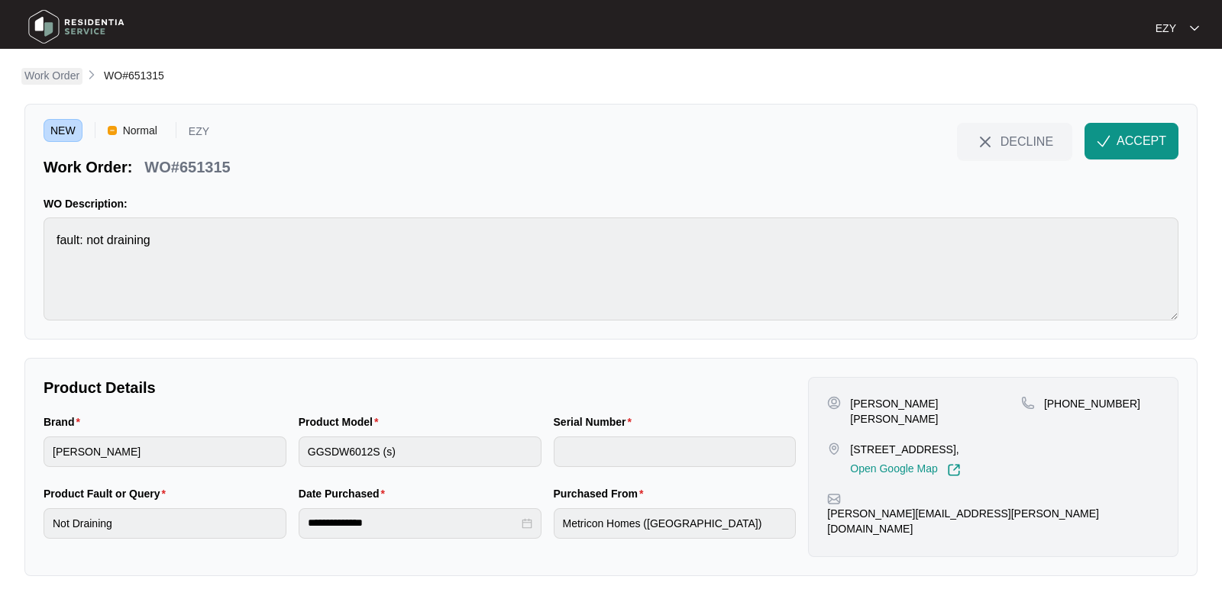
click at [44, 76] on p "Work Order" at bounding box center [51, 75] width 55 height 15
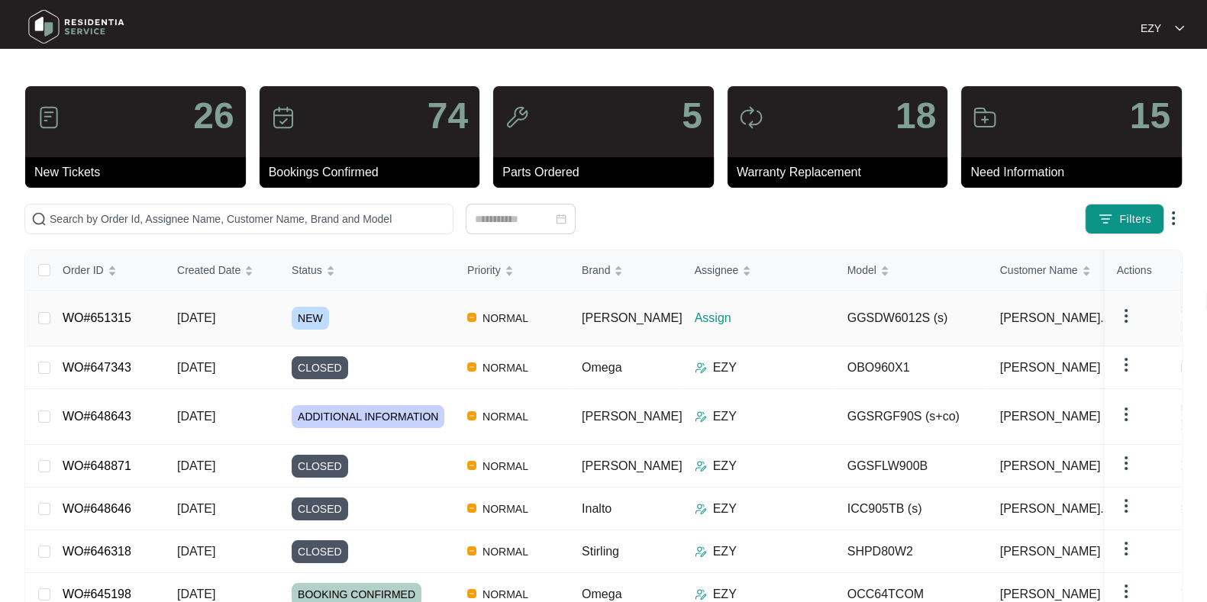
click at [355, 311] on div "NEW" at bounding box center [373, 318] width 163 height 23
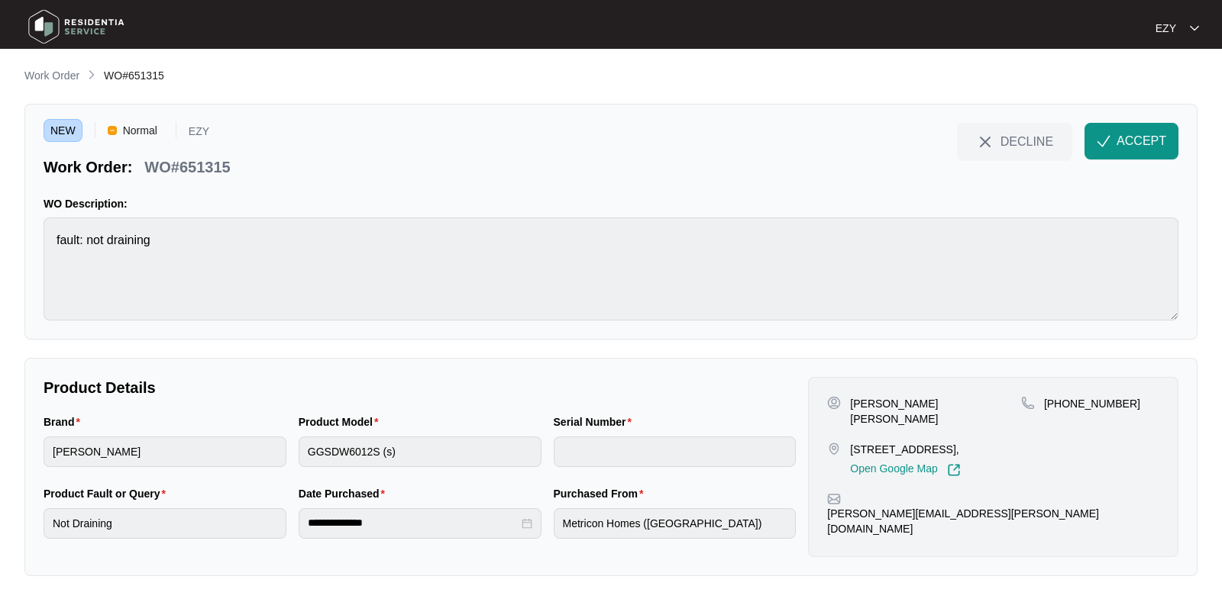
click at [169, 159] on p "WO#651315" at bounding box center [187, 167] width 86 height 21
click at [257, 342] on div "**********" at bounding box center [610, 321] width 1173 height 509
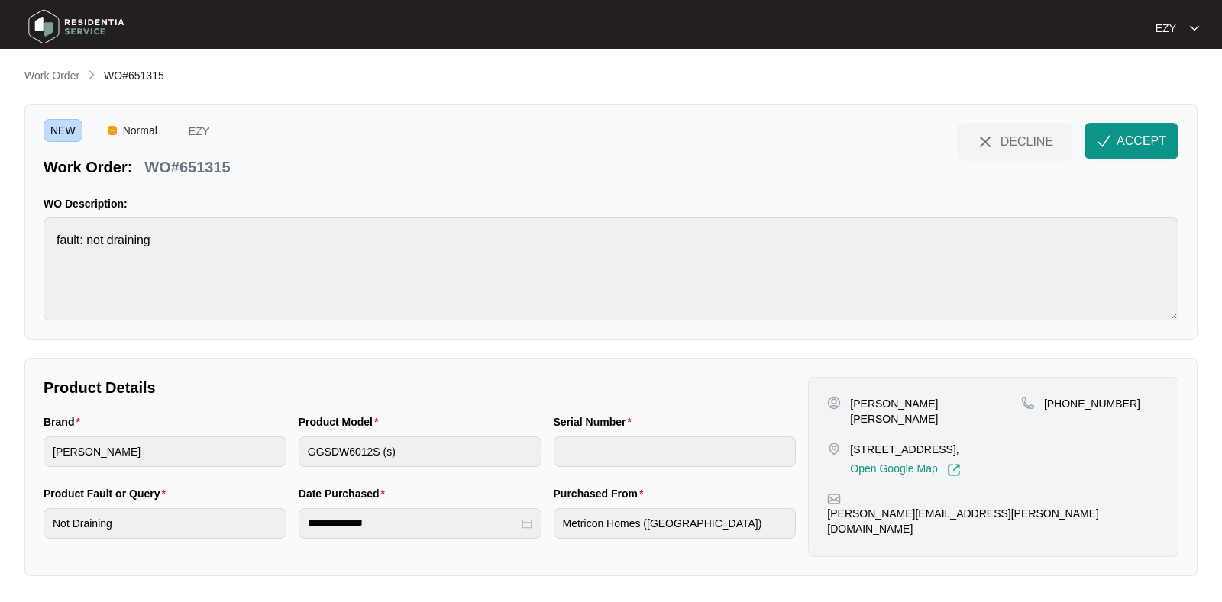
click at [871, 396] on p "[PERSON_NAME] [PERSON_NAME]" at bounding box center [935, 411] width 171 height 31
click at [890, 442] on p "[STREET_ADDRESS]," at bounding box center [905, 449] width 110 height 15
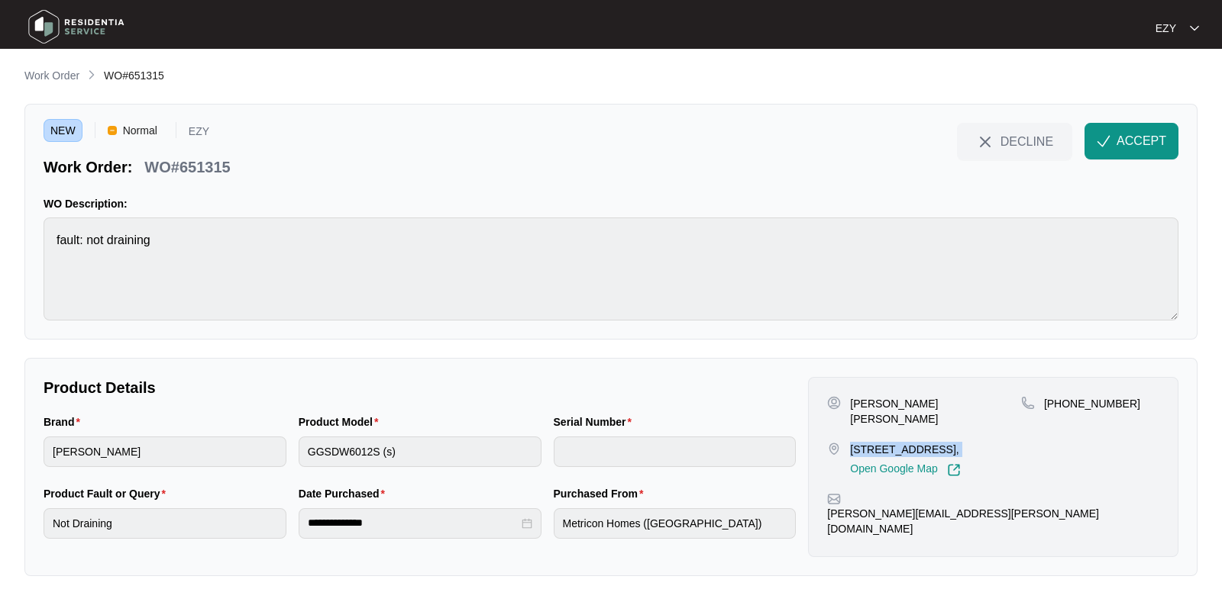
click at [890, 442] on p "[STREET_ADDRESS]," at bounding box center [905, 449] width 110 height 15
drag, startPoint x: 1136, startPoint y: 417, endPoint x: 1061, endPoint y: 409, distance: 74.5
click at [1061, 409] on div "[PHONE_NUMBER]" at bounding box center [1090, 436] width 138 height 81
click at [1116, 153] on button "ACCEPT" at bounding box center [1131, 141] width 94 height 37
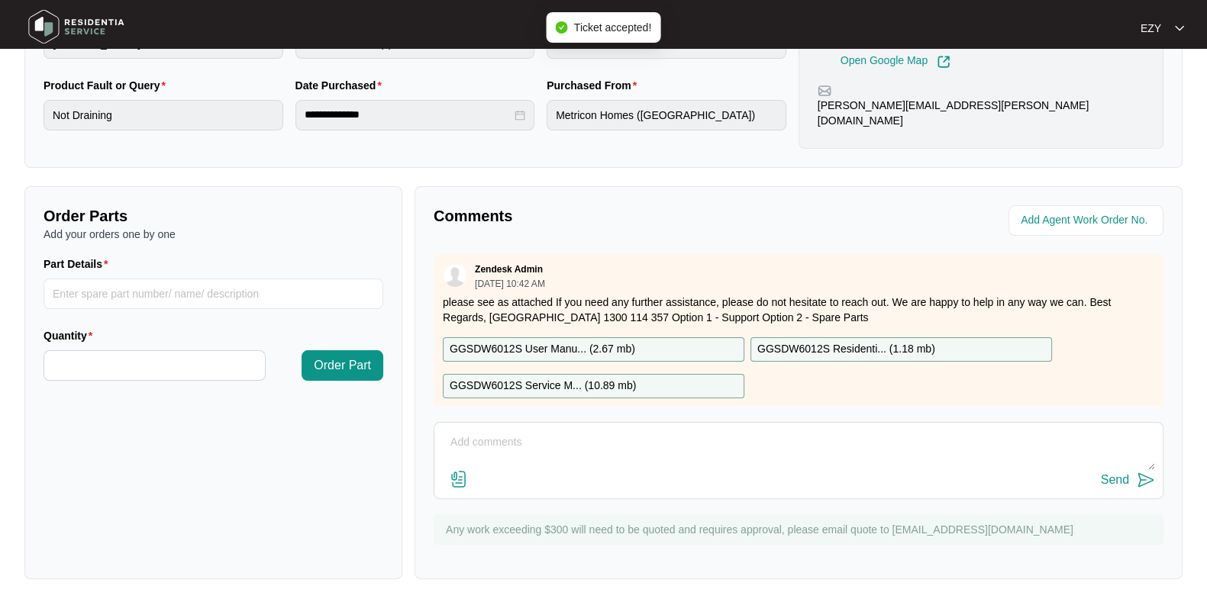
scroll to position [27, 0]
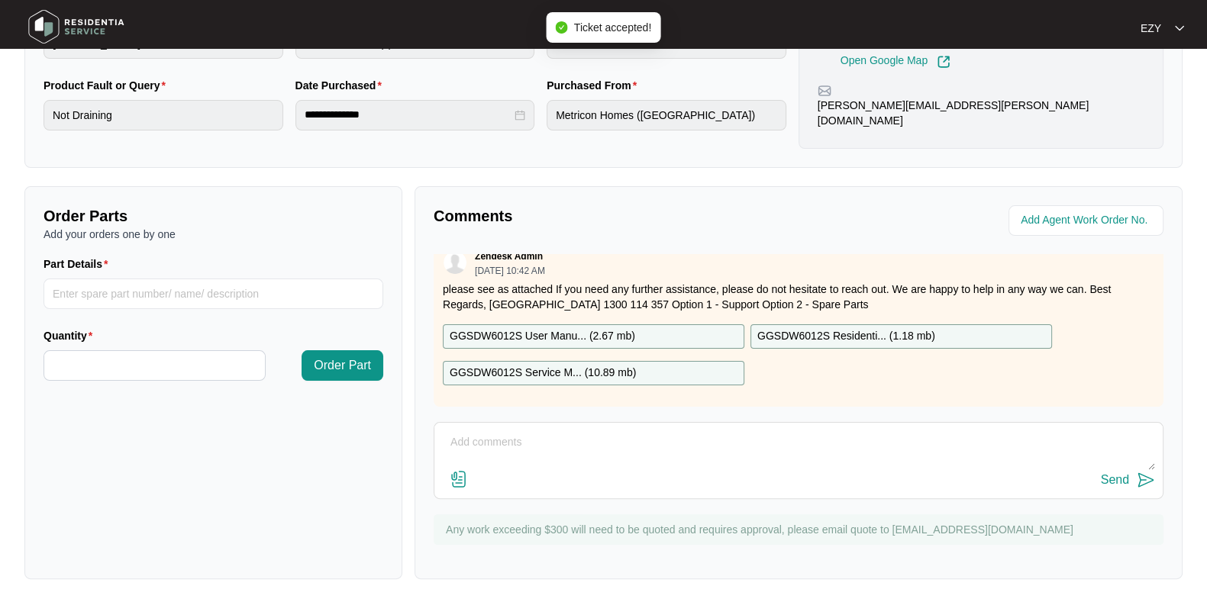
click at [624, 328] on p "GGSDW6012S User Manu... ( 2.67 mb )" at bounding box center [543, 336] width 186 height 17
click at [632, 365] on p "GGSDW6012S Service M... ( 10.89 mb )" at bounding box center [543, 373] width 186 height 17
click at [844, 325] on div "GGSDW6012S Residenti... ( 1.18 mb )" at bounding box center [902, 337] width 302 height 24
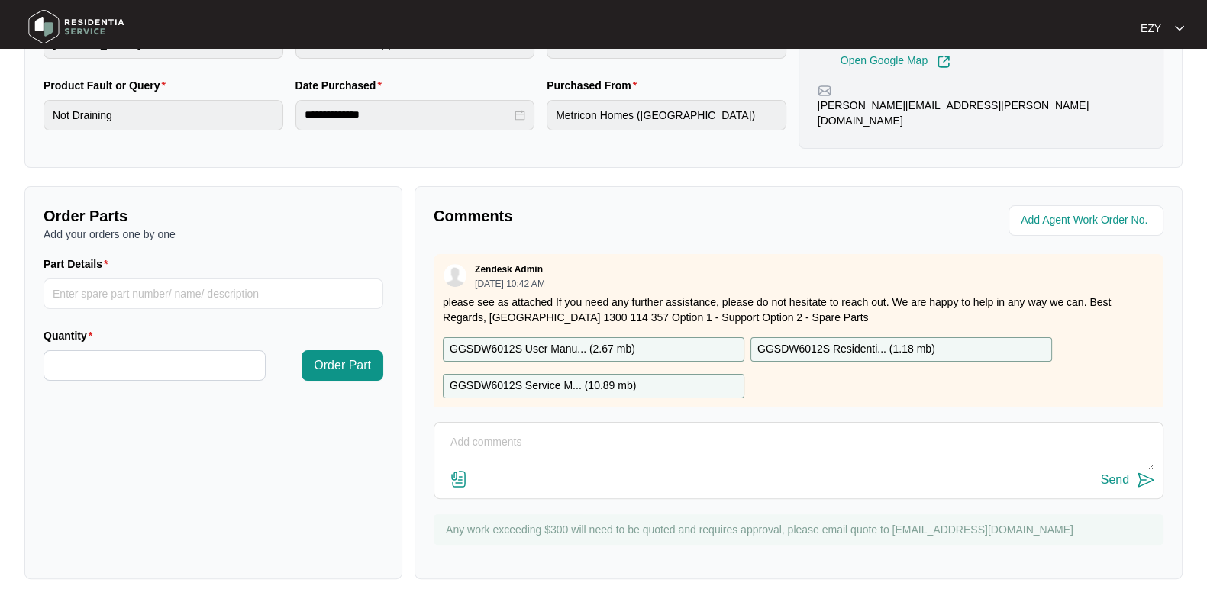
scroll to position [0, 0]
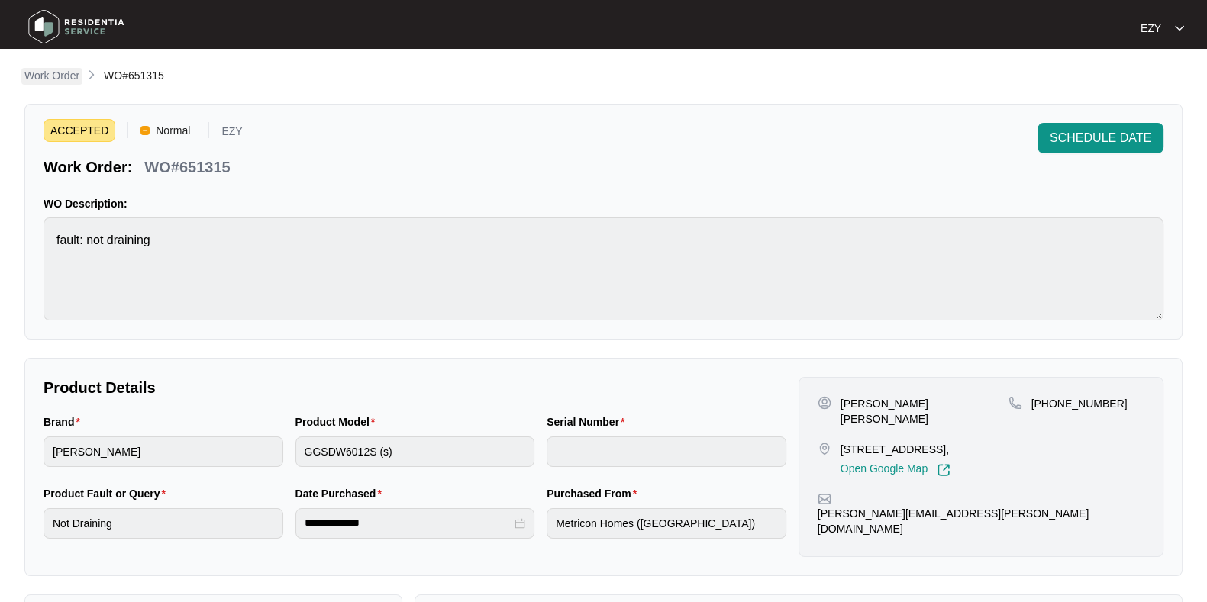
click at [67, 69] on p "Work Order" at bounding box center [51, 75] width 55 height 15
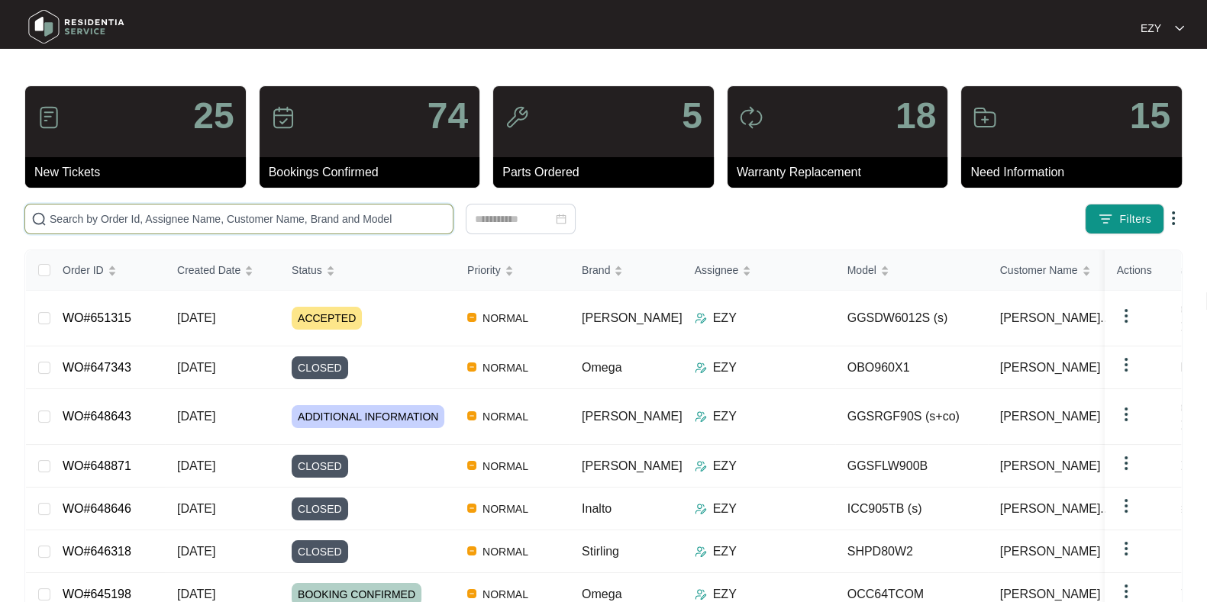
click at [157, 215] on input "text" at bounding box center [248, 219] width 397 height 17
paste input "611172"
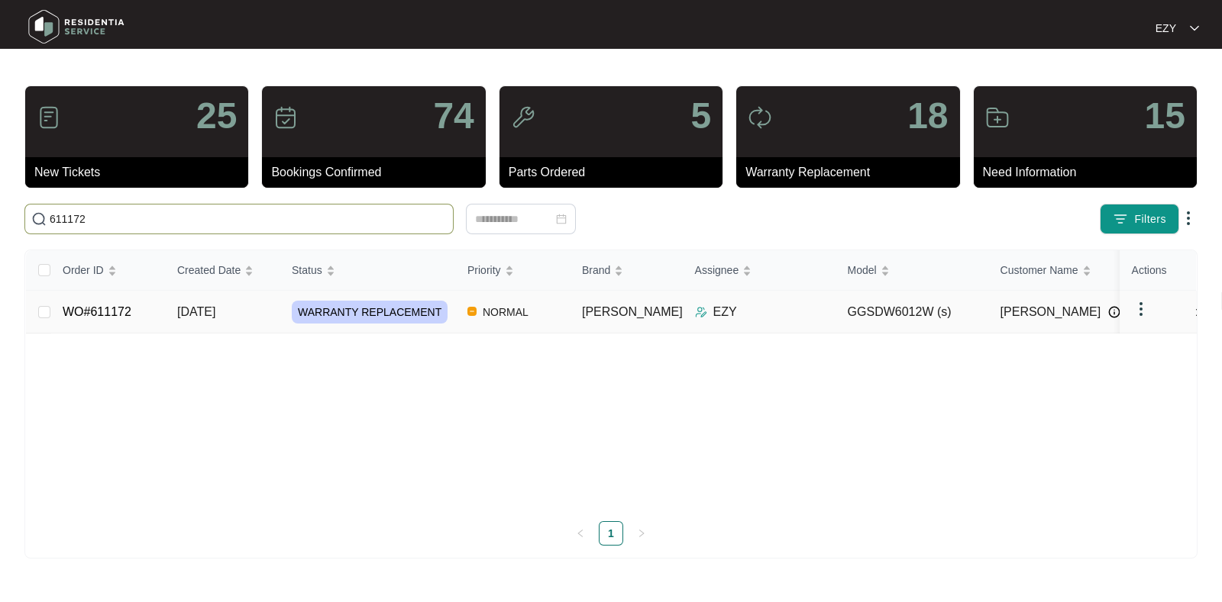
type input "611172"
click at [451, 319] on div "WARRANTY REPLACEMENT" at bounding box center [373, 312] width 163 height 23
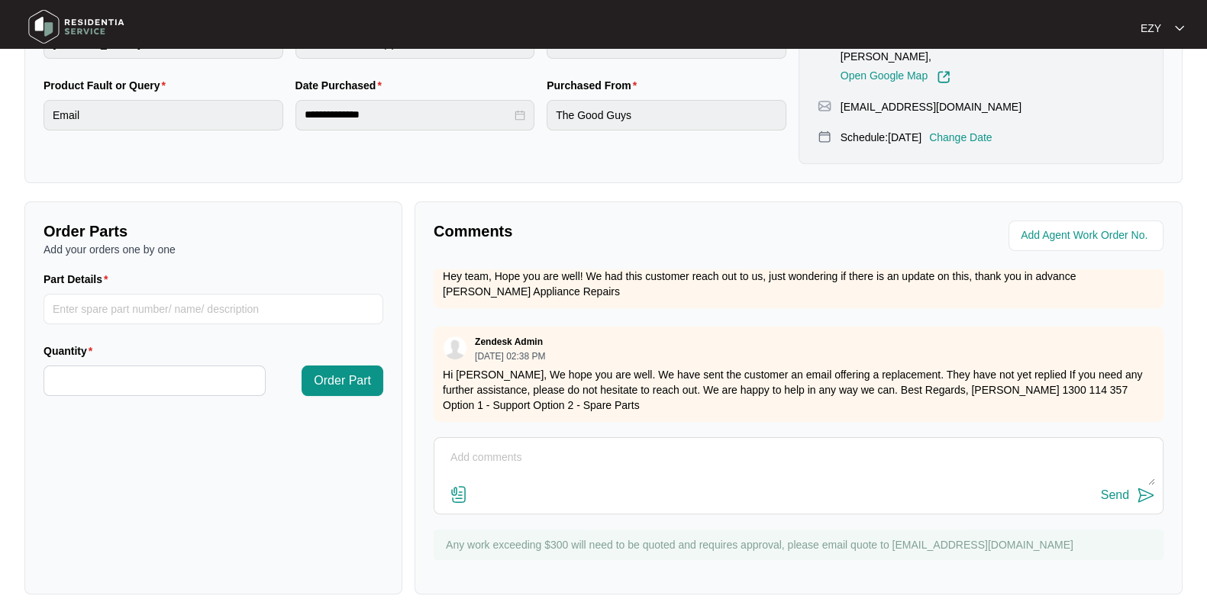
scroll to position [923, 0]
click at [549, 450] on textarea at bounding box center [798, 466] width 713 height 40
type textarea "Hi team, hope you are well. I just wanted to get in touch in regards to this jo…"
click at [1097, 486] on div "Send" at bounding box center [798, 496] width 713 height 21
click at [1106, 489] on div "Send" at bounding box center [1115, 496] width 28 height 14
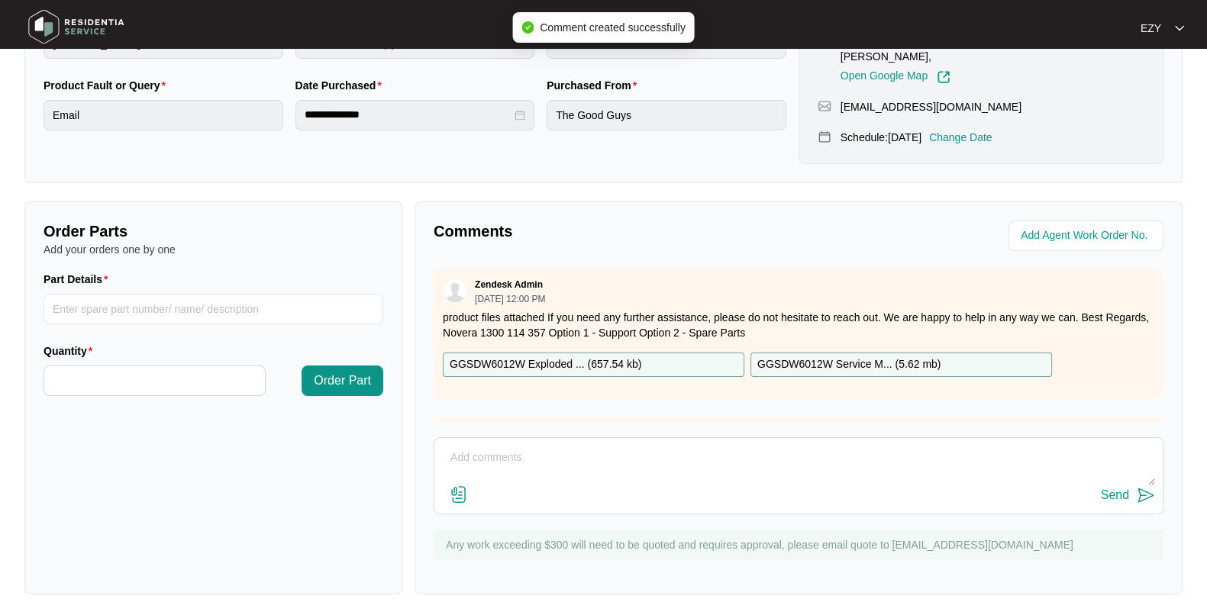
scroll to position [0, 0]
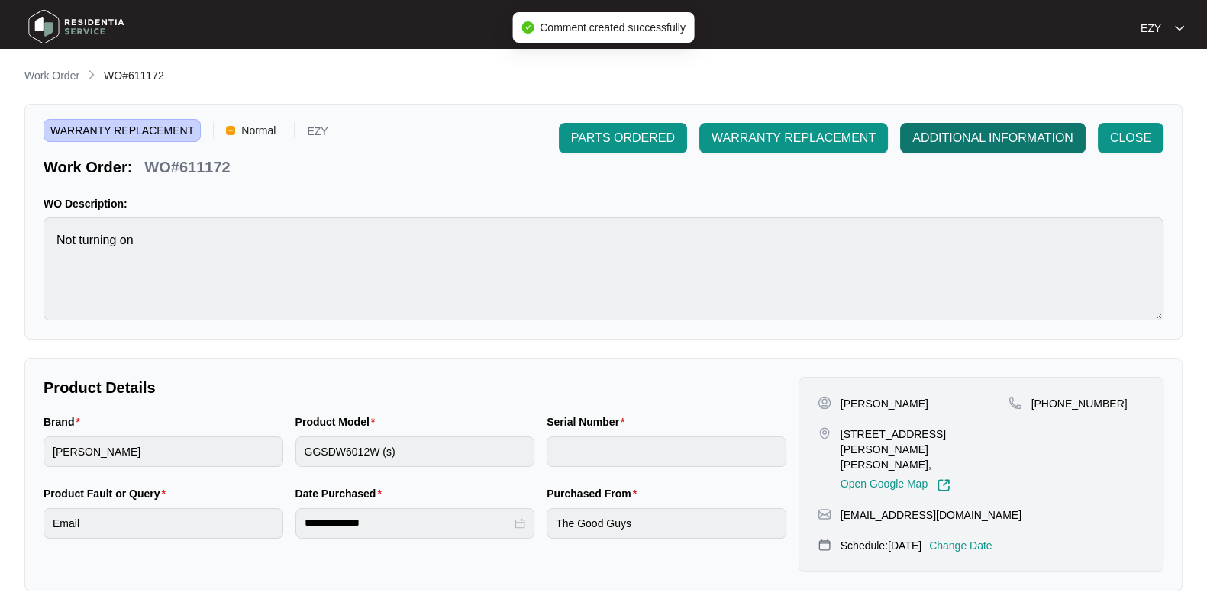
click at [939, 125] on button "ADDITIONAL INFORMATION" at bounding box center [993, 138] width 186 height 31
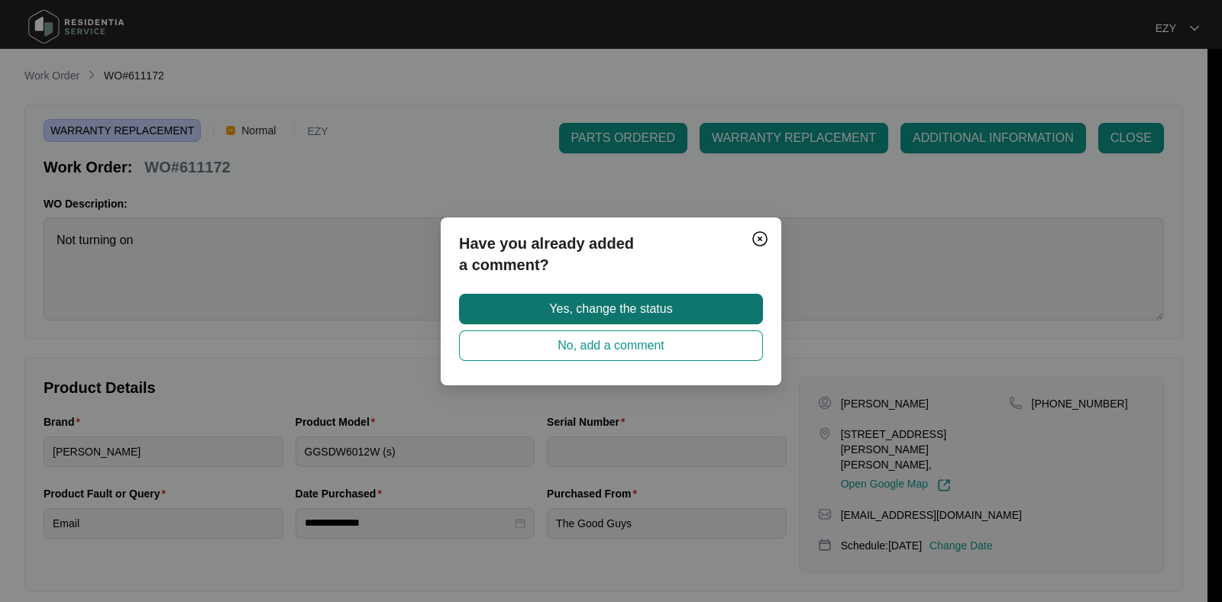
click at [677, 305] on button "Yes, change the status" at bounding box center [611, 309] width 304 height 31
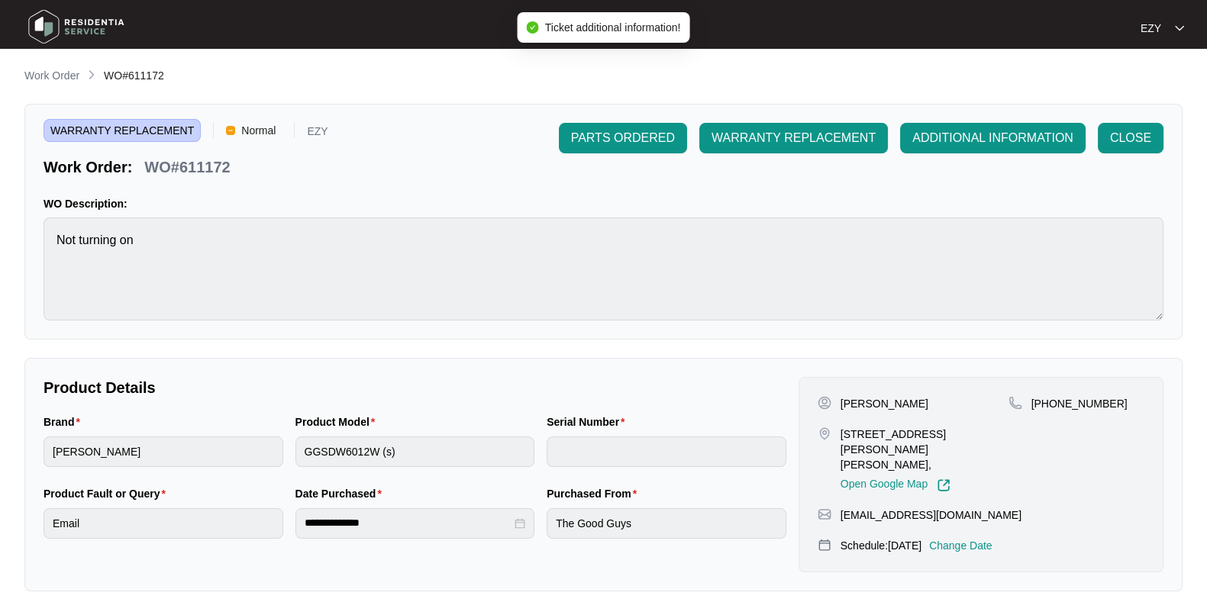
type input "email"
click at [67, 89] on div "**********" at bounding box center [603, 535] width 1158 height 936
click at [65, 86] on div "**********" at bounding box center [603, 535] width 1158 height 936
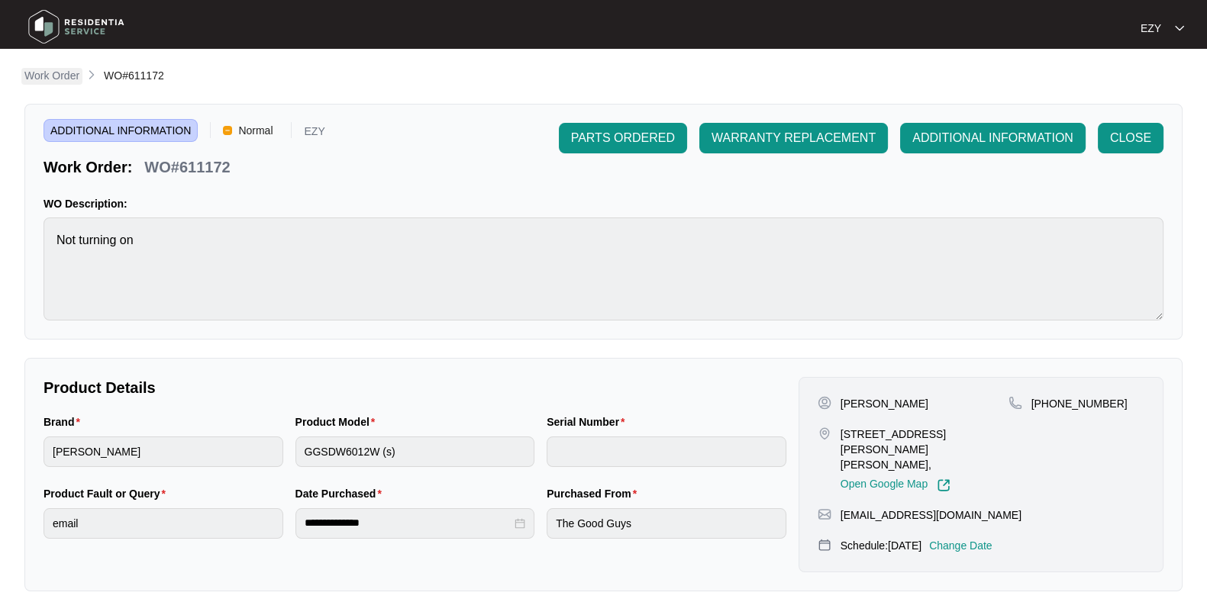
click at [62, 79] on p "Work Order" at bounding box center [51, 75] width 55 height 15
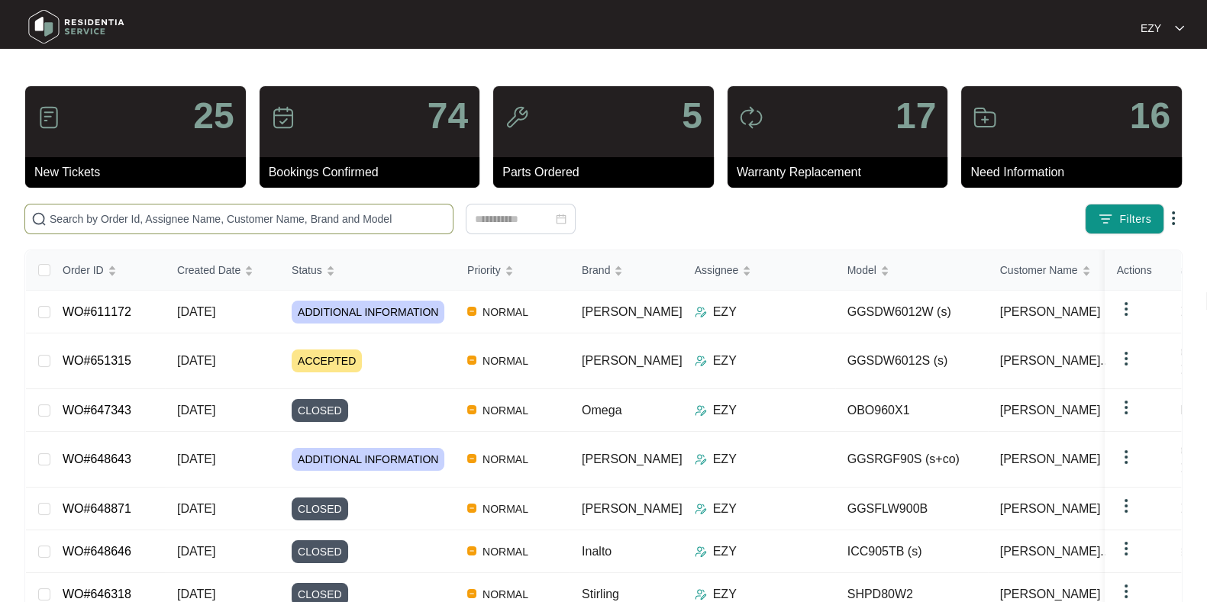
click at [354, 224] on input "text" at bounding box center [248, 219] width 397 height 17
paste input "626238"
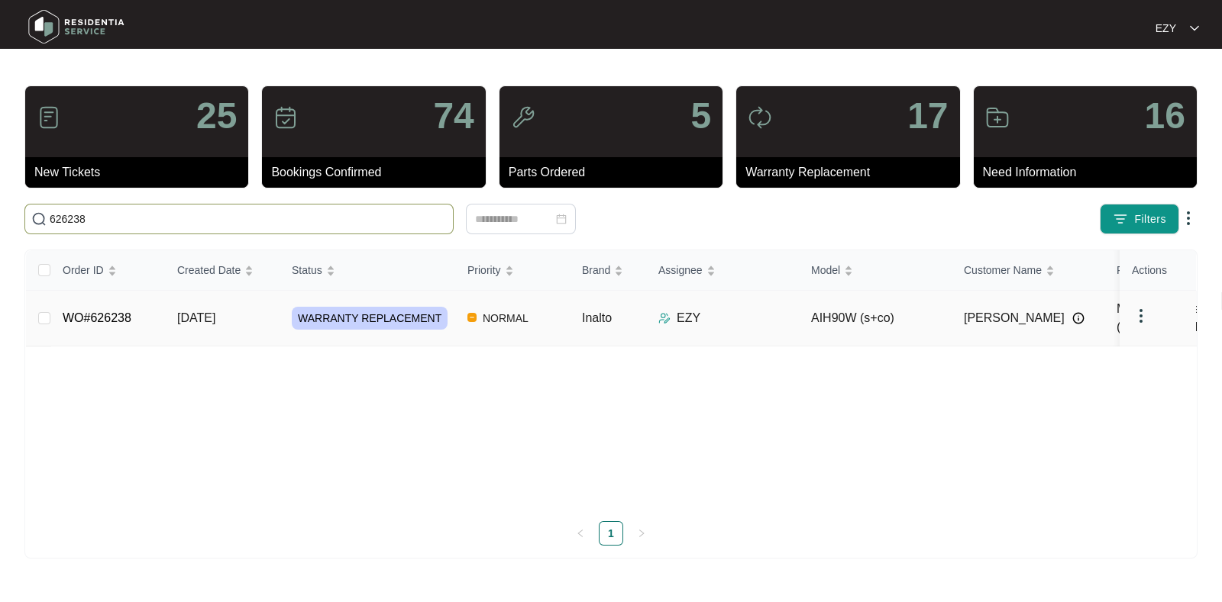
type input "626238"
click at [270, 309] on td "[DATE]" at bounding box center [222, 319] width 115 height 56
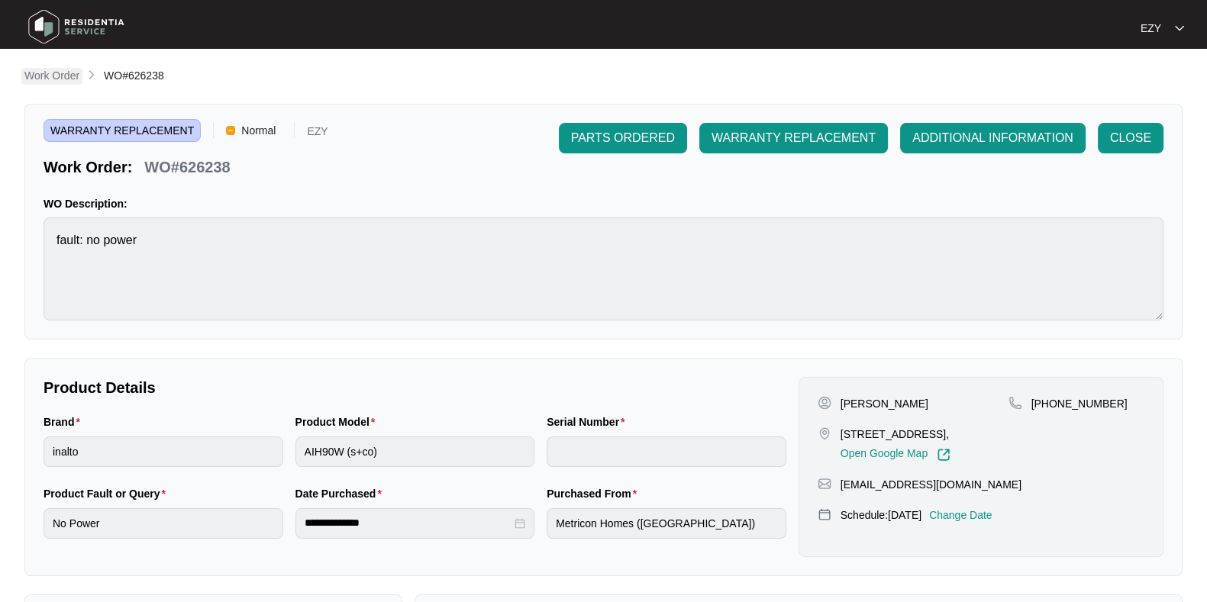
click at [57, 74] on p "Work Order" at bounding box center [51, 75] width 55 height 15
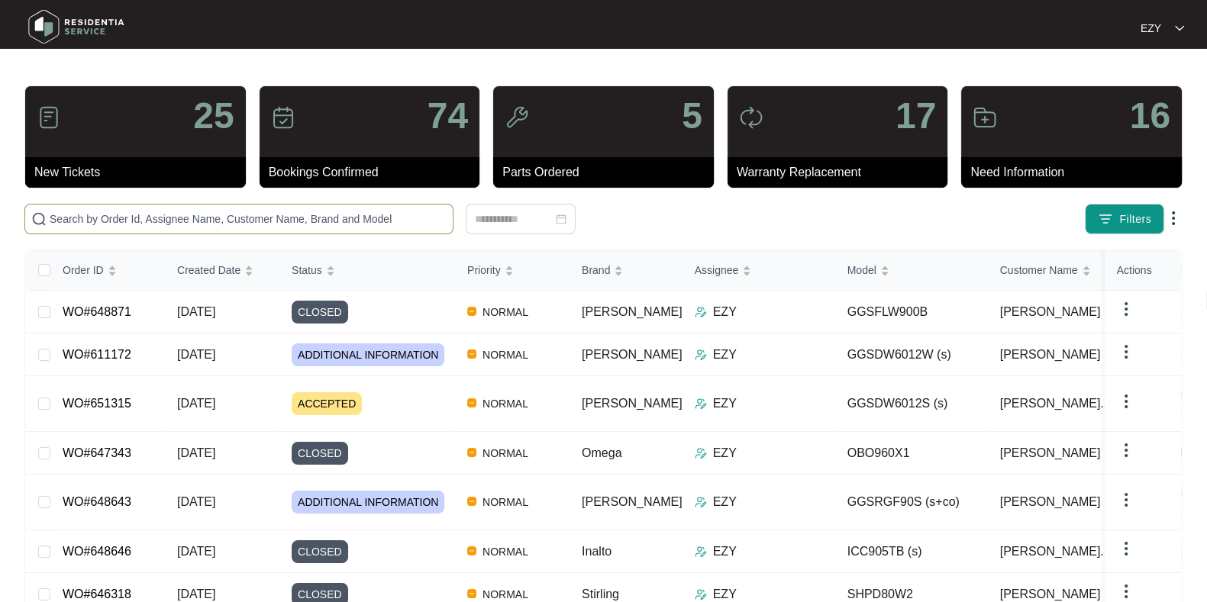
click at [344, 220] on input "text" at bounding box center [248, 219] width 397 height 17
paste input "636691"
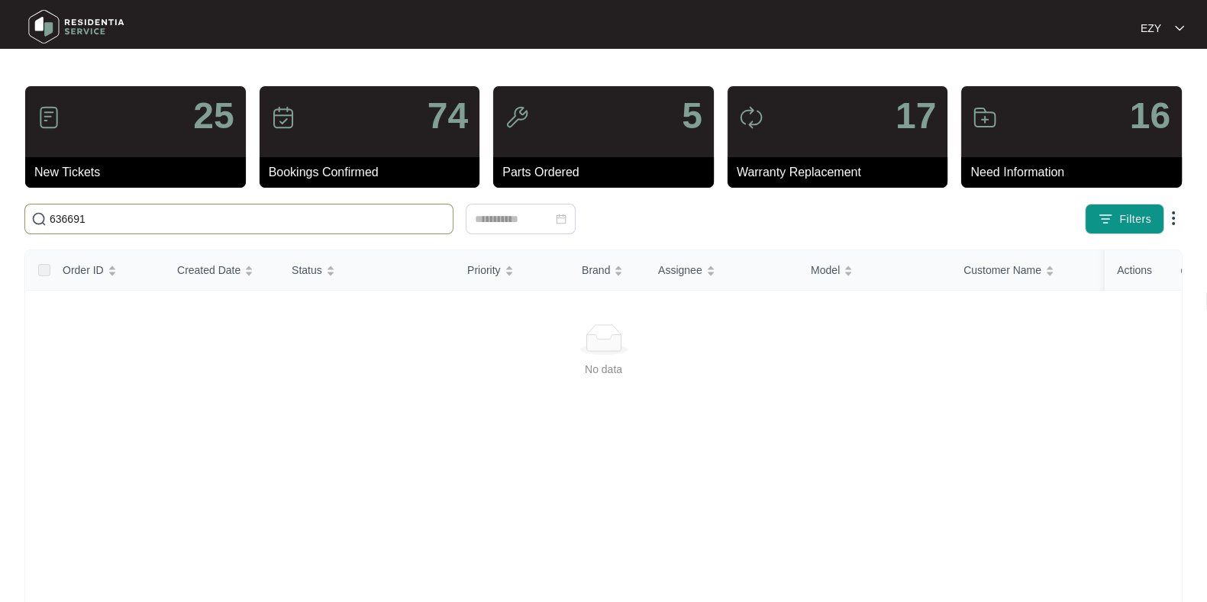
click at [238, 224] on input "636691" at bounding box center [248, 219] width 397 height 17
paste input "11172"
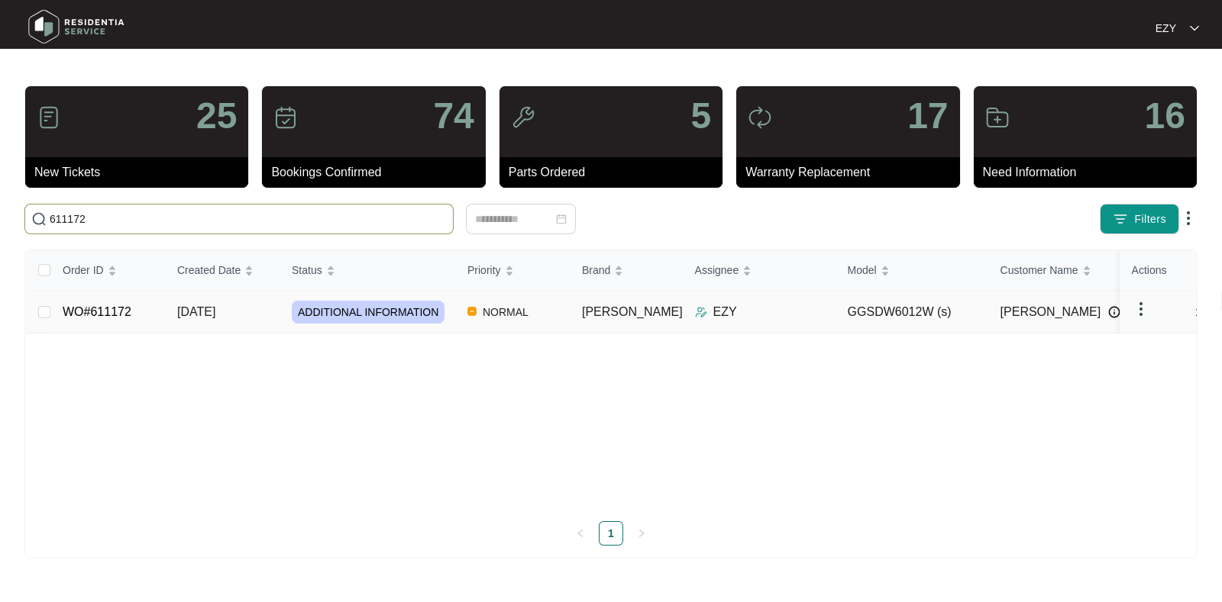
type input "611172"
click at [155, 318] on td "WO#611172" at bounding box center [107, 312] width 115 height 43
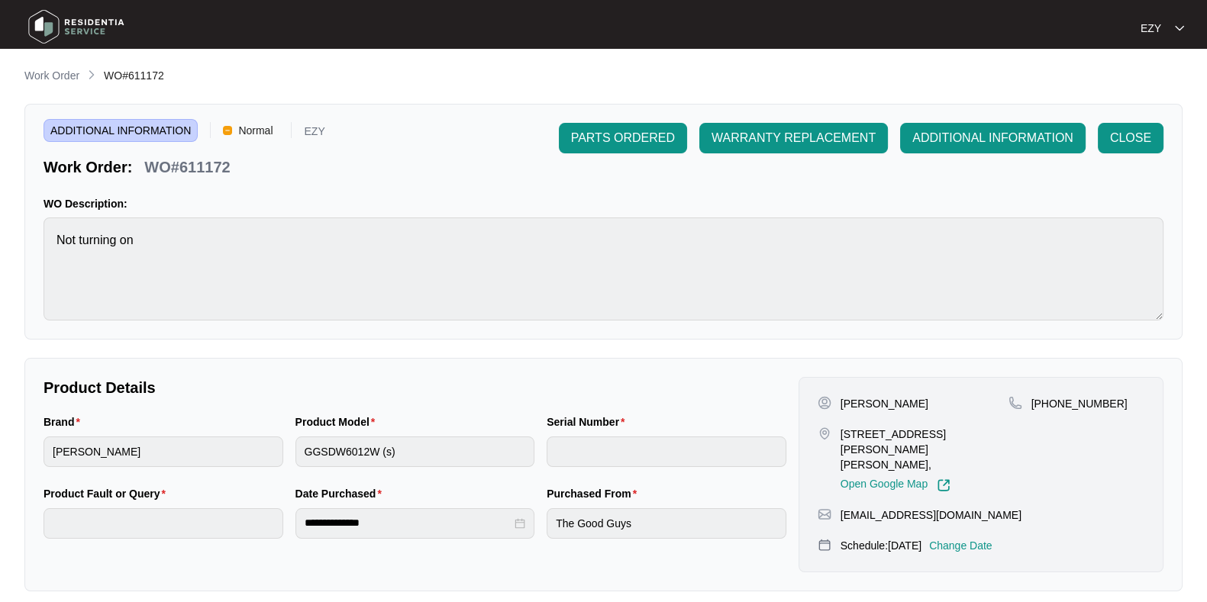
scroll to position [409, 0]
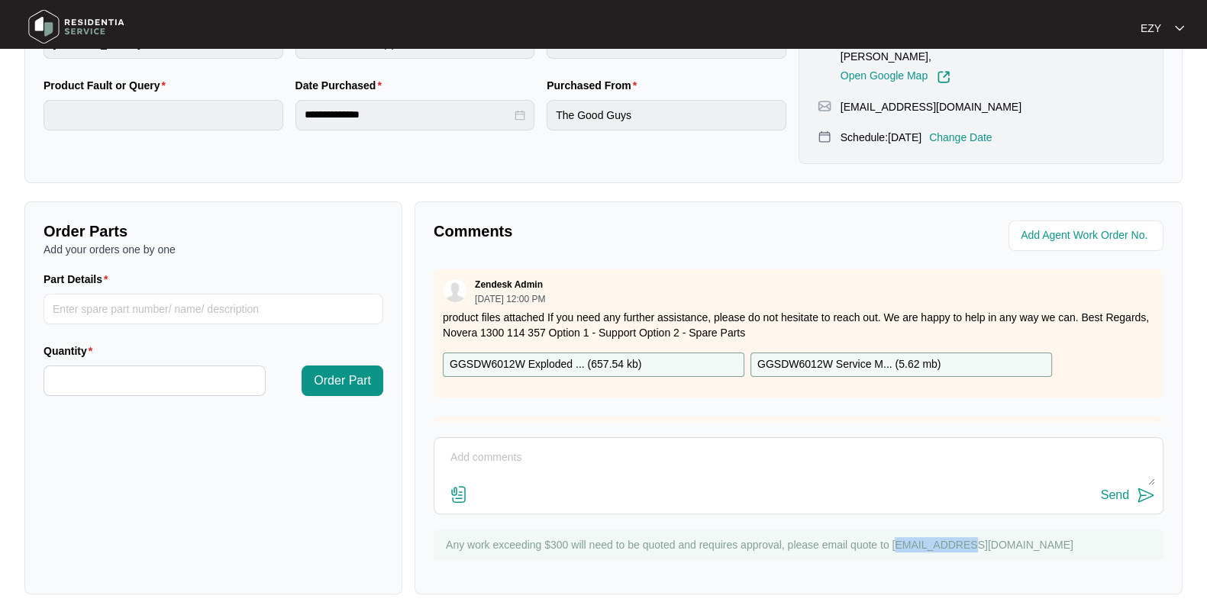
drag, startPoint x: 896, startPoint y: 528, endPoint x: 963, endPoint y: 532, distance: 66.5
click at [963, 538] on p "Any work exceeding $300 will need to be quoted and requires approval, please em…" at bounding box center [801, 545] width 710 height 15
click at [829, 599] on main "**********" at bounding box center [603, 105] width 1207 height 1028
drag, startPoint x: 892, startPoint y: 525, endPoint x: 1110, endPoint y: 531, distance: 218.5
click at [1110, 538] on p "Any work exceeding $300 will need to be quoted and requires approval, please em…" at bounding box center [801, 545] width 710 height 15
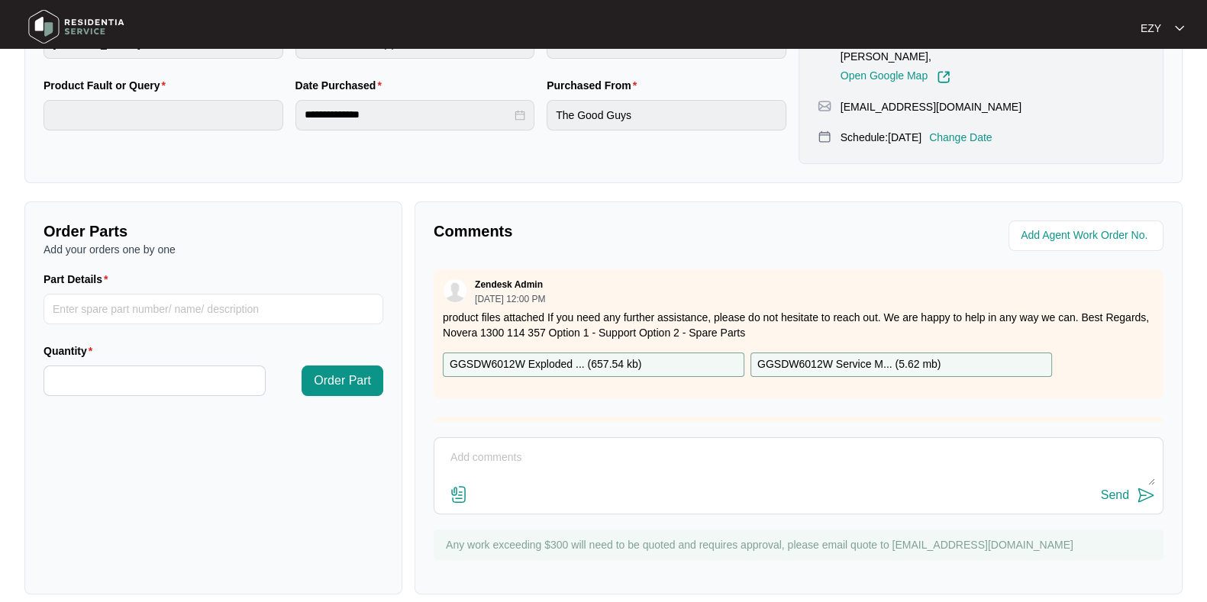
scroll to position [0, 0]
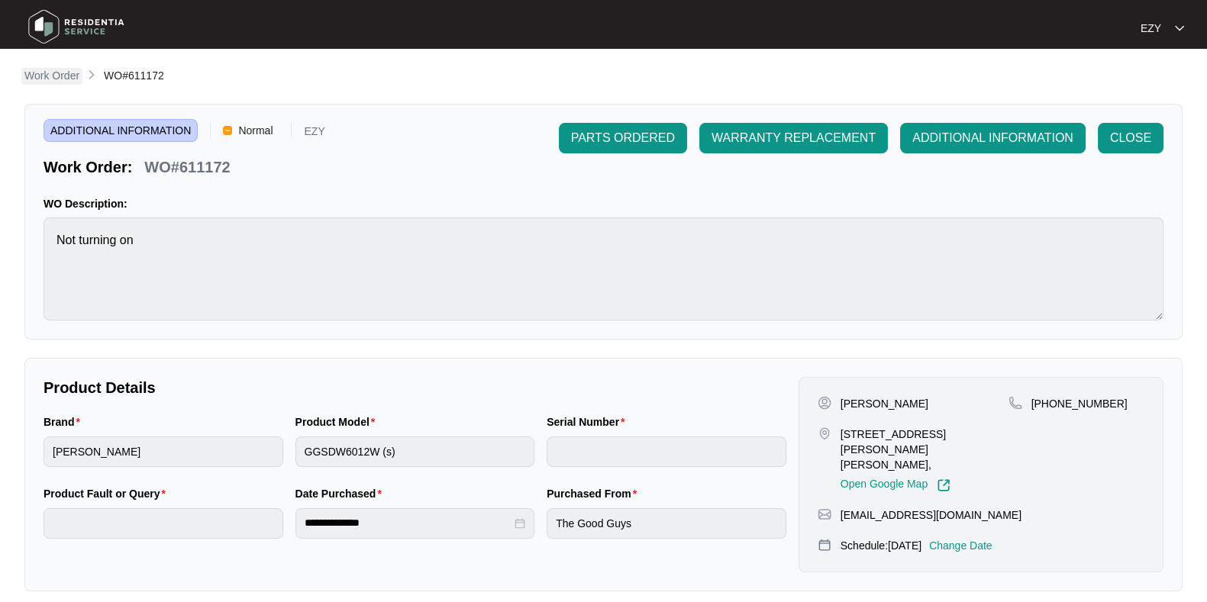
click at [63, 82] on p "Work Order" at bounding box center [51, 75] width 55 height 15
